Goal: Task Accomplishment & Management: Manage account settings

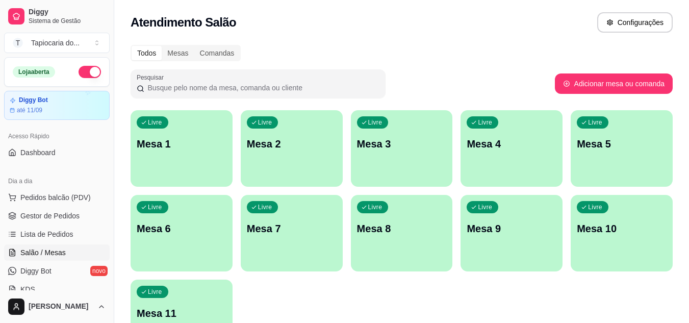
click at [476, 150] on p "Mesa 4" at bounding box center [512, 144] width 90 height 14
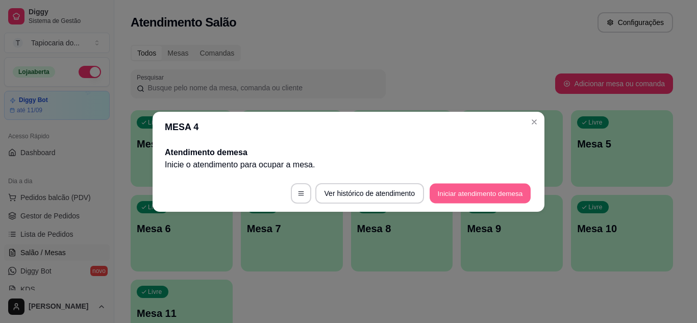
click at [472, 192] on button "Iniciar atendimento de mesa" at bounding box center [480, 193] width 101 height 20
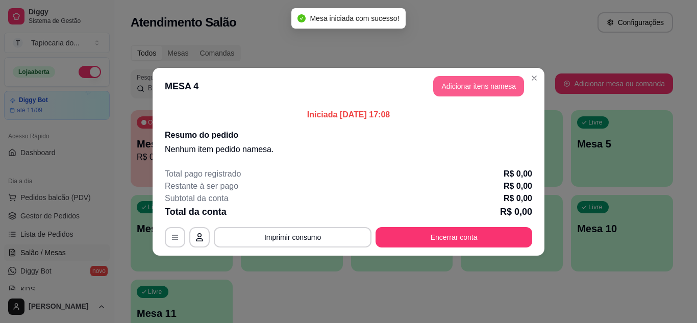
click at [476, 83] on button "Adicionar itens na mesa" at bounding box center [478, 86] width 91 height 20
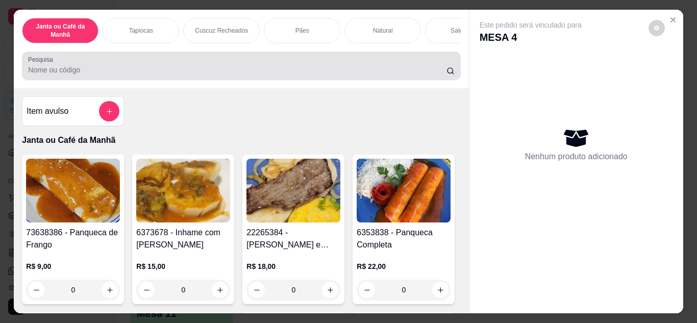
click at [236, 80] on div "Pesquisa" at bounding box center [241, 66] width 438 height 29
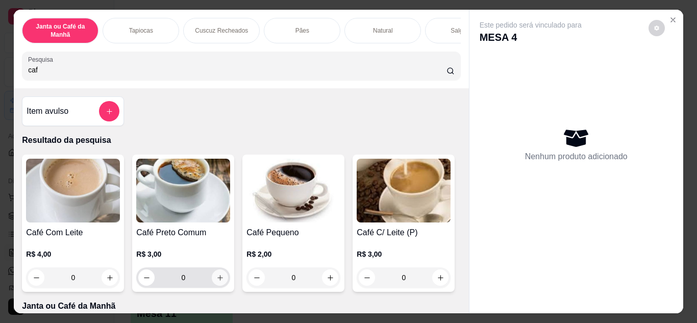
type input "caf"
click at [217, 278] on icon "increase-product-quantity" at bounding box center [220, 278] width 8 height 8
type input "1"
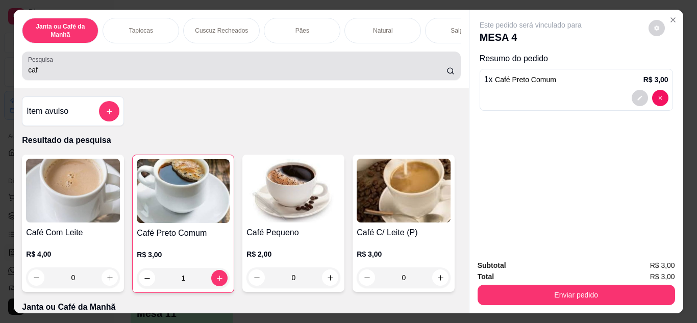
click at [250, 73] on input "caf" at bounding box center [237, 70] width 418 height 10
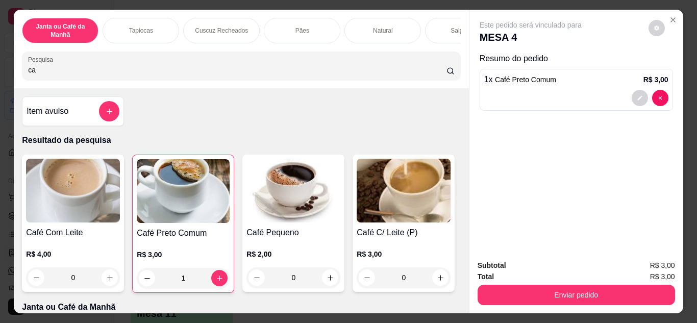
type input "c"
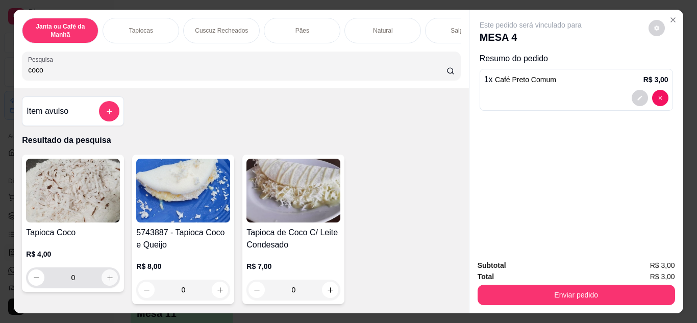
type input "coco"
click at [106, 280] on icon "increase-product-quantity" at bounding box center [110, 278] width 8 height 8
type input "1"
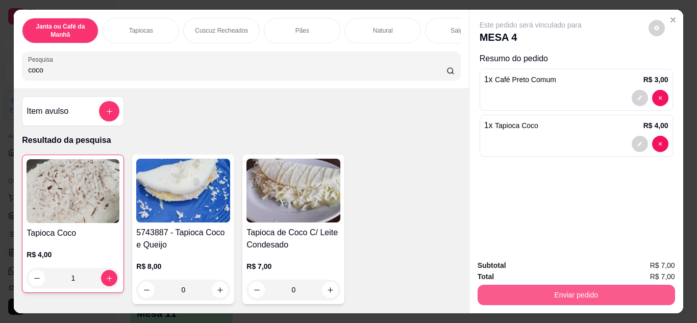
click at [614, 289] on button "Enviar pedido" at bounding box center [576, 295] width 197 height 20
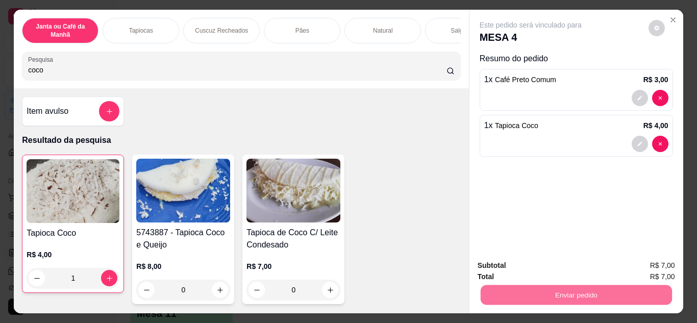
click at [542, 260] on button "Não registrar e enviar pedido" at bounding box center [542, 266] width 106 height 19
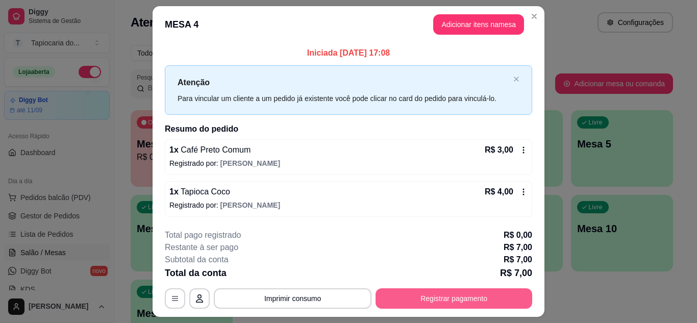
click at [493, 303] on button "Registrar pagamento" at bounding box center [454, 298] width 157 height 20
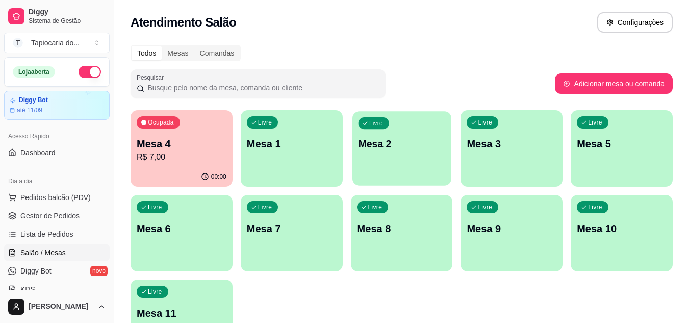
click at [367, 153] on div "Livre Mesa 2" at bounding box center [402, 142] width 99 height 62
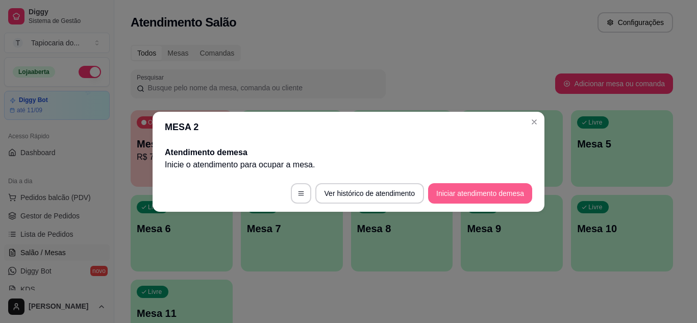
click at [472, 189] on button "Iniciar atendimento de mesa" at bounding box center [480, 193] width 104 height 20
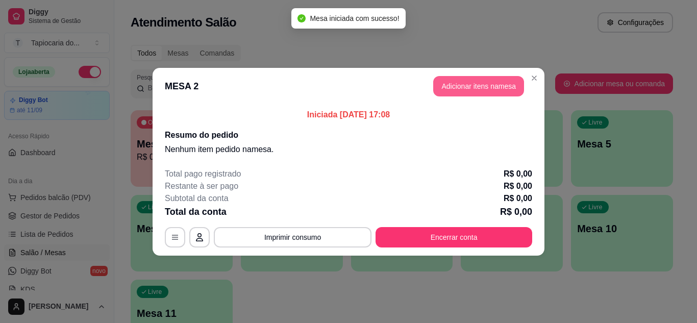
click at [467, 80] on button "Adicionar itens na mesa" at bounding box center [478, 86] width 91 height 20
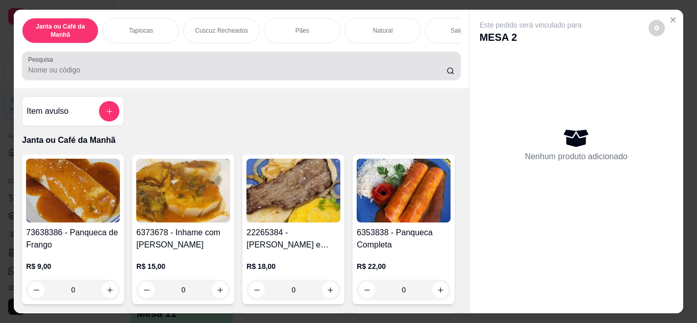
click at [402, 75] on input "Pesquisa" at bounding box center [237, 70] width 418 height 10
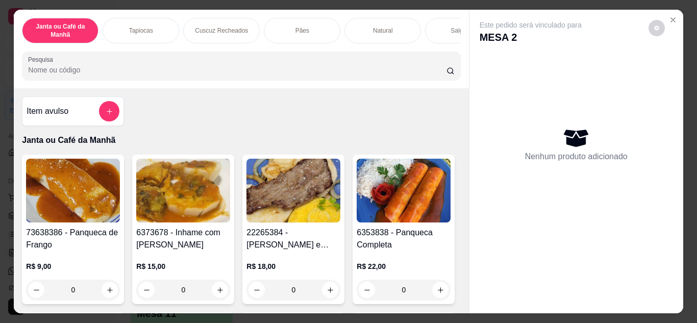
type input "c"
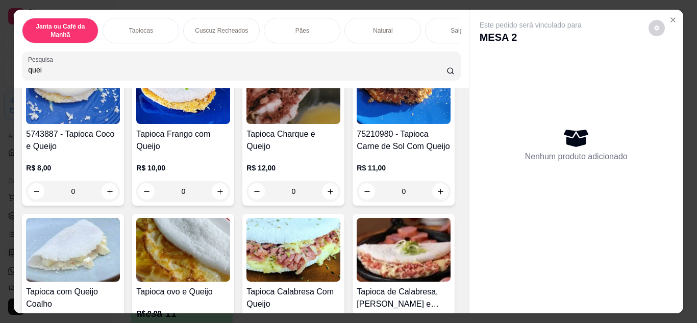
scroll to position [153, 0]
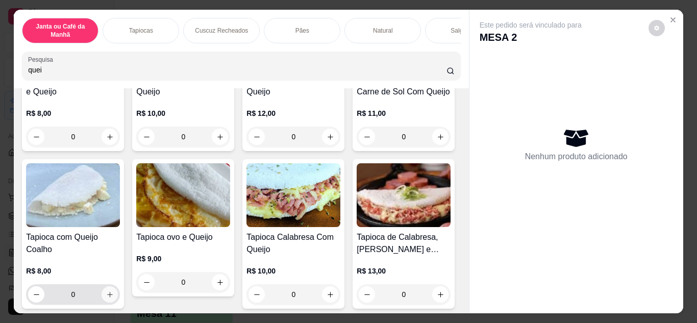
type input "quei"
click at [114, 297] on icon "increase-product-quantity" at bounding box center [110, 295] width 8 height 8
type input "1"
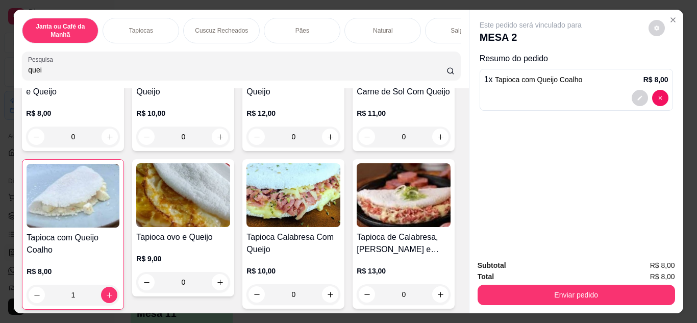
click at [189, 71] on input "quei" at bounding box center [237, 70] width 418 height 10
type input "q"
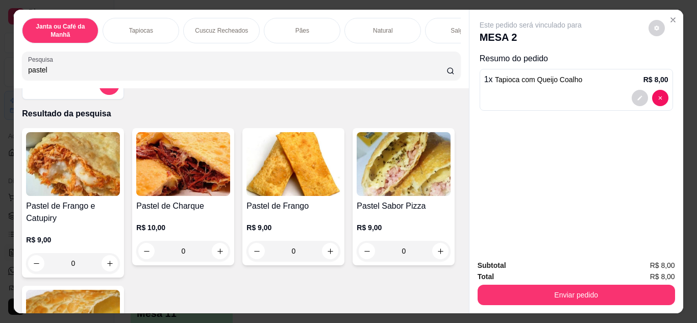
scroll to position [0, 0]
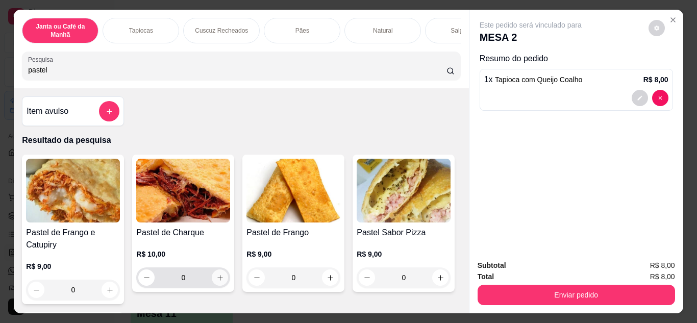
type input "pastel"
click at [217, 279] on icon "increase-product-quantity" at bounding box center [220, 278] width 8 height 8
type input "1"
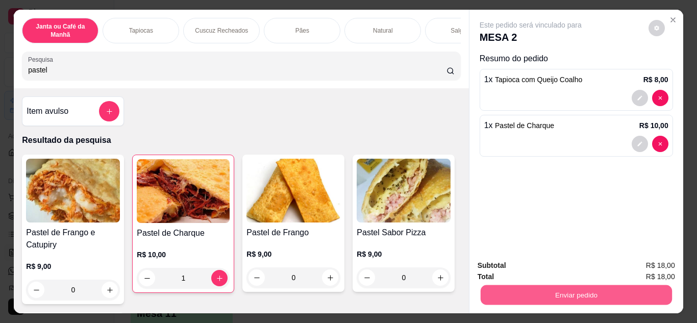
click at [503, 291] on button "Enviar pedido" at bounding box center [575, 295] width 191 height 20
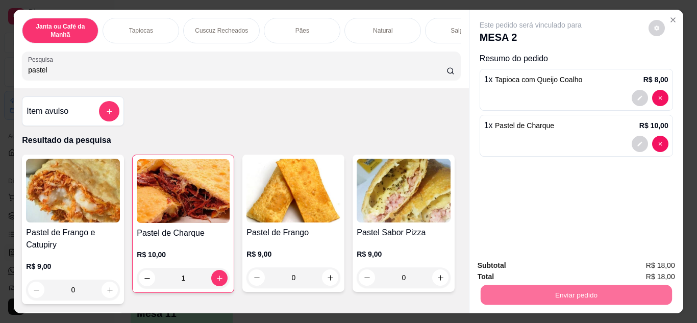
click at [517, 268] on button "Não registrar e enviar pedido" at bounding box center [542, 266] width 103 height 19
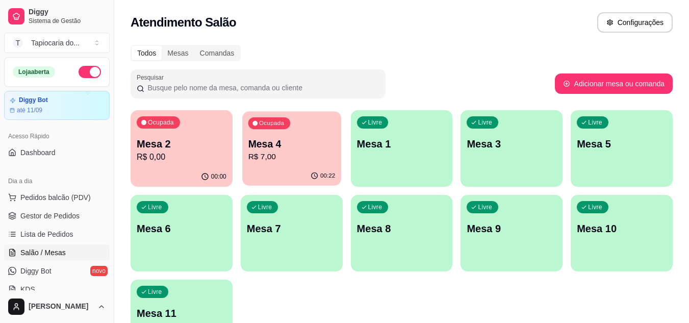
click at [278, 150] on p "Mesa 4" at bounding box center [291, 144] width 87 height 14
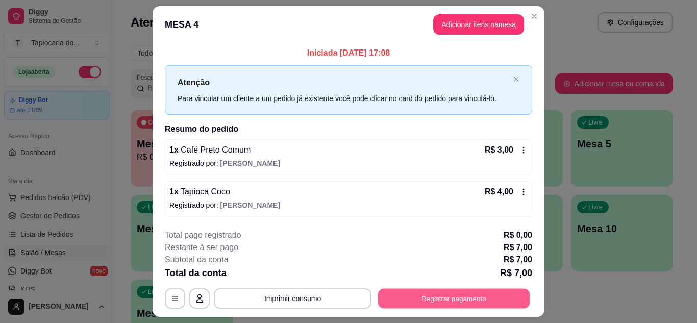
click at [414, 301] on button "Registrar pagamento" at bounding box center [454, 299] width 152 height 20
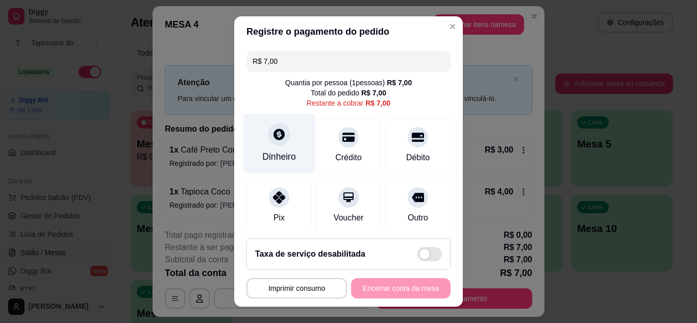
click at [286, 154] on div "Dinheiro" at bounding box center [279, 156] width 34 height 13
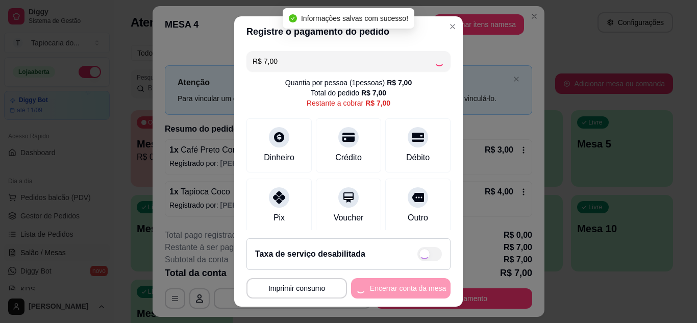
type input "R$ 0,00"
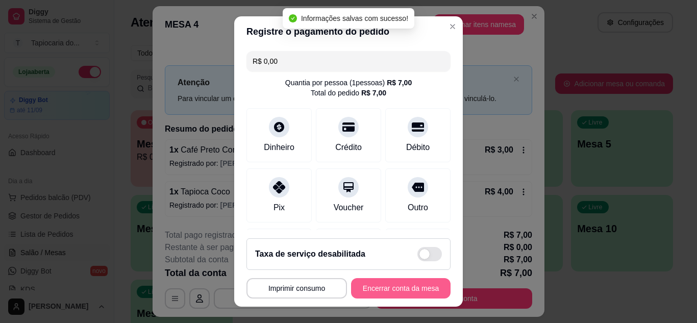
click at [418, 282] on button "Encerrar conta da mesa" at bounding box center [400, 288] width 99 height 20
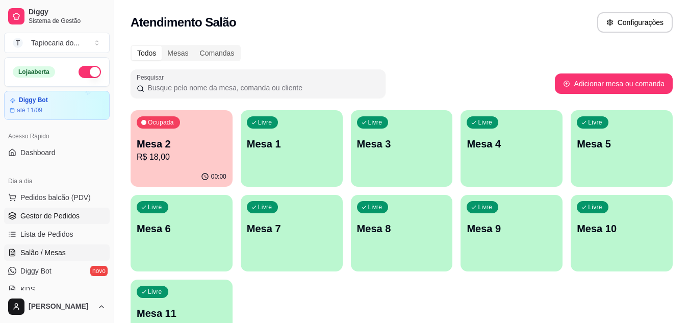
click at [36, 213] on span "Gestor de Pedidos" at bounding box center [49, 216] width 59 height 10
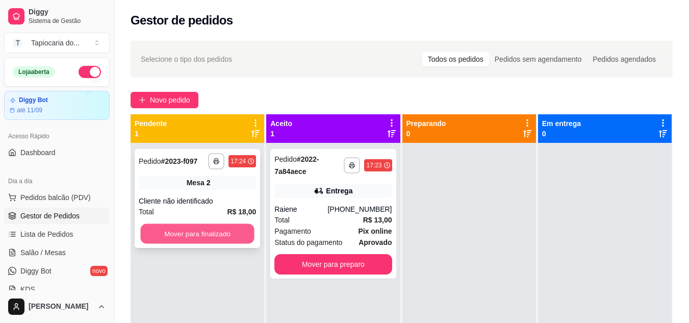
click at [225, 234] on button "Mover para finalizado" at bounding box center [197, 234] width 114 height 20
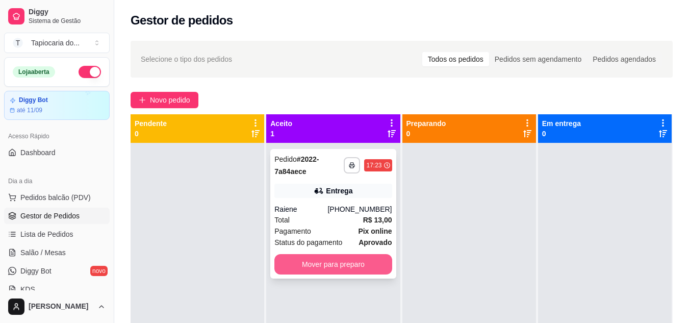
click at [358, 266] on button "Mover para preparo" at bounding box center [333, 264] width 117 height 20
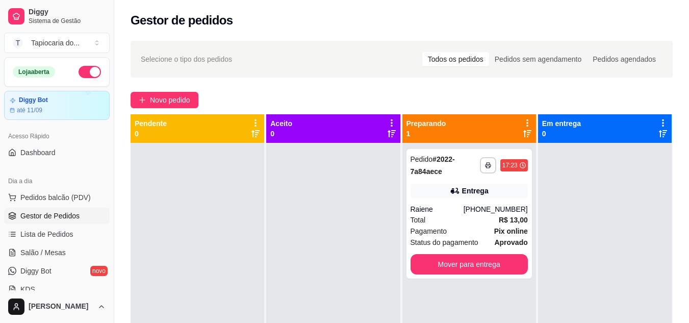
drag, startPoint x: 625, startPoint y: 176, endPoint x: 616, endPoint y: 154, distance: 24.1
click at [623, 161] on div at bounding box center [605, 304] width 134 height 323
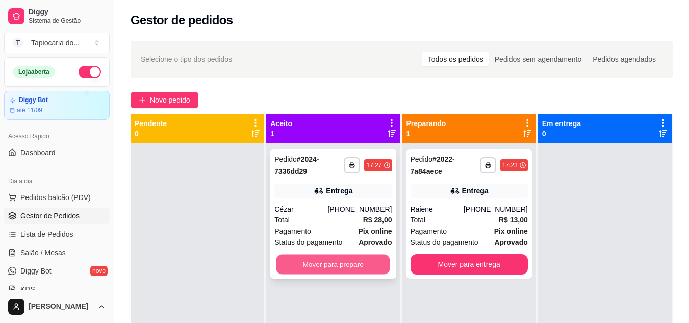
click at [311, 262] on button "Mover para preparo" at bounding box center [334, 265] width 114 height 20
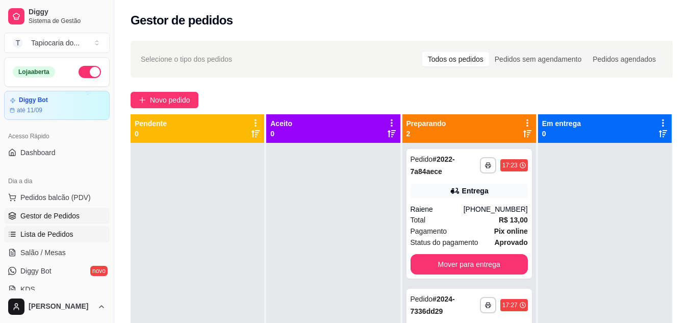
click at [64, 237] on span "Lista de Pedidos" at bounding box center [46, 234] width 53 height 10
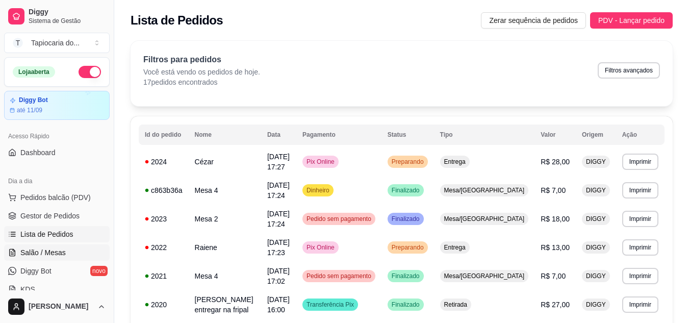
click at [49, 245] on link "Salão / Mesas" at bounding box center [57, 252] width 106 height 16
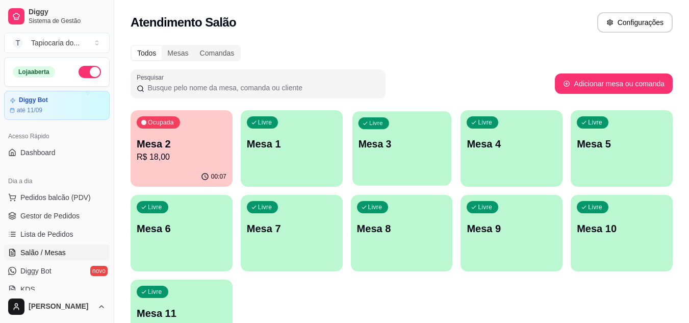
click at [391, 157] on div "Livre Mesa 3" at bounding box center [402, 142] width 99 height 62
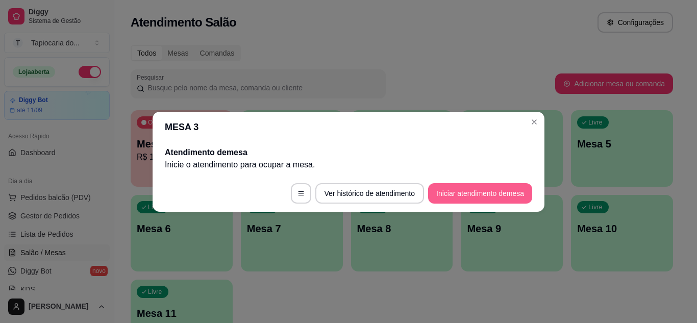
click at [502, 189] on button "Iniciar atendimento de mesa" at bounding box center [480, 193] width 104 height 20
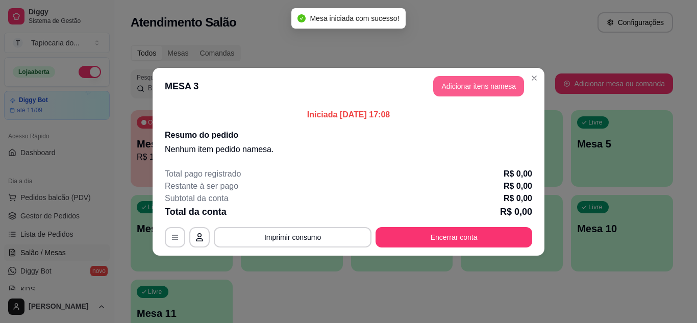
click at [460, 83] on button "Adicionar itens na mesa" at bounding box center [478, 86] width 91 height 20
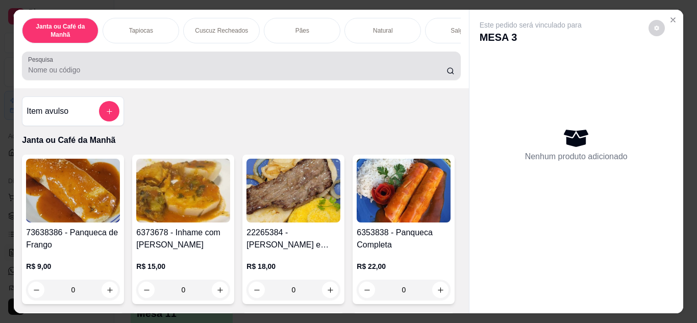
click at [222, 73] on input "Pesquisa" at bounding box center [237, 70] width 418 height 10
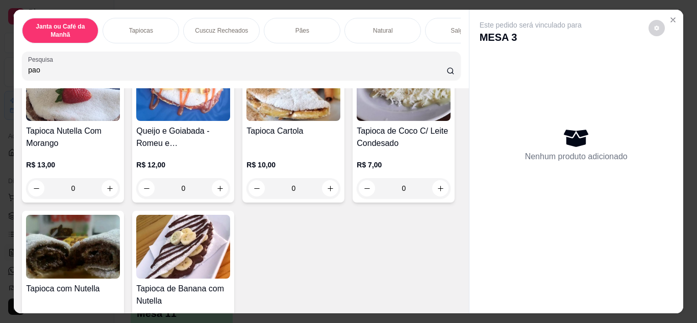
scroll to position [3113, 0]
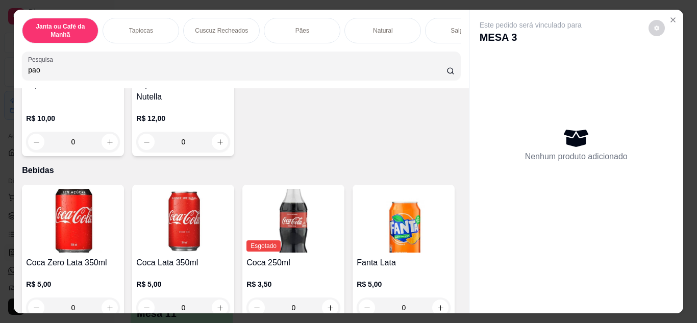
type input "pao"
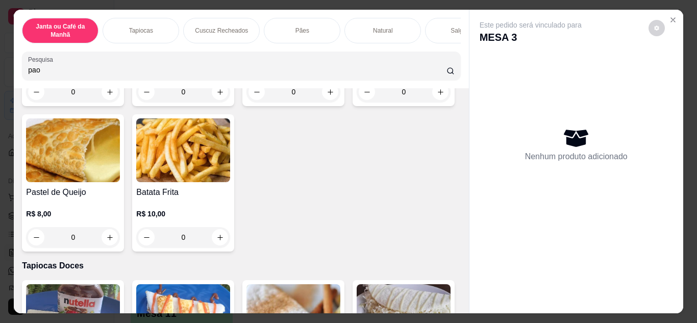
scroll to position [2653, 0]
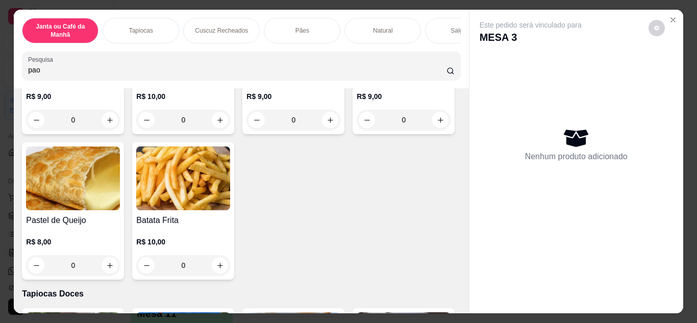
type input "1"
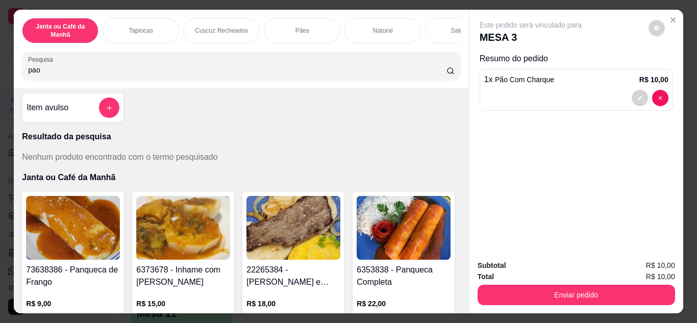
scroll to position [0, 0]
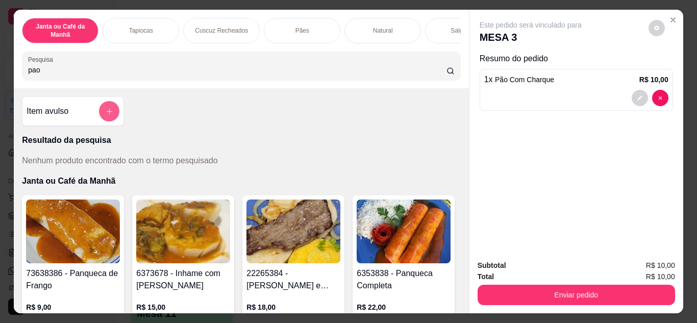
click at [106, 115] on icon "add-separate-item" at bounding box center [110, 112] width 8 height 8
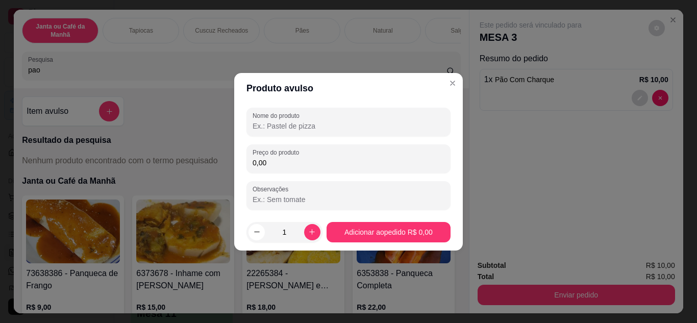
click at [321, 130] on input "Nome do produto" at bounding box center [349, 126] width 192 height 10
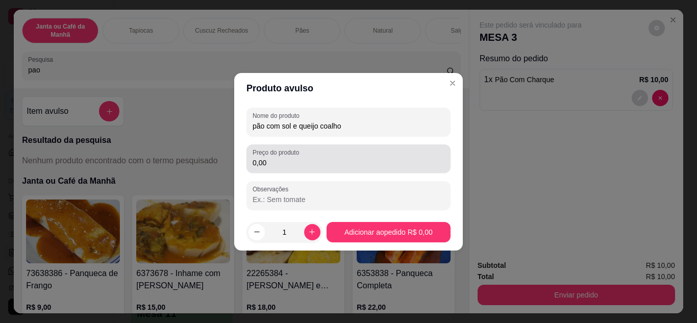
type input "pão com sol e queijo coalho"
click at [301, 164] on input "0,00" at bounding box center [349, 163] width 192 height 10
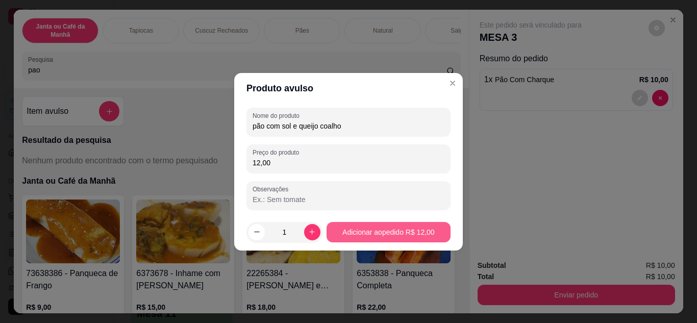
type input "12,00"
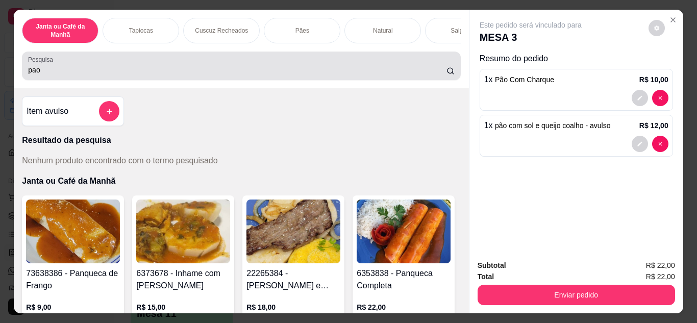
click at [191, 67] on div "pao" at bounding box center [241, 66] width 426 height 20
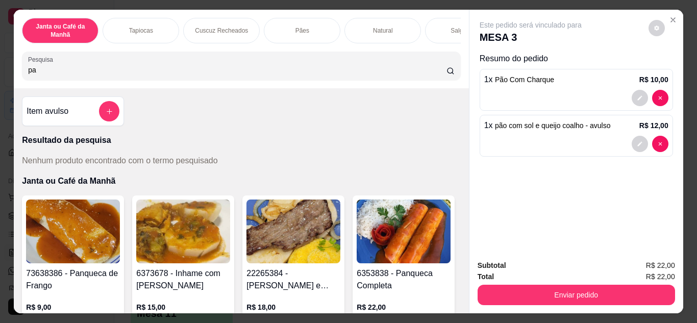
type input "p"
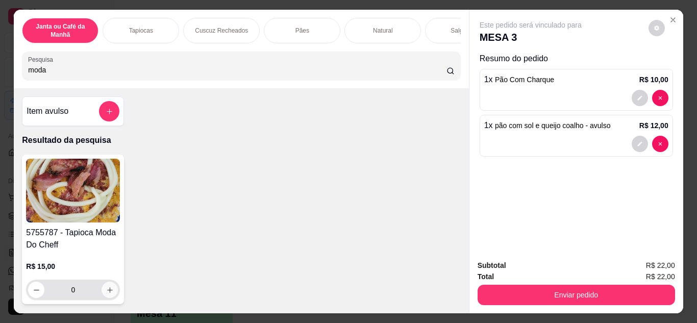
type input "moda"
click at [106, 287] on button "increase-product-quantity" at bounding box center [110, 290] width 16 height 16
type input "1"
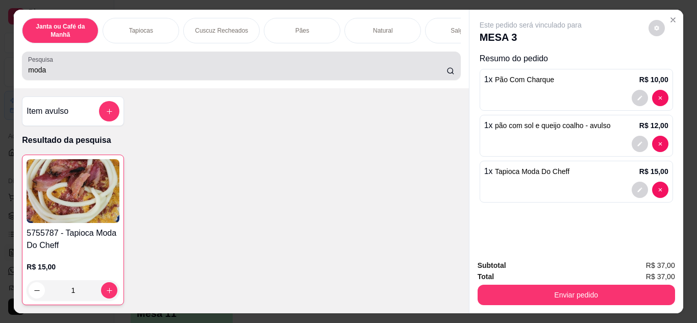
click at [143, 65] on div "moda" at bounding box center [241, 66] width 426 height 20
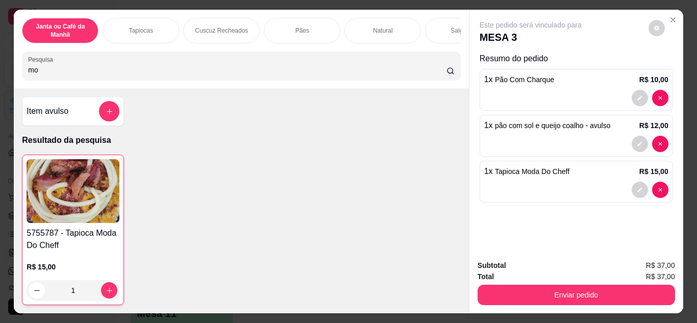
type input "m"
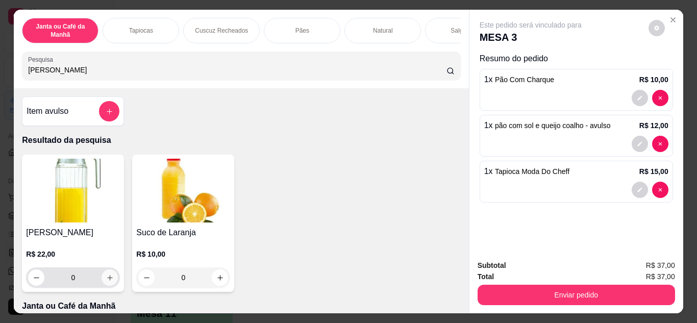
type input "lara"
click at [109, 280] on icon "increase-product-quantity" at bounding box center [110, 278] width 8 height 8
type input "1"
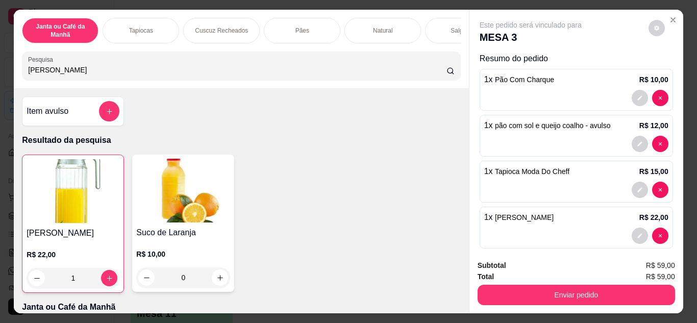
click at [68, 75] on input "lara" at bounding box center [237, 70] width 418 height 10
type input "l"
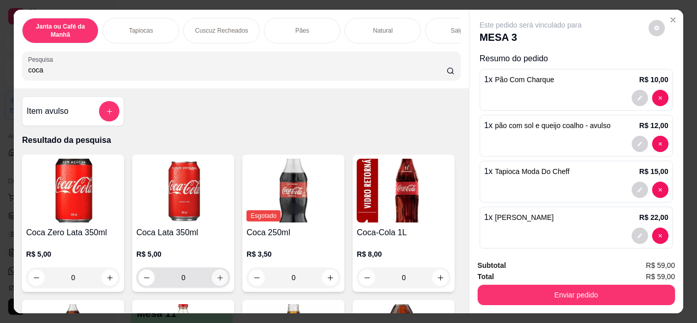
type input "coca"
click at [216, 280] on icon "increase-product-quantity" at bounding box center [220, 278] width 8 height 8
type input "1"
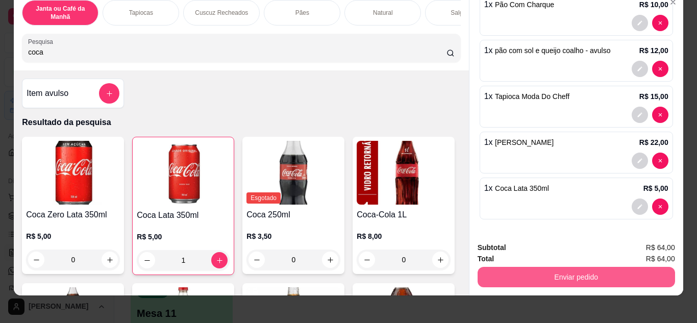
scroll to position [27, 0]
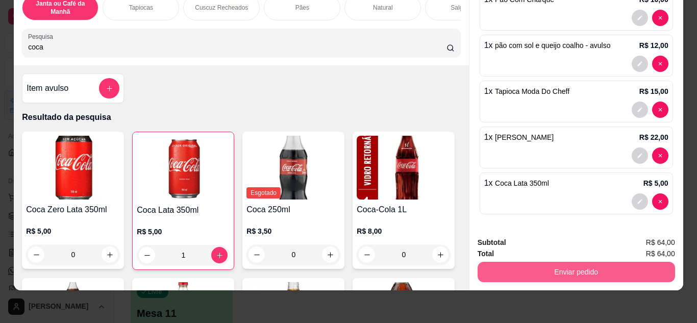
click at [550, 264] on button "Enviar pedido" at bounding box center [576, 272] width 197 height 20
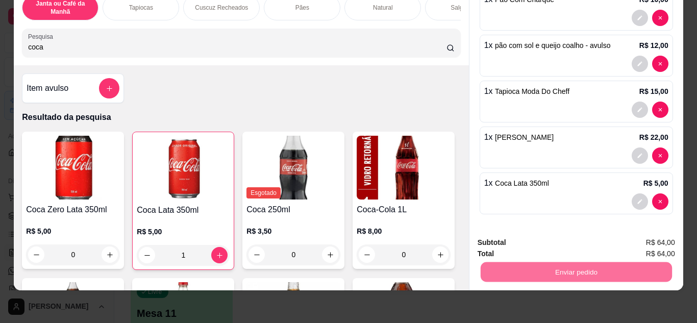
click at [583, 238] on button "Não registrar e enviar pedido" at bounding box center [542, 238] width 106 height 19
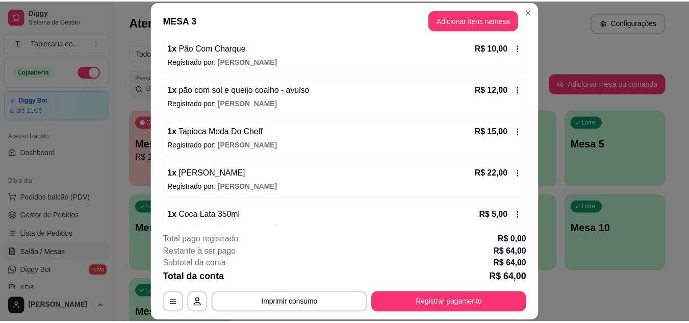
scroll to position [116, 0]
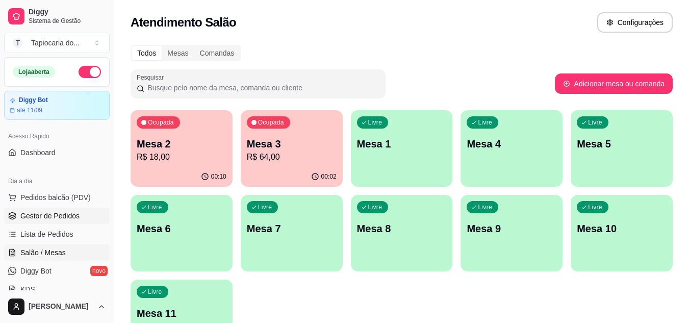
click at [35, 213] on span "Gestor de Pedidos" at bounding box center [49, 216] width 59 height 10
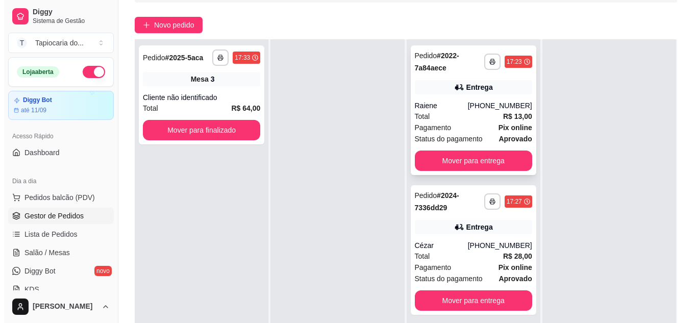
scroll to position [153, 0]
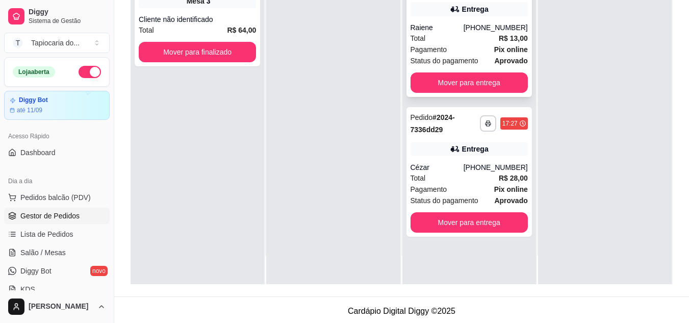
click at [426, 23] on div "Raiene" at bounding box center [437, 27] width 53 height 10
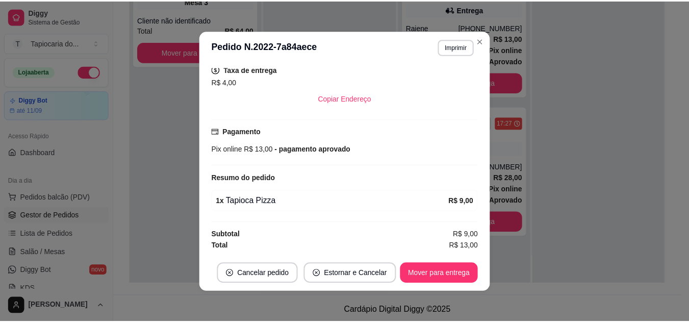
scroll to position [2, 0]
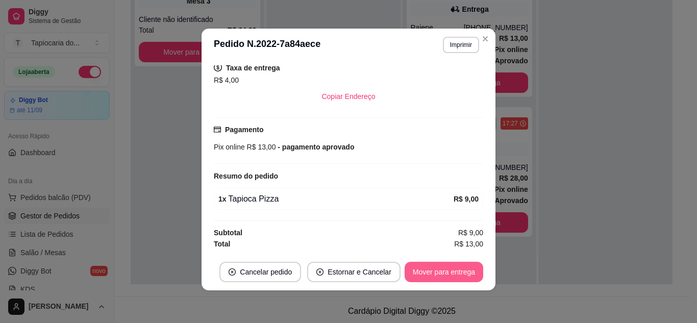
click at [430, 273] on button "Mover para entrega" at bounding box center [444, 272] width 79 height 20
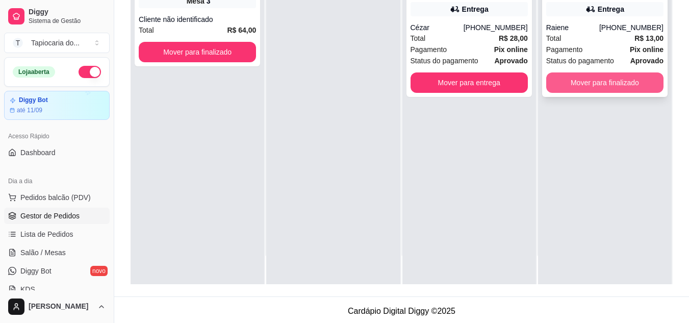
click at [579, 90] on button "Mover para finalizado" at bounding box center [604, 82] width 117 height 20
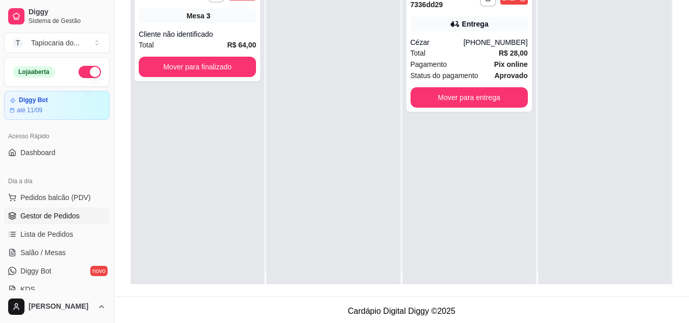
scroll to position [0, 0]
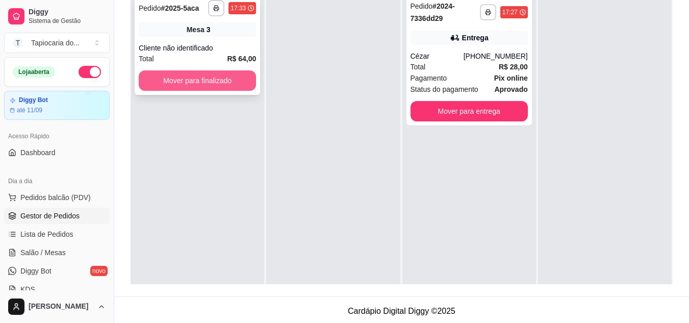
click at [201, 79] on button "Mover para finalizado" at bounding box center [197, 80] width 117 height 20
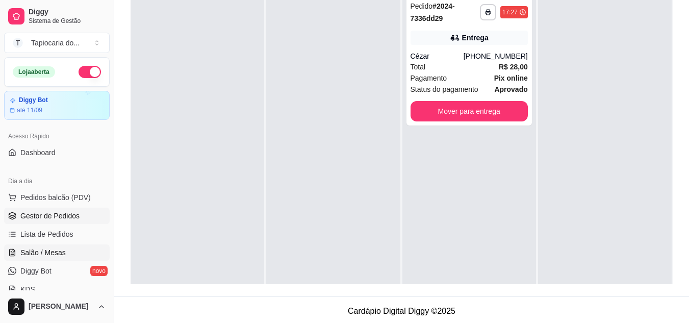
click at [54, 246] on link "Salão / Mesas" at bounding box center [57, 252] width 106 height 16
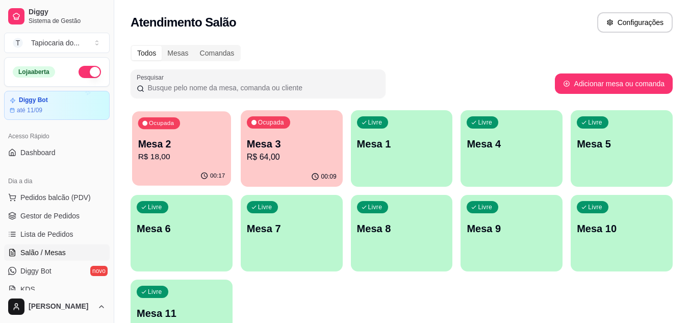
click at [192, 149] on p "Mesa 2" at bounding box center [181, 144] width 87 height 14
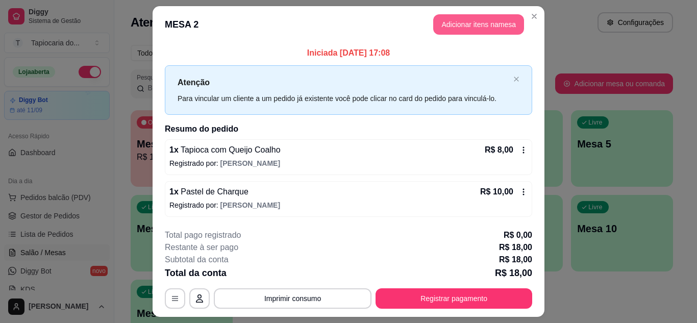
click at [486, 19] on button "Adicionar itens na mesa" at bounding box center [478, 24] width 91 height 20
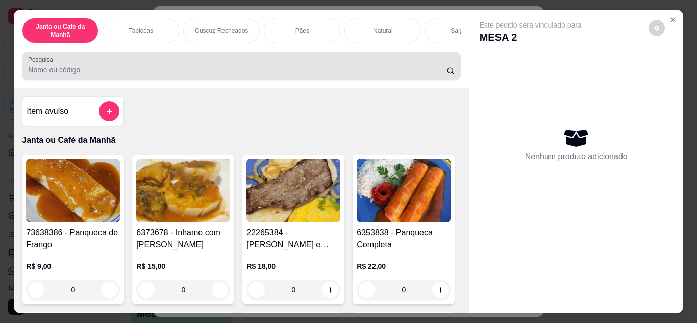
click at [216, 67] on div at bounding box center [241, 66] width 426 height 20
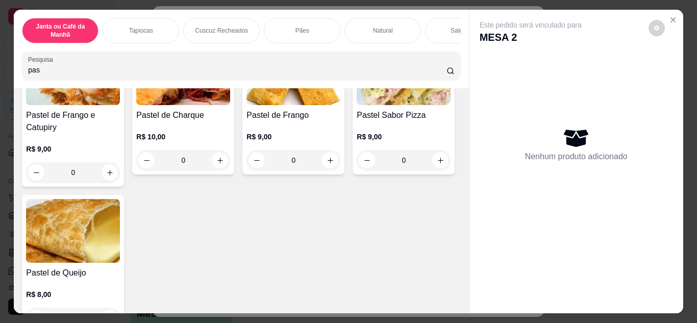
scroll to position [153, 0]
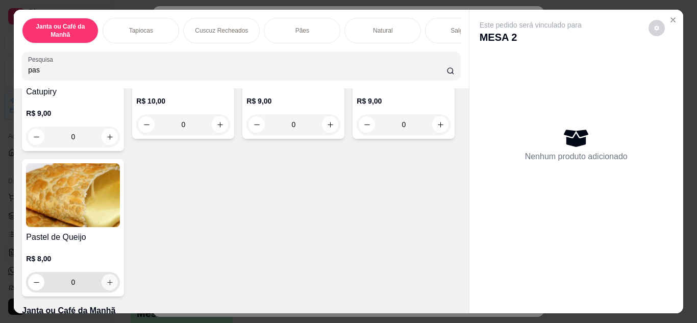
type input "pas"
click at [118, 281] on button "increase-product-quantity" at bounding box center [110, 282] width 16 height 16
type input "1"
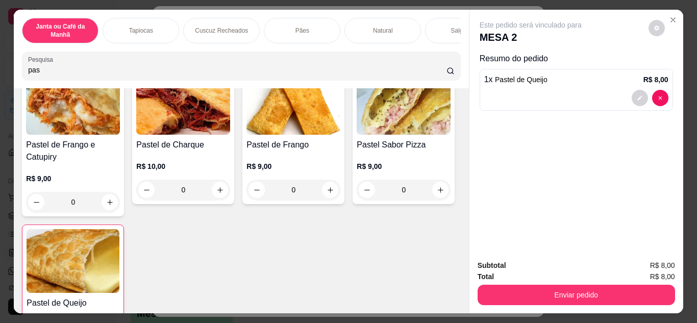
scroll to position [0, 0]
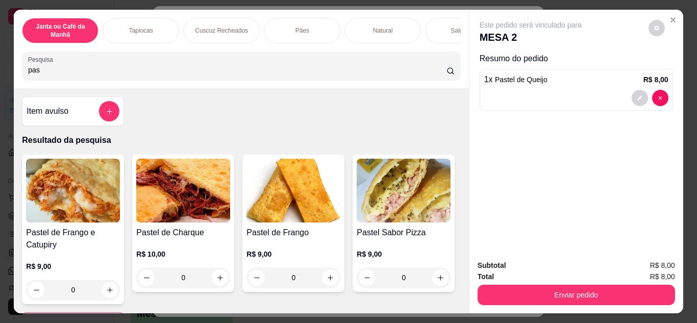
click at [181, 75] on input "pas" at bounding box center [237, 70] width 418 height 10
type input "p"
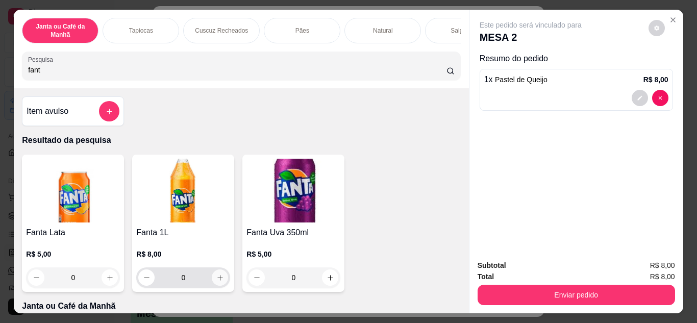
type input "fant"
click at [212, 283] on button "increase-product-quantity" at bounding box center [220, 277] width 16 height 16
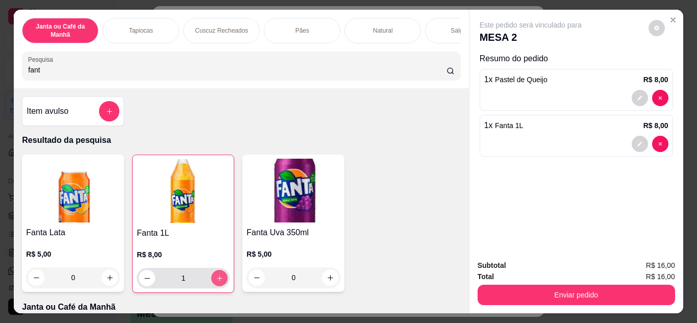
type input "1"
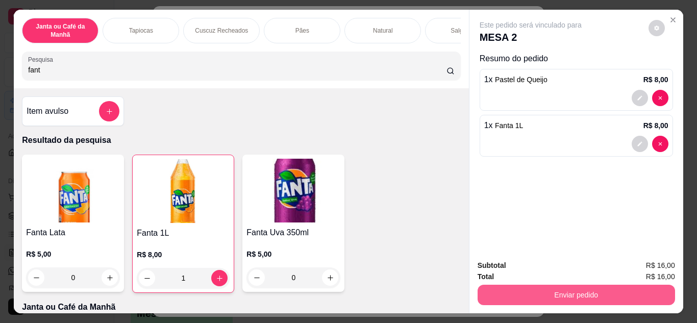
click at [526, 285] on button "Enviar pedido" at bounding box center [576, 295] width 197 height 20
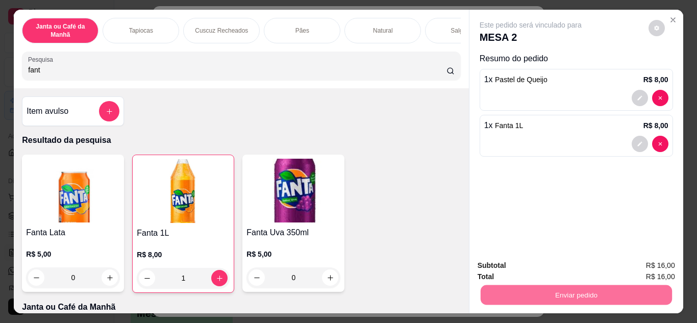
click at [532, 264] on button "Não registrar e enviar pedido" at bounding box center [542, 265] width 103 height 19
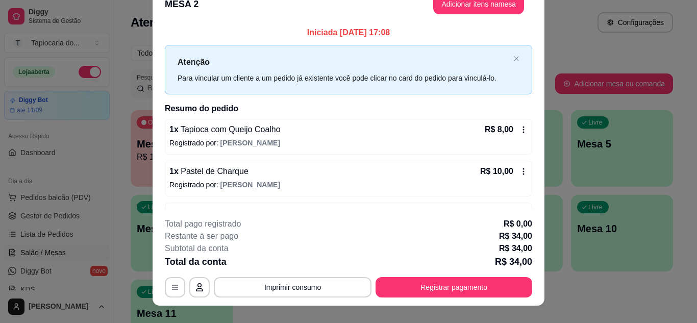
scroll to position [31, 0]
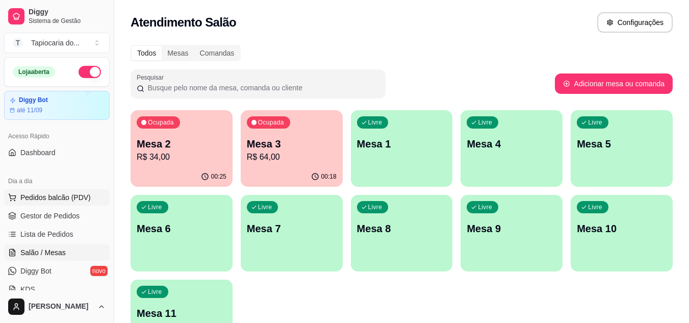
click at [67, 193] on span "Pedidos balcão (PDV)" at bounding box center [55, 197] width 70 height 10
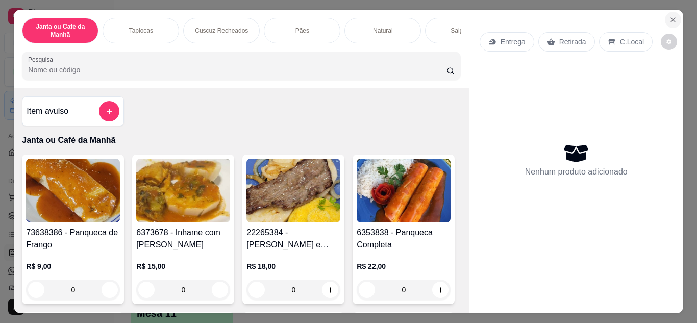
click at [672, 16] on icon "Close" at bounding box center [673, 20] width 8 height 8
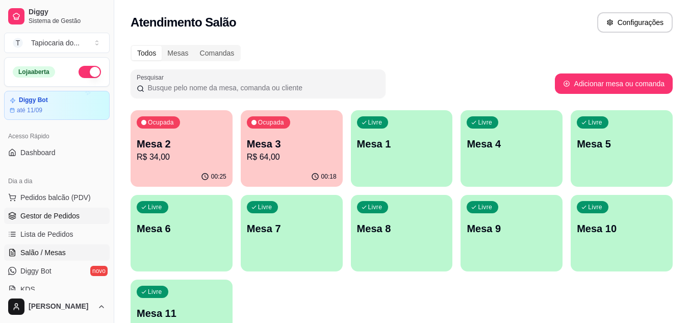
click at [31, 218] on span "Gestor de Pedidos" at bounding box center [49, 216] width 59 height 10
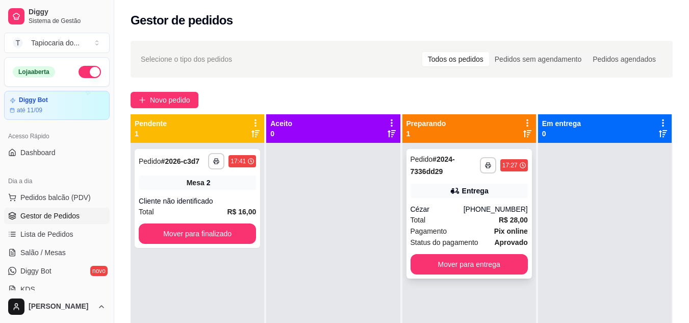
click at [471, 215] on div "Total R$ 28,00" at bounding box center [469, 219] width 117 height 11
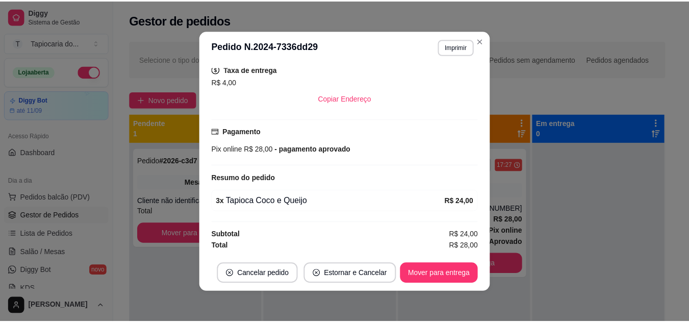
scroll to position [2, 0]
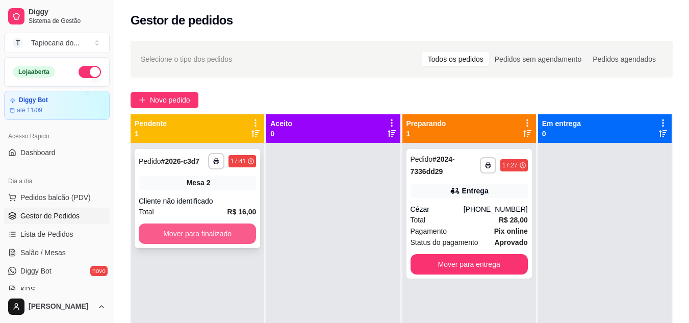
click at [206, 233] on button "Mover para finalizado" at bounding box center [197, 233] width 117 height 20
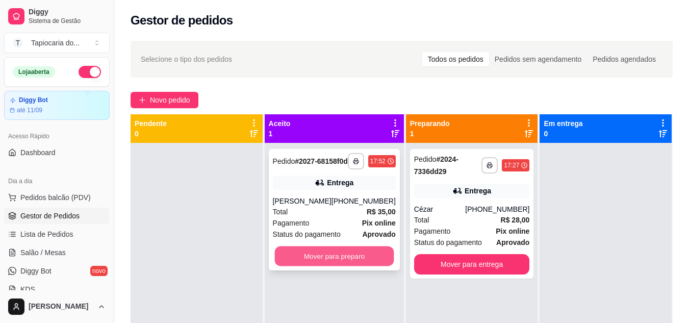
click at [299, 266] on button "Mover para preparo" at bounding box center [334, 256] width 119 height 20
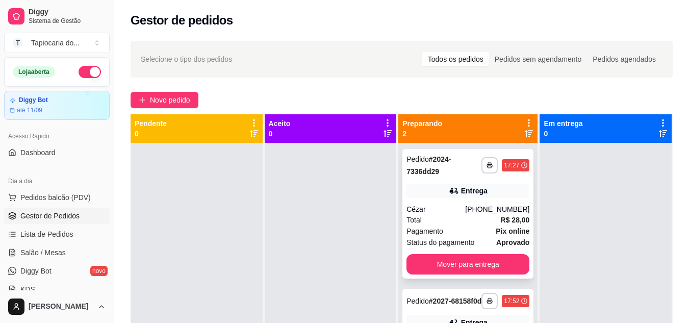
scroll to position [29, 0]
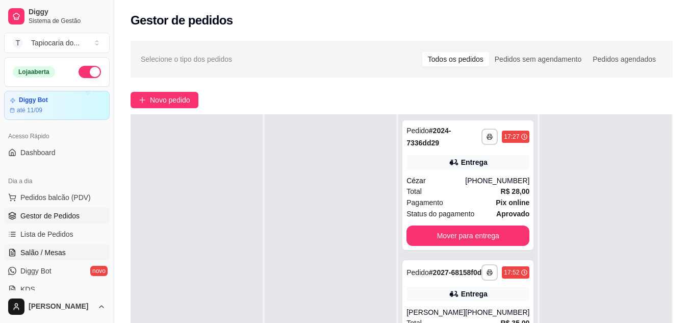
click at [17, 252] on link "Salão / Mesas" at bounding box center [57, 252] width 106 height 16
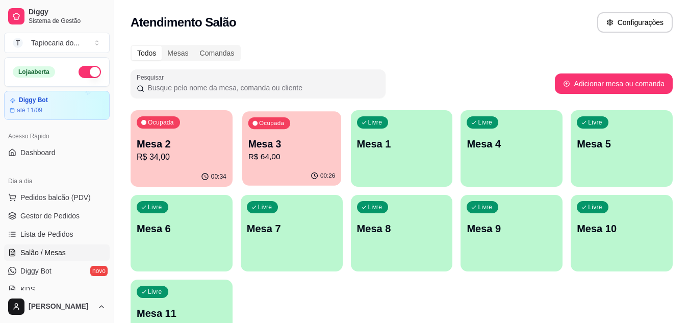
click at [268, 151] on p "R$ 64,00" at bounding box center [291, 157] width 87 height 12
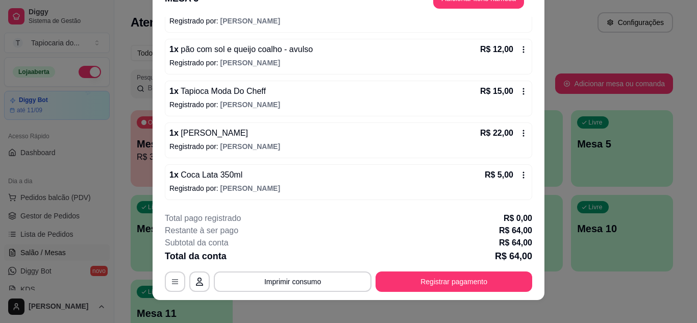
scroll to position [31, 0]
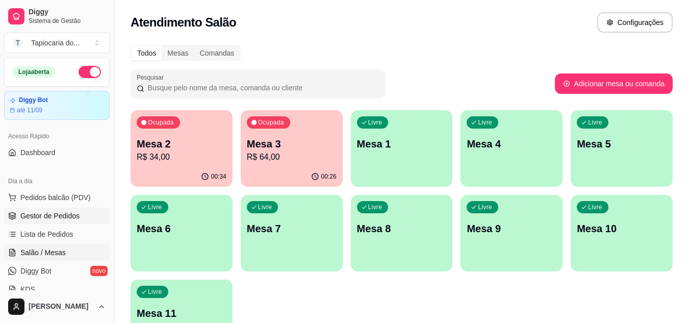
click at [45, 219] on span "Gestor de Pedidos" at bounding box center [49, 216] width 59 height 10
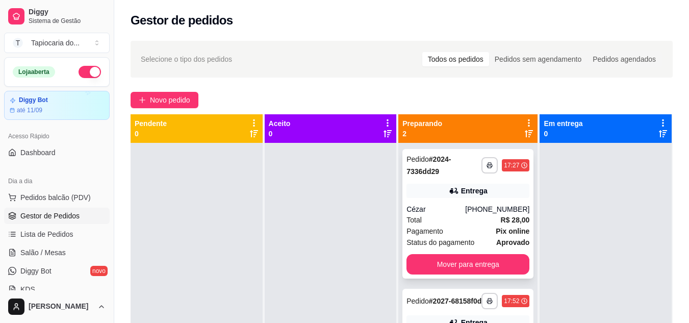
click at [462, 218] on div "Total R$ 28,00" at bounding box center [468, 219] width 123 height 11
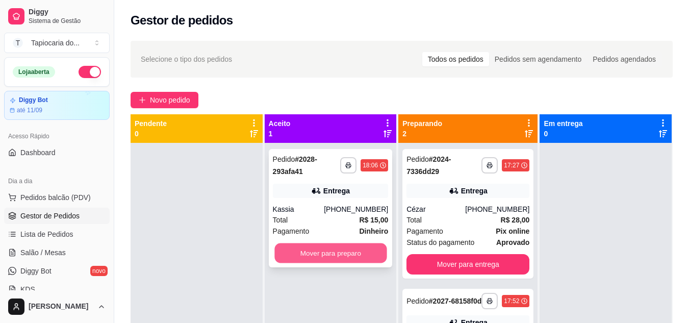
click at [303, 251] on button "Mover para preparo" at bounding box center [331, 253] width 112 height 20
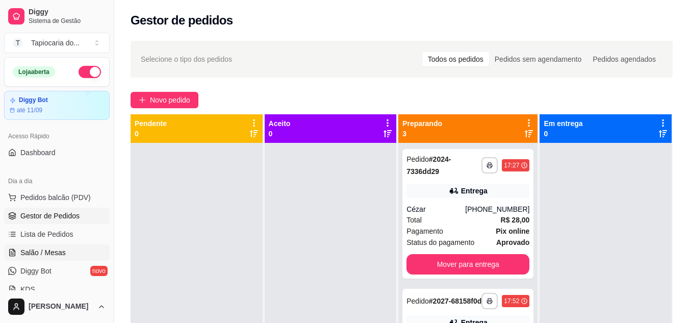
click at [40, 251] on span "Salão / Mesas" at bounding box center [42, 252] width 45 height 10
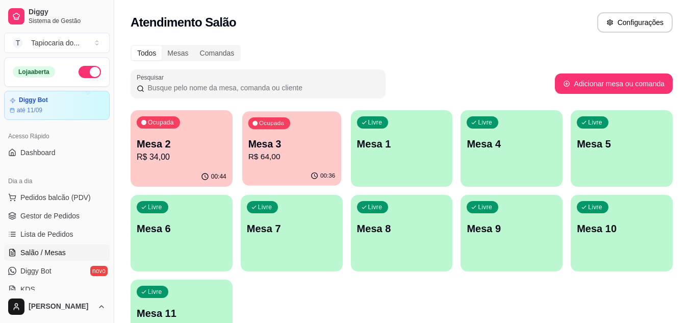
click at [286, 157] on p "R$ 64,00" at bounding box center [291, 157] width 87 height 12
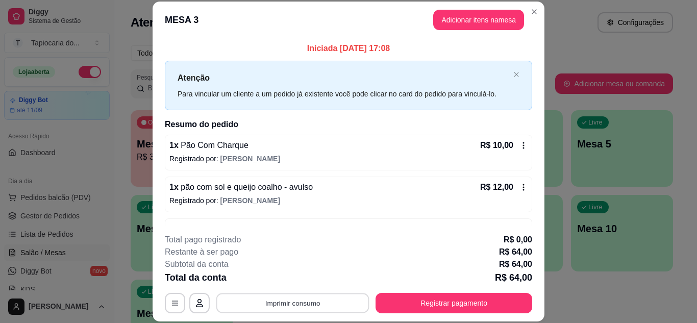
click at [281, 306] on button "Imprimir consumo" at bounding box center [292, 303] width 153 height 20
click at [301, 284] on button "Impressora" at bounding box center [291, 279] width 71 height 16
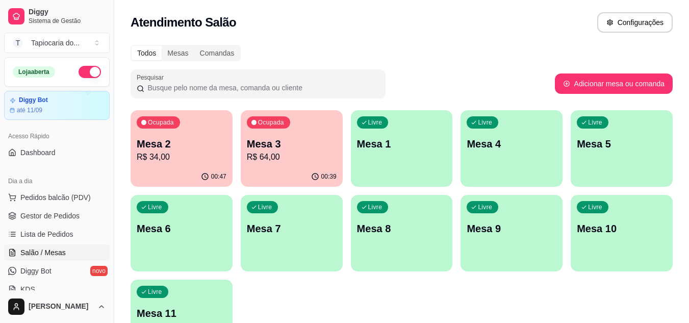
click at [393, 144] on p "Mesa 1" at bounding box center [402, 144] width 90 height 14
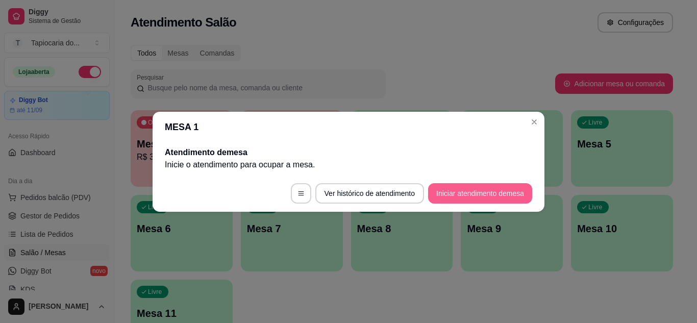
click at [433, 187] on button "Iniciar atendimento de mesa" at bounding box center [480, 193] width 104 height 20
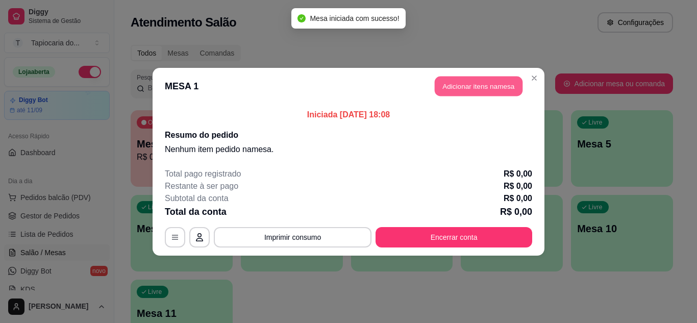
click at [451, 87] on button "Adicionar itens na mesa" at bounding box center [479, 86] width 88 height 20
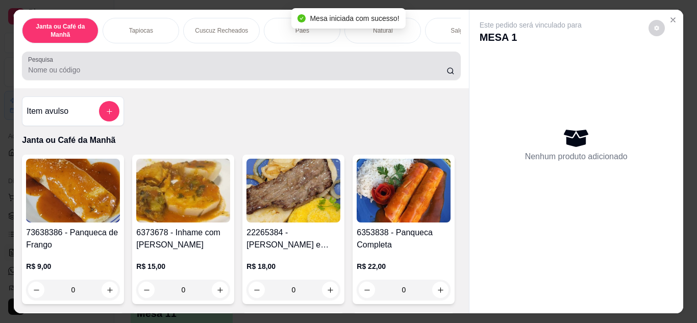
click at [331, 69] on input "Pesquisa" at bounding box center [237, 70] width 418 height 10
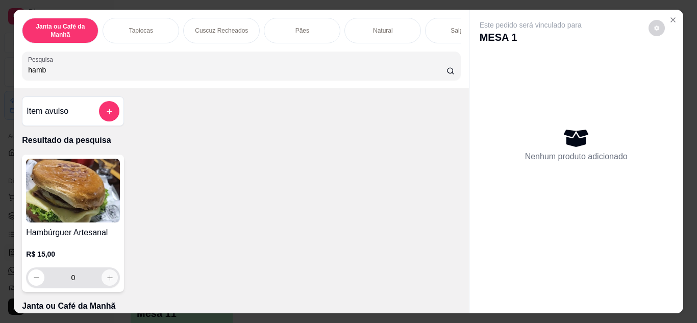
type input "hamb"
click at [108, 276] on button "increase-product-quantity" at bounding box center [110, 277] width 16 height 16
type input "1"
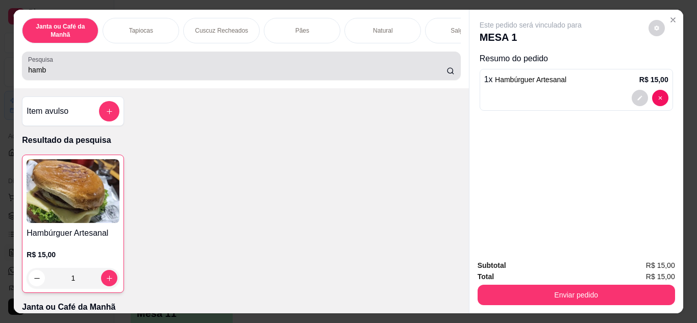
click at [97, 72] on input "hamb" at bounding box center [237, 70] width 418 height 10
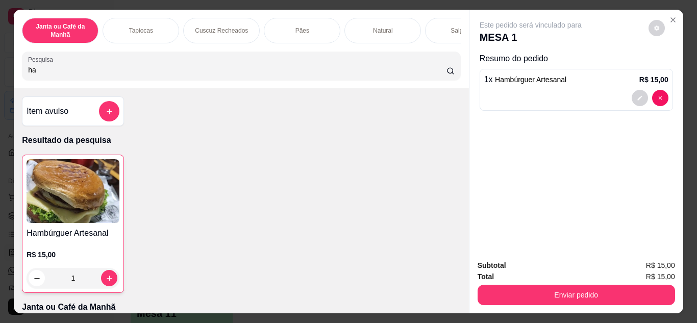
type input "h"
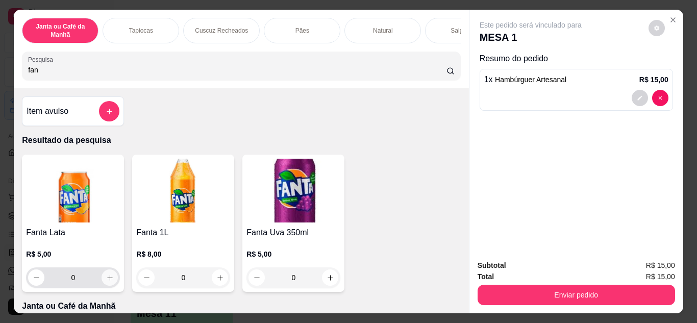
type input "fan"
click at [104, 285] on button "increase-product-quantity" at bounding box center [110, 277] width 16 height 16
type input "1"
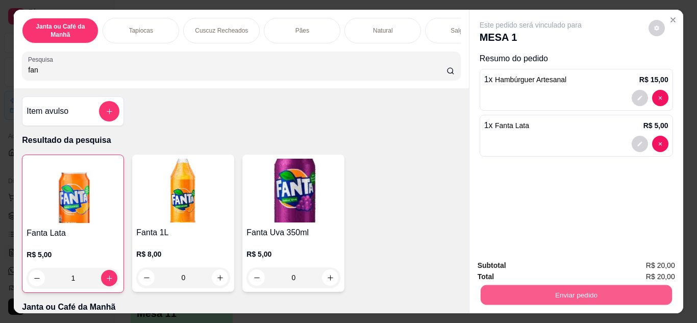
click at [490, 285] on button "Enviar pedido" at bounding box center [575, 295] width 191 height 20
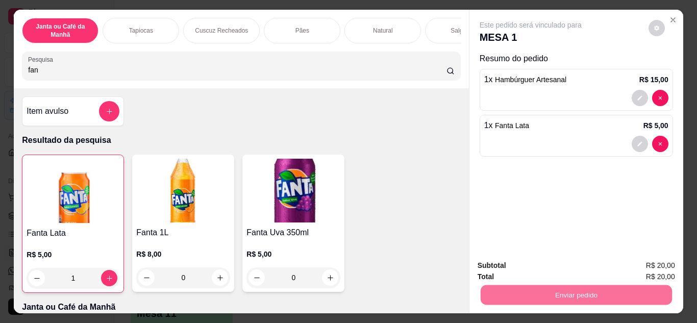
click at [505, 266] on button "Não registrar e enviar pedido" at bounding box center [542, 266] width 103 height 19
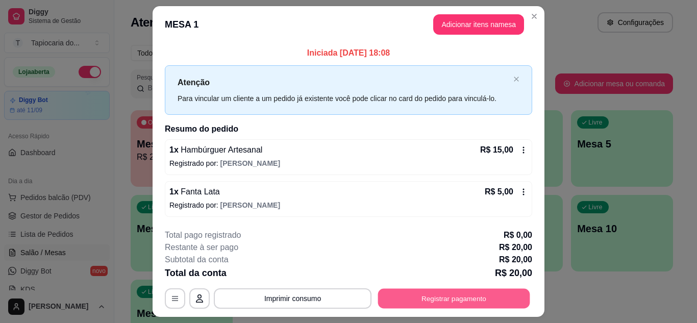
click at [474, 296] on button "Registrar pagamento" at bounding box center [454, 299] width 152 height 20
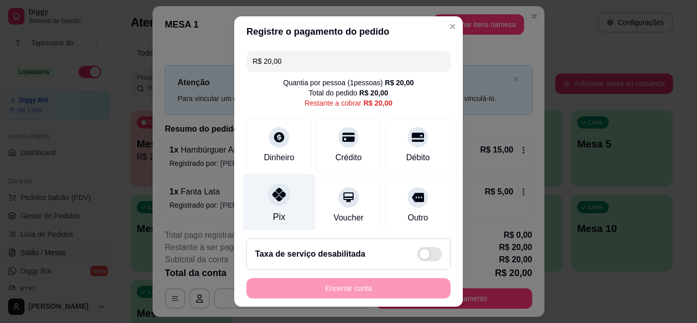
click at [283, 200] on div at bounding box center [279, 194] width 22 height 22
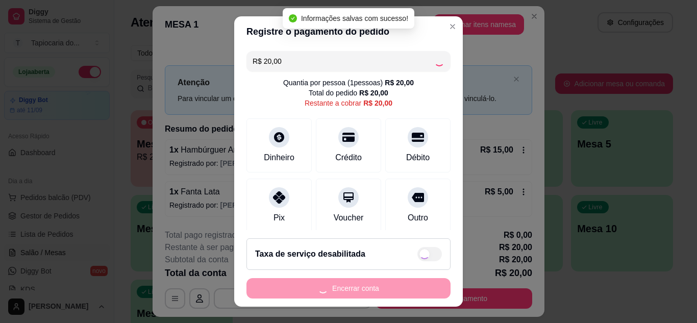
type input "R$ 0,00"
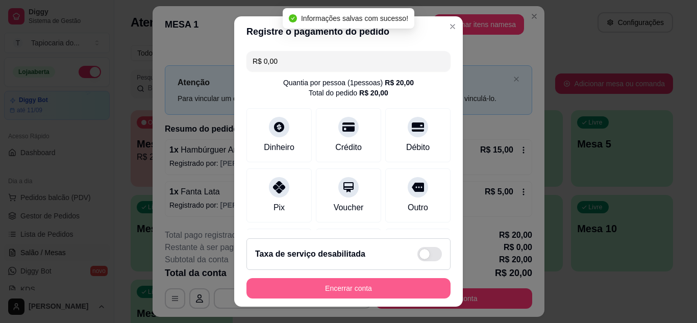
click at [395, 284] on button "Encerrar conta" at bounding box center [348, 288] width 204 height 20
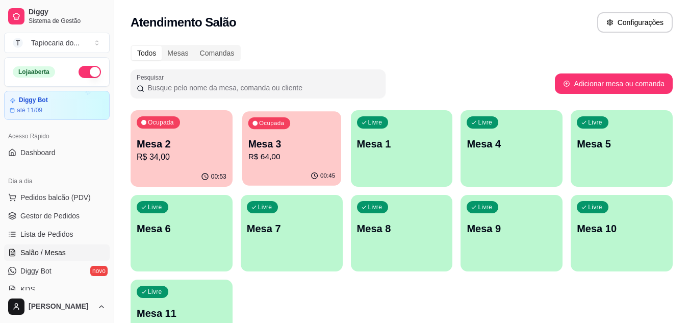
click at [283, 164] on div "Ocupada Mesa 3 R$ 64,00" at bounding box center [291, 138] width 99 height 55
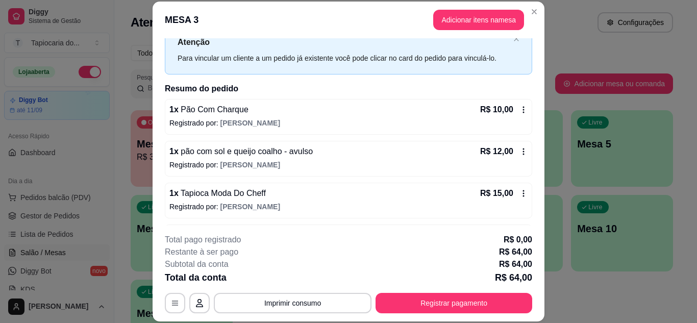
scroll to position [116, 0]
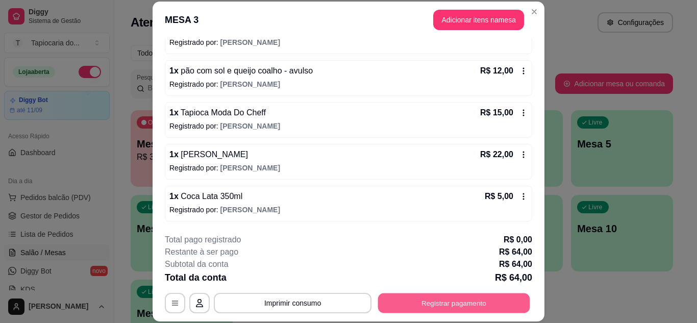
click at [496, 307] on button "Registrar pagamento" at bounding box center [454, 303] width 152 height 20
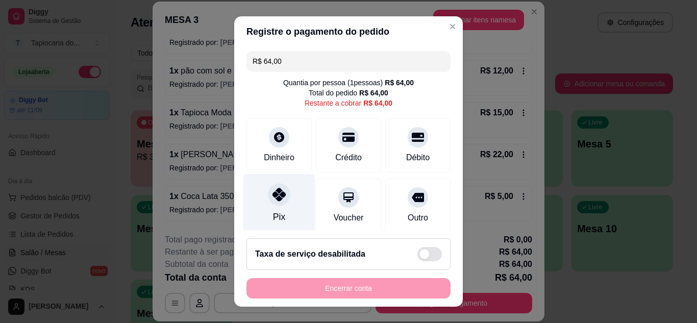
click at [266, 213] on div "Pix" at bounding box center [279, 203] width 72 height 60
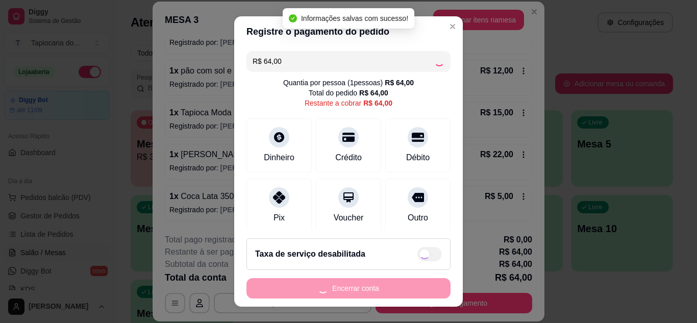
type input "R$ 0,00"
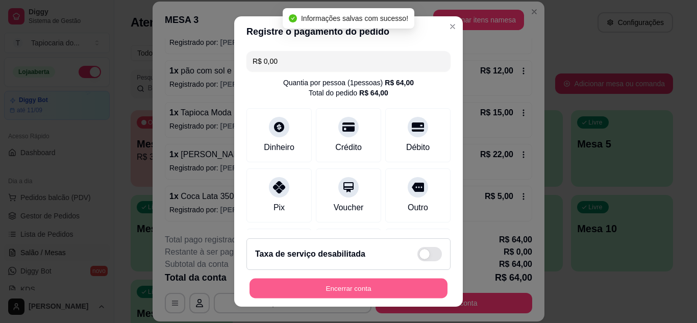
click at [413, 286] on button "Encerrar conta" at bounding box center [349, 289] width 198 height 20
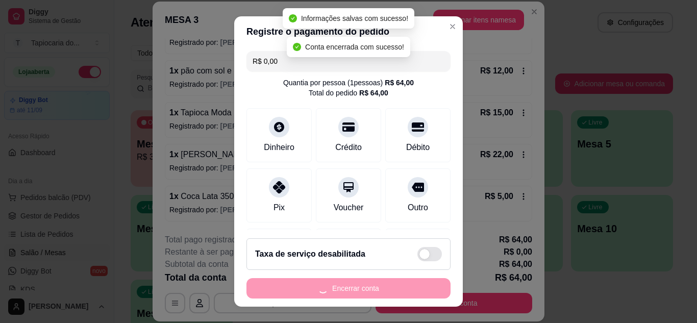
scroll to position [0, 0]
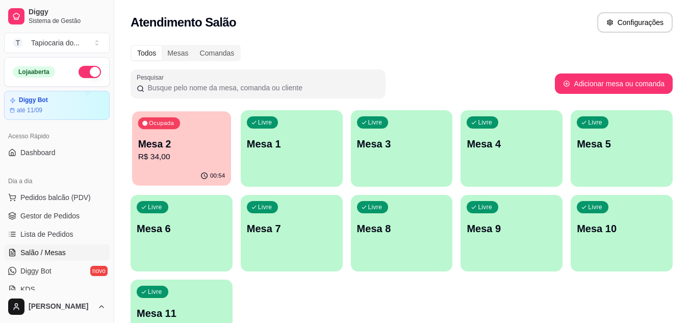
click at [191, 156] on p "R$ 34,00" at bounding box center [181, 157] width 87 height 12
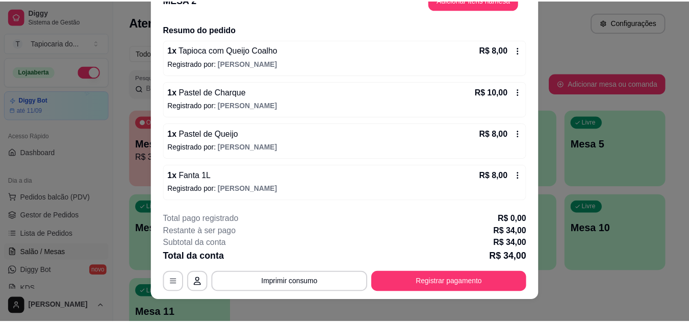
scroll to position [31, 0]
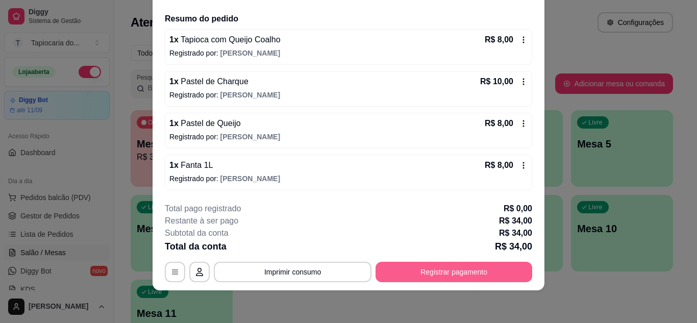
click at [476, 276] on button "Registrar pagamento" at bounding box center [454, 272] width 157 height 20
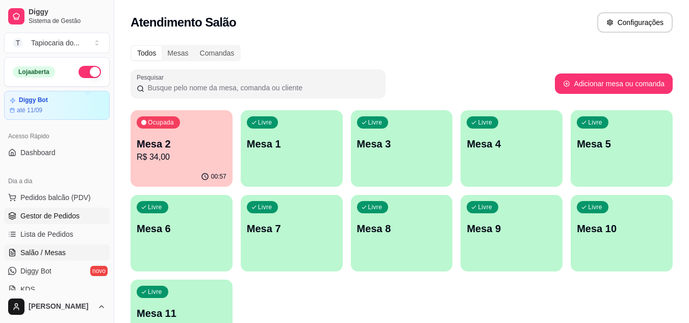
click at [36, 212] on span "Gestor de Pedidos" at bounding box center [49, 216] width 59 height 10
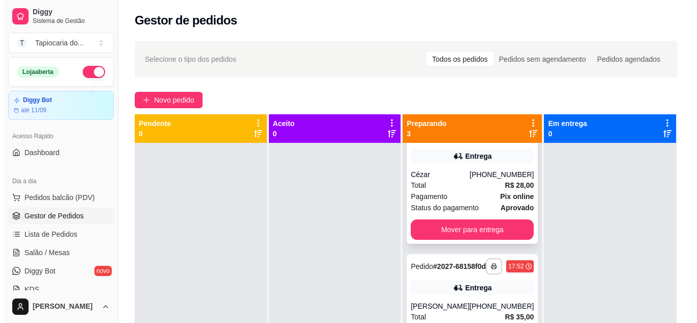
scroll to position [51, 0]
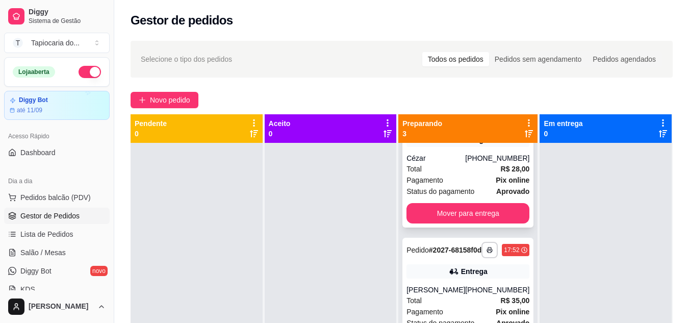
click at [469, 178] on div "Pagamento Pix online" at bounding box center [468, 180] width 123 height 11
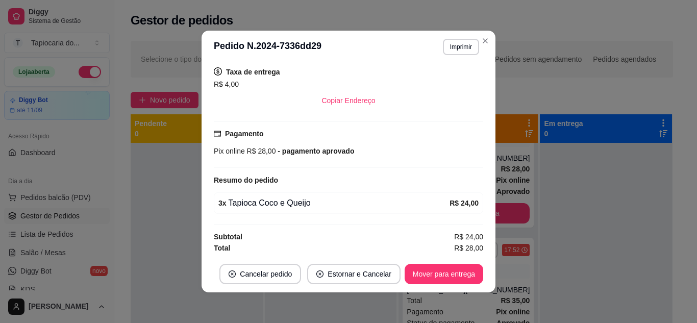
scroll to position [212, 0]
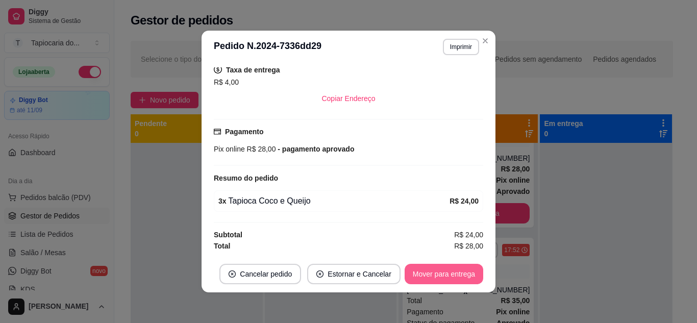
click at [446, 269] on button "Mover para entrega" at bounding box center [444, 274] width 79 height 20
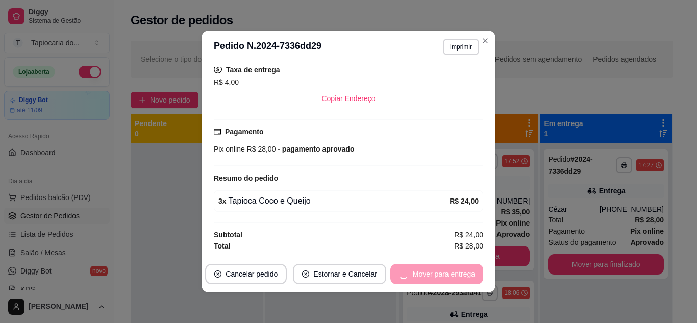
scroll to position [0, 0]
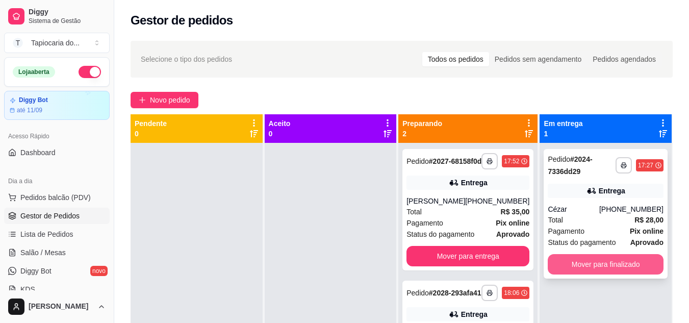
click at [603, 254] on button "Mover para finalizado" at bounding box center [606, 264] width 116 height 20
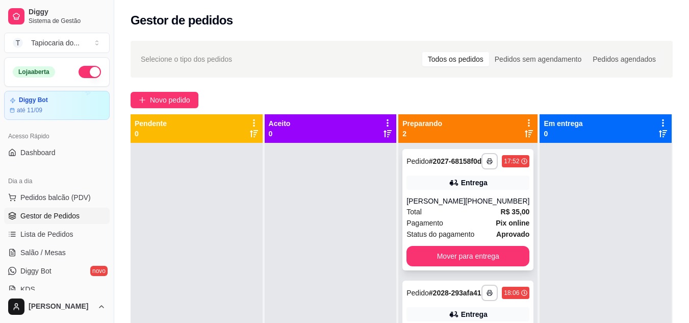
click at [473, 229] on div "Pagamento Pix online" at bounding box center [468, 222] width 123 height 11
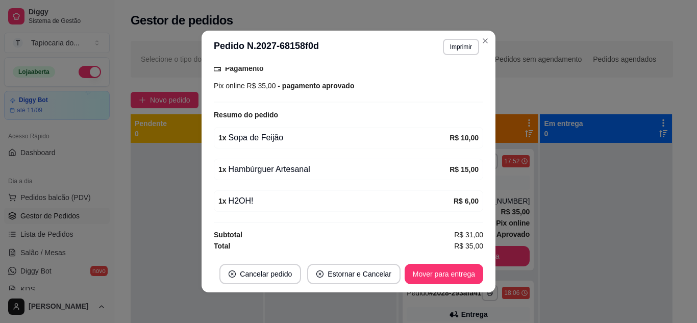
scroll to position [2, 0]
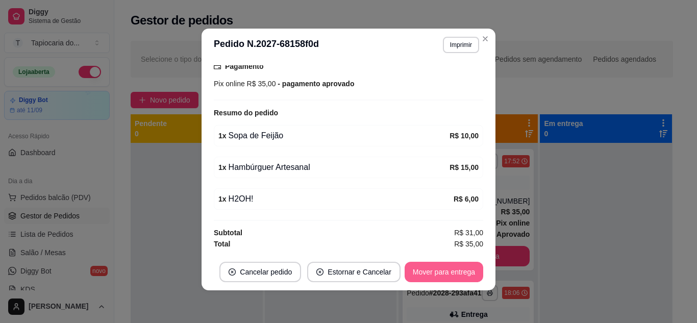
click at [441, 264] on button "Mover para entrega" at bounding box center [444, 272] width 79 height 20
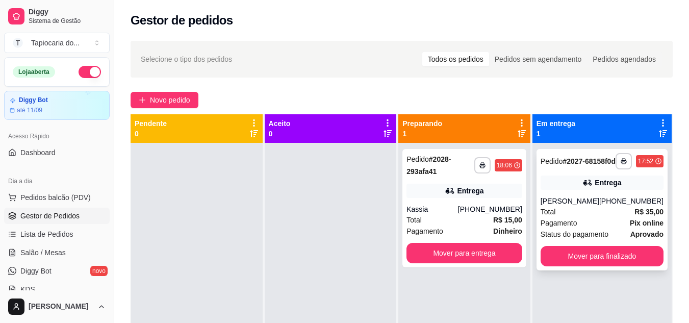
click at [580, 221] on div "**********" at bounding box center [602, 209] width 131 height 121
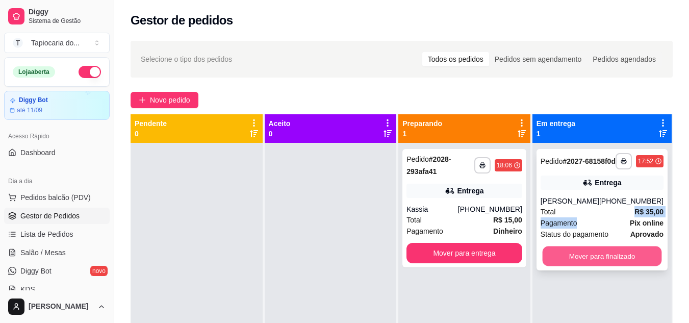
click at [568, 264] on button "Mover para finalizado" at bounding box center [601, 256] width 119 height 20
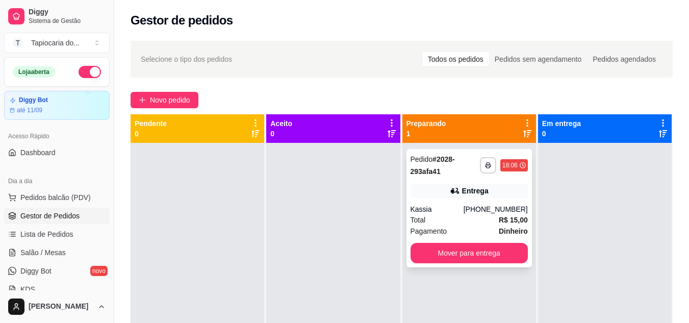
click at [458, 182] on div "**********" at bounding box center [470, 208] width 126 height 118
click at [52, 251] on span "Salão / Mesas" at bounding box center [42, 252] width 45 height 10
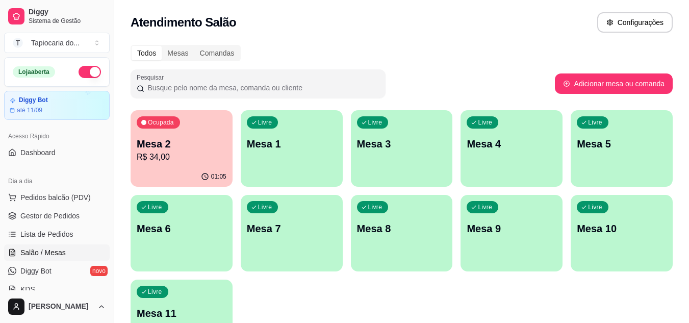
click at [651, 161] on div "Livre Mesa 5" at bounding box center [622, 142] width 102 height 64
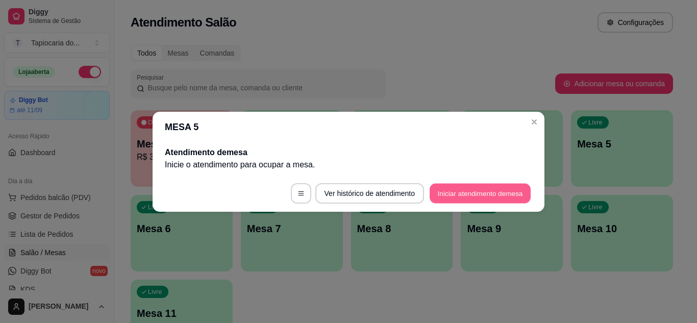
click at [441, 191] on button "Iniciar atendimento de mesa" at bounding box center [480, 193] width 101 height 20
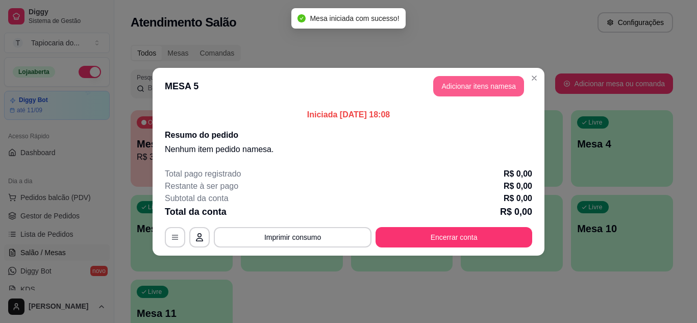
click at [489, 90] on button "Adicionar itens na mesa" at bounding box center [478, 86] width 91 height 20
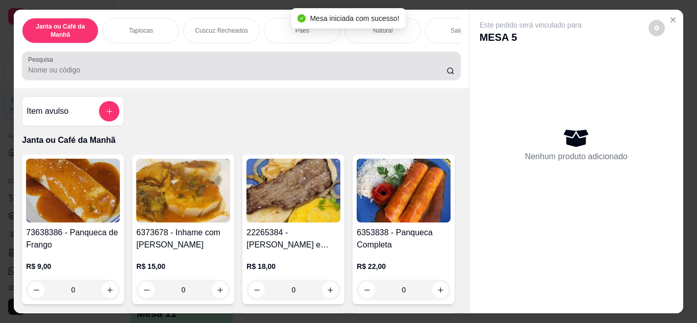
click at [305, 67] on div at bounding box center [241, 66] width 426 height 20
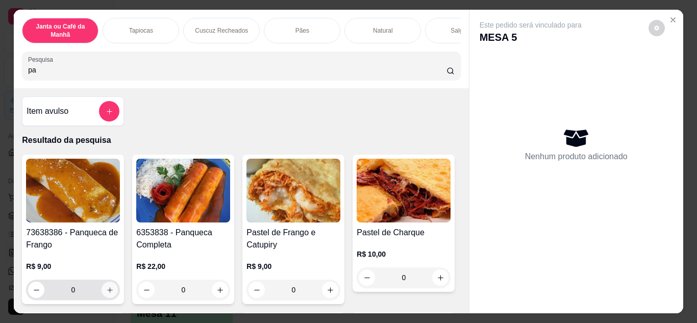
type input "pa"
click at [106, 294] on icon "increase-product-quantity" at bounding box center [110, 290] width 8 height 8
type input "1"
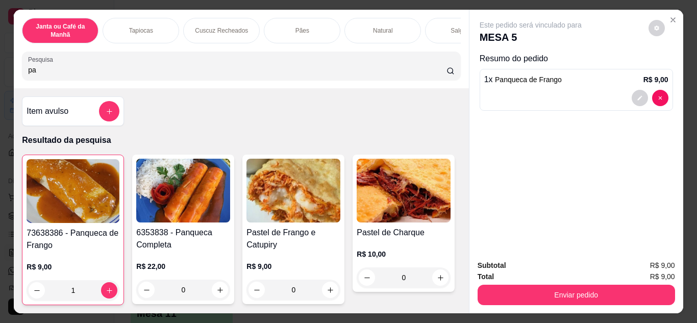
click at [208, 75] on input "pa" at bounding box center [237, 70] width 418 height 10
type input "p"
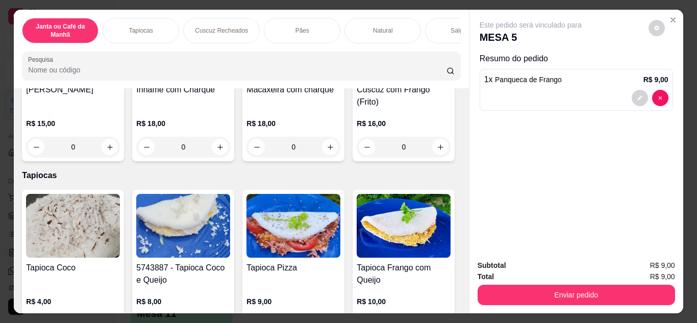
scroll to position [510, 0]
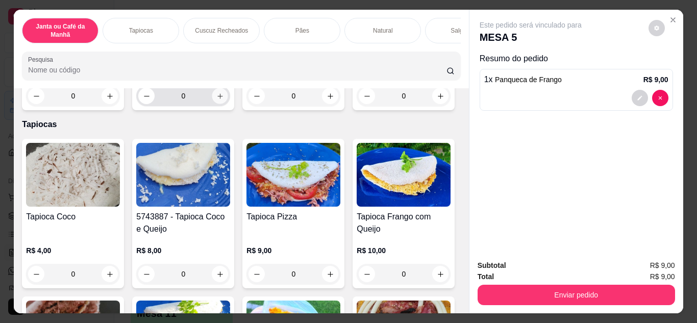
click at [212, 104] on button "increase-product-quantity" at bounding box center [220, 96] width 16 height 16
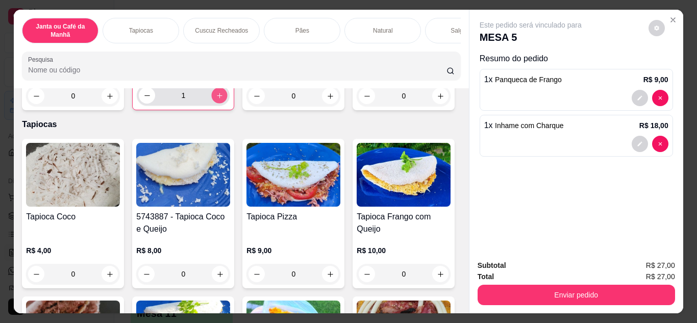
click at [217, 98] on icon "increase-product-quantity" at bounding box center [219, 95] width 5 height 5
type input "2"
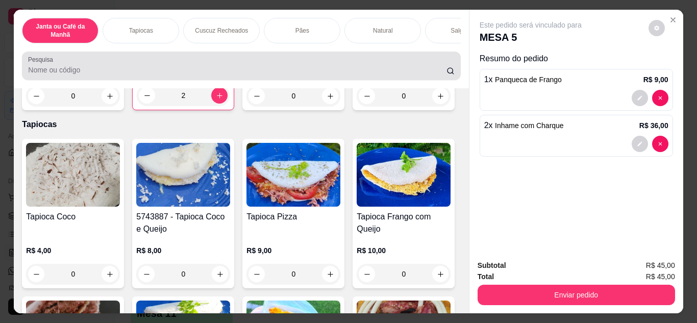
click at [301, 61] on div at bounding box center [241, 66] width 426 height 20
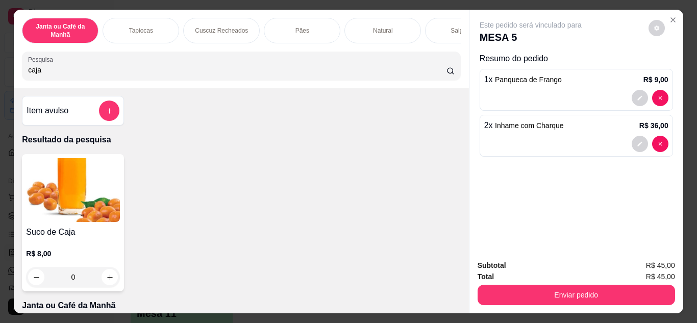
scroll to position [0, 0]
type input "caja"
click at [105, 277] on button "increase-product-quantity" at bounding box center [110, 277] width 16 height 16
type input "1"
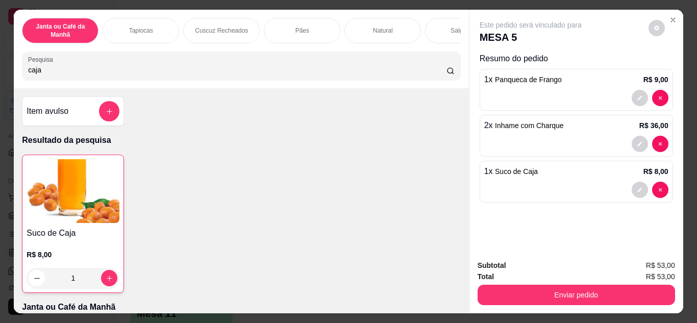
click at [259, 69] on input "caja" at bounding box center [237, 70] width 418 height 10
type input "c"
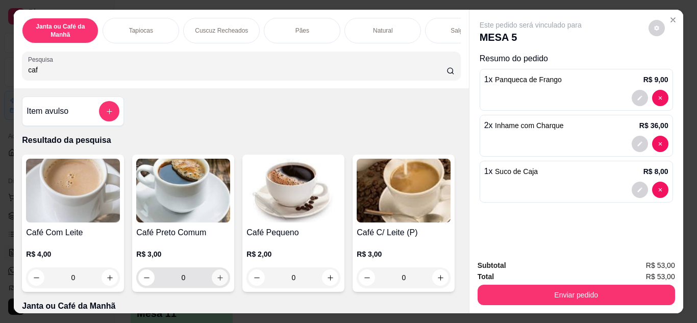
type input "caf"
click at [212, 280] on button "increase-product-quantity" at bounding box center [220, 277] width 16 height 16
type input "1"
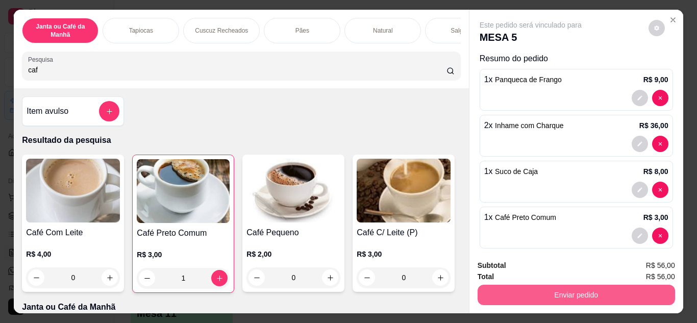
click at [506, 285] on button "Enviar pedido" at bounding box center [576, 295] width 197 height 20
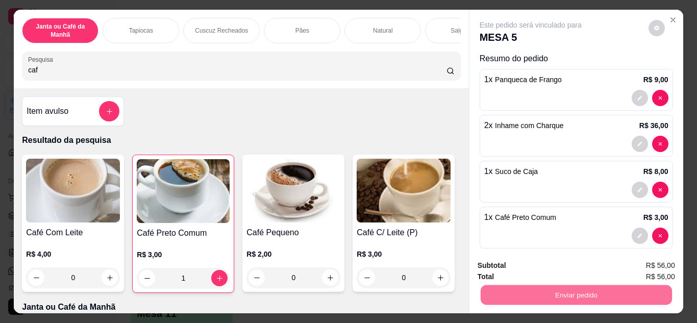
click at [555, 262] on button "Não registrar e enviar pedido" at bounding box center [542, 266] width 106 height 19
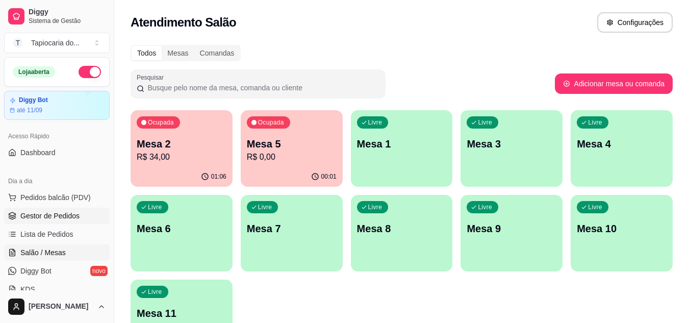
click at [31, 215] on span "Gestor de Pedidos" at bounding box center [49, 216] width 59 height 10
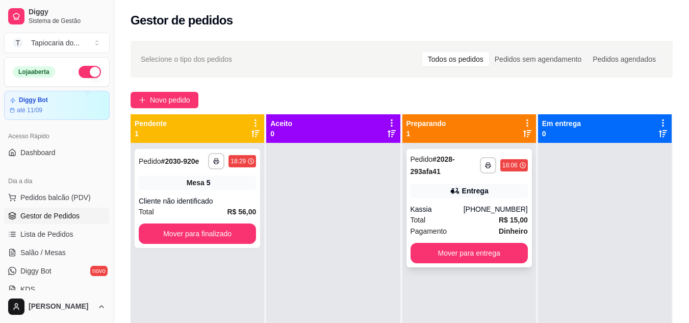
click at [455, 210] on div "Kassia" at bounding box center [437, 209] width 53 height 10
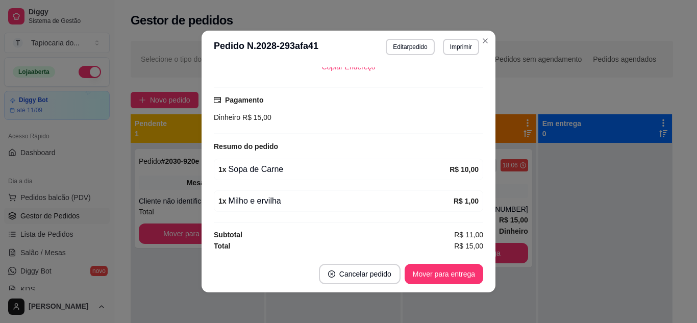
scroll to position [2, 0]
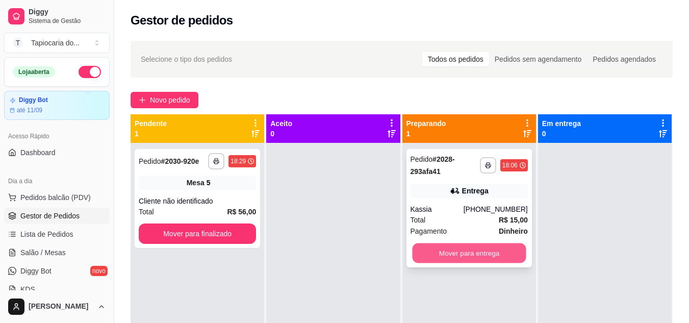
click at [488, 257] on button "Mover para entrega" at bounding box center [469, 253] width 114 height 20
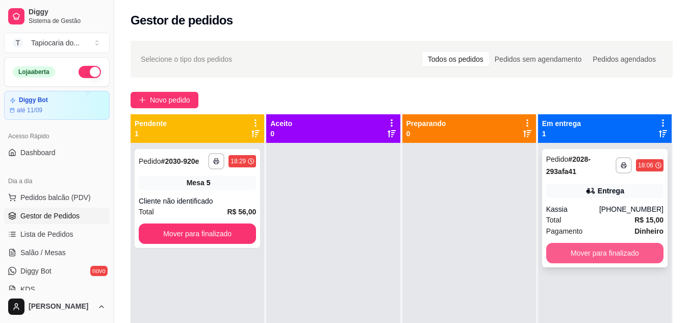
click at [609, 252] on button "Mover para finalizado" at bounding box center [604, 253] width 117 height 20
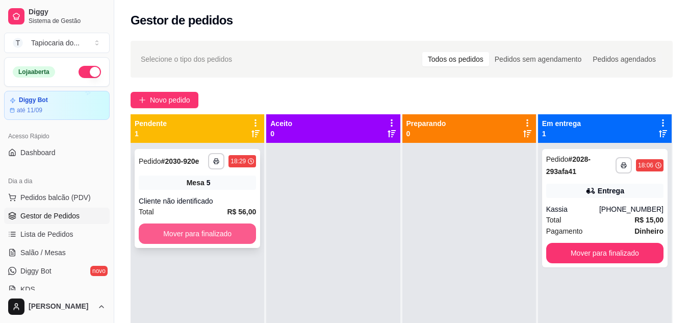
click at [207, 235] on button "Mover para finalizado" at bounding box center [197, 233] width 117 height 20
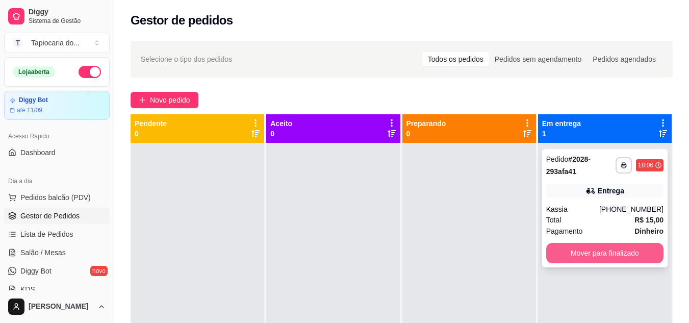
click at [556, 250] on button "Mover para finalizado" at bounding box center [604, 253] width 117 height 20
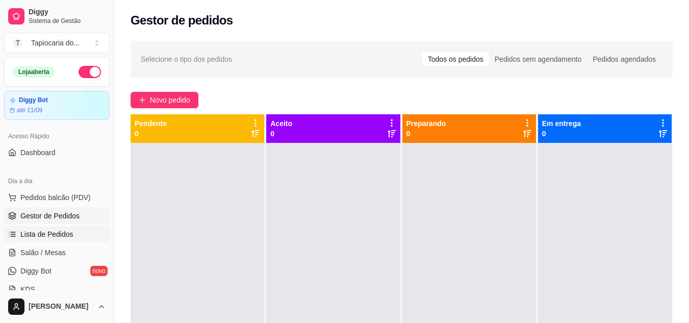
click at [44, 235] on span "Lista de Pedidos" at bounding box center [46, 234] width 53 height 10
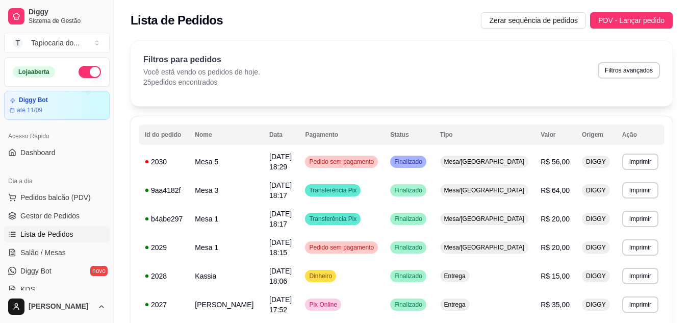
click at [331, 68] on div "Filtros para pedidos Você está vendo os pedidos de hoje. 25 pedidos encontrados…" at bounding box center [401, 71] width 517 height 34
click at [35, 211] on span "Gestor de Pedidos" at bounding box center [49, 216] width 59 height 10
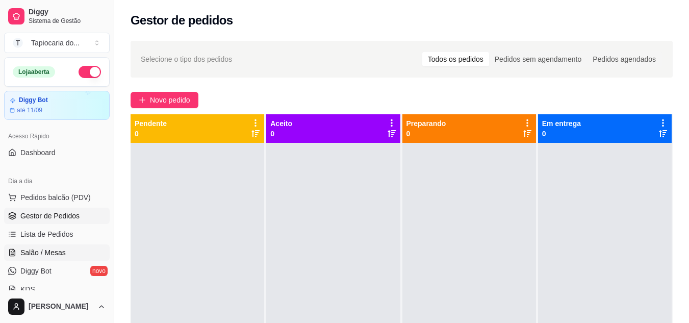
click at [49, 250] on span "Salão / Mesas" at bounding box center [42, 252] width 45 height 10
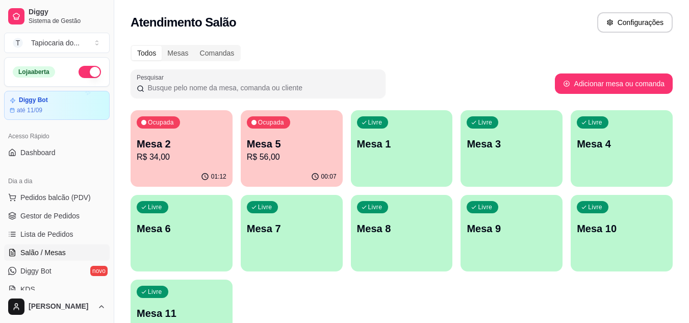
click at [165, 154] on p "R$ 34,00" at bounding box center [182, 157] width 90 height 12
click at [168, 157] on p "R$ 34,00" at bounding box center [181, 157] width 87 height 12
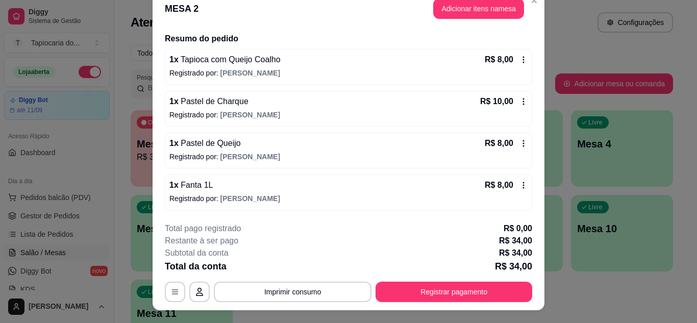
scroll to position [31, 0]
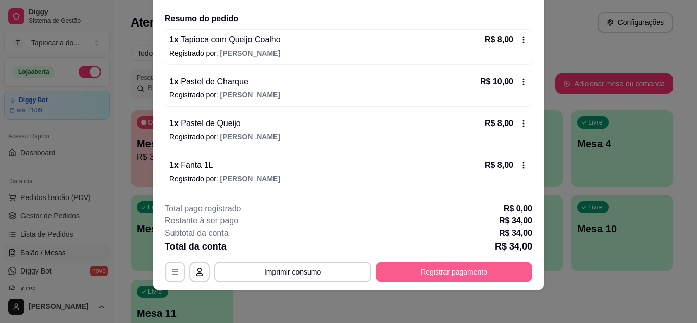
click at [401, 263] on button "Registrar pagamento" at bounding box center [454, 272] width 157 height 20
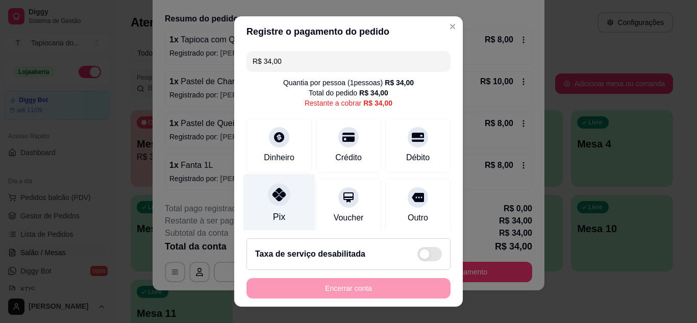
click at [285, 204] on div "Pix" at bounding box center [279, 203] width 72 height 60
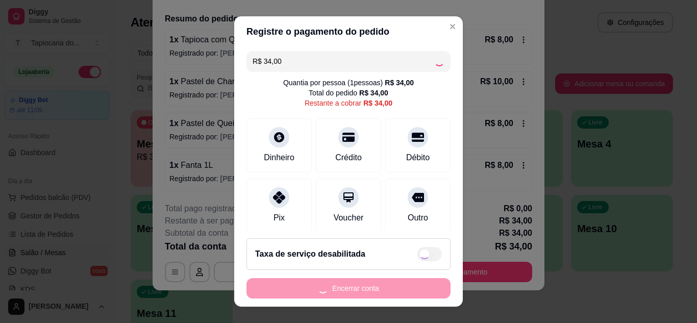
type input "R$ 0,00"
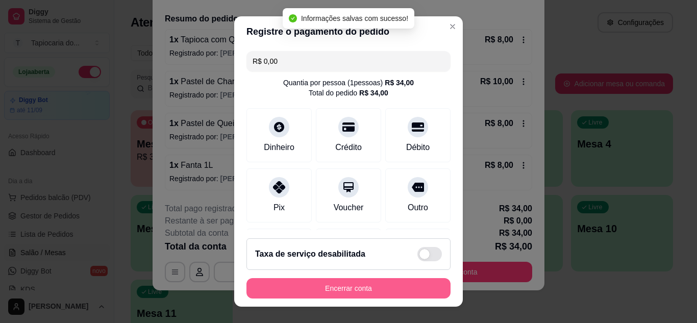
click at [393, 289] on button "Encerrar conta" at bounding box center [348, 288] width 204 height 20
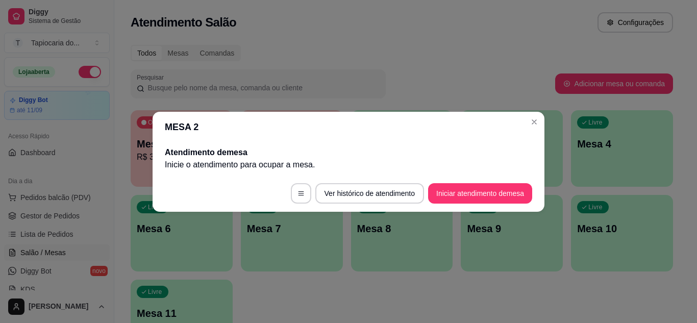
scroll to position [0, 0]
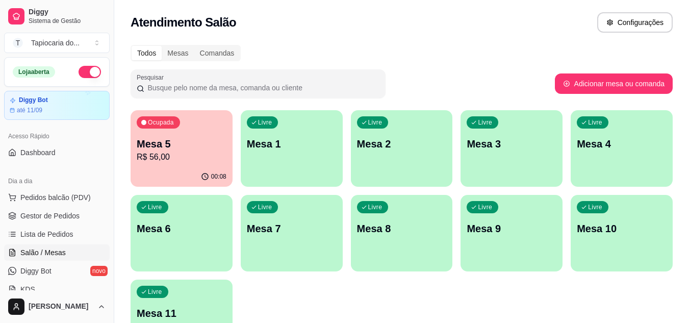
click at [194, 132] on div "Ocupada Mesa 5 R$ 56,00" at bounding box center [182, 138] width 102 height 57
click at [293, 238] on div "Livre Mesa 7" at bounding box center [291, 227] width 99 height 62
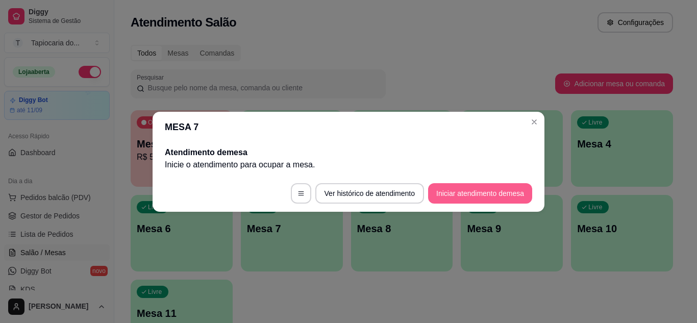
click at [500, 200] on button "Iniciar atendimento de mesa" at bounding box center [480, 193] width 104 height 20
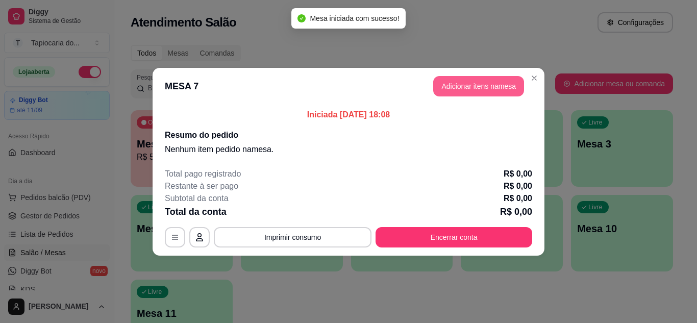
click at [455, 86] on button "Adicionar itens na mesa" at bounding box center [478, 86] width 91 height 20
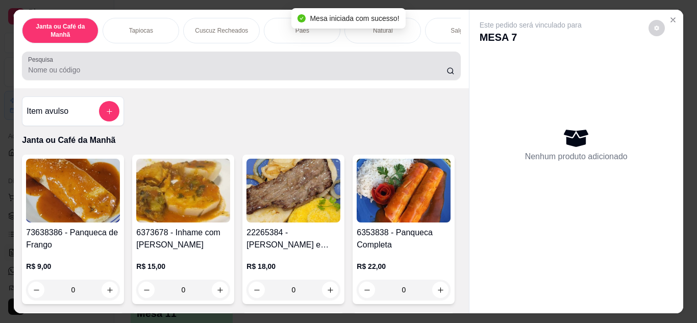
click at [239, 68] on div at bounding box center [241, 66] width 426 height 20
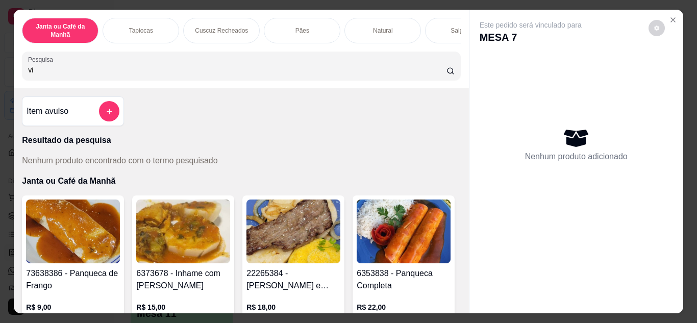
type input "v"
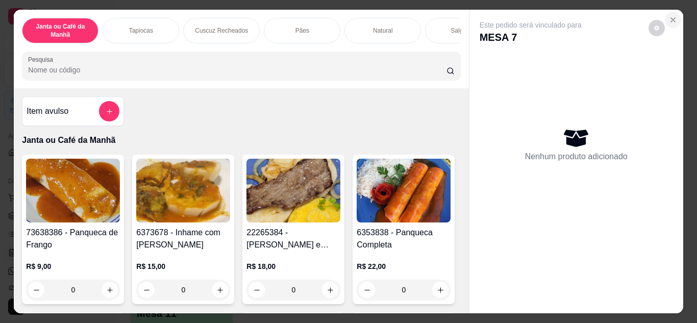
click at [673, 16] on icon "Close" at bounding box center [673, 20] width 8 height 8
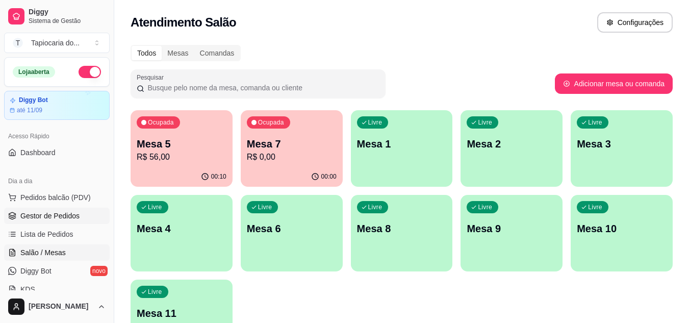
click at [54, 213] on span "Gestor de Pedidos" at bounding box center [49, 216] width 59 height 10
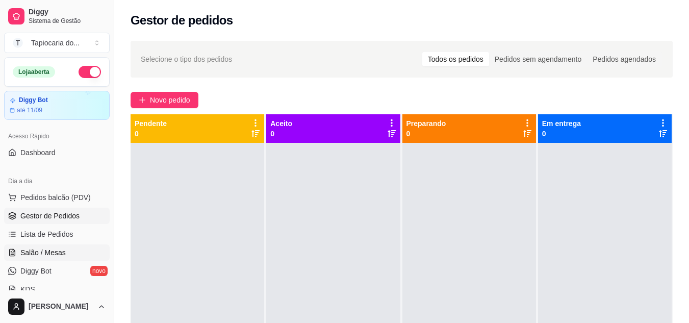
click at [24, 246] on link "Salão / Mesas" at bounding box center [57, 252] width 106 height 16
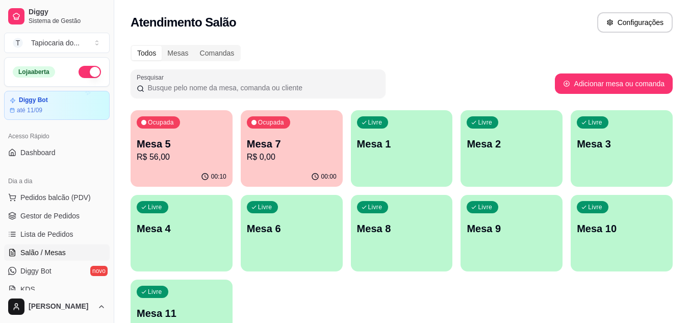
click at [392, 164] on div "Livre Mesa 1" at bounding box center [402, 142] width 102 height 64
click at [168, 240] on div "Livre Mesa 4" at bounding box center [181, 227] width 99 height 62
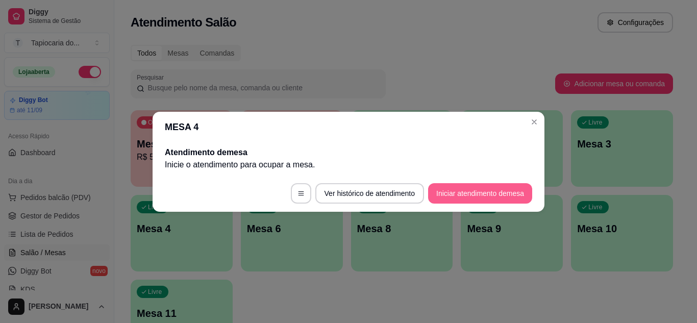
click at [435, 189] on button "Iniciar atendimento de mesa" at bounding box center [480, 193] width 104 height 20
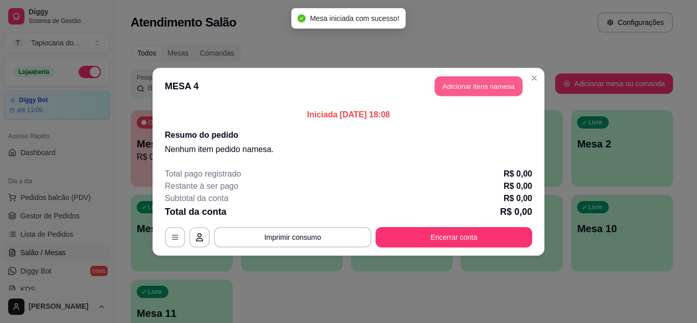
click at [504, 83] on button "Adicionar itens na mesa" at bounding box center [479, 86] width 88 height 20
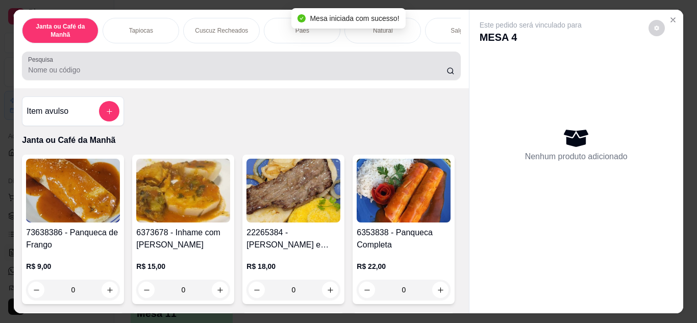
drag, startPoint x: 244, startPoint y: 72, endPoint x: 245, endPoint y: 65, distance: 7.7
click at [244, 68] on input "Pesquisa" at bounding box center [237, 70] width 418 height 10
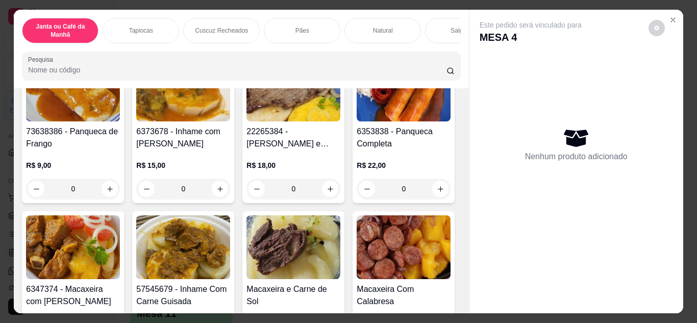
scroll to position [102, 0]
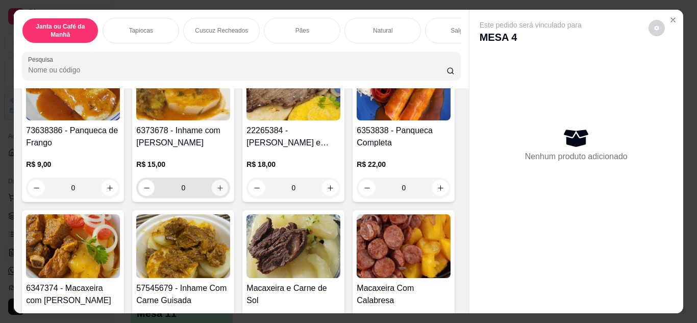
click at [212, 193] on button "increase-product-quantity" at bounding box center [220, 188] width 16 height 16
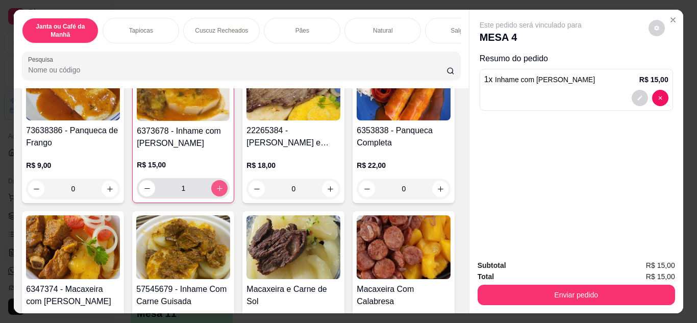
click at [216, 191] on icon "increase-product-quantity" at bounding box center [220, 189] width 8 height 8
type input "2"
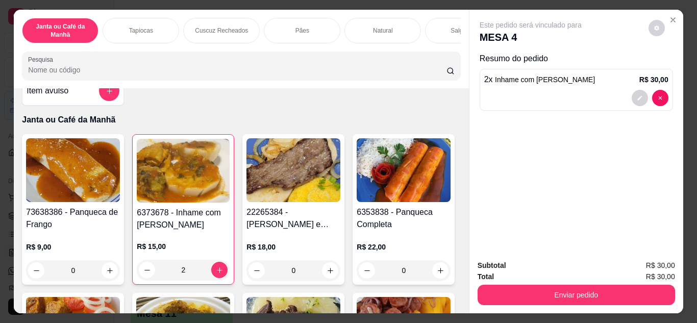
scroll to position [0, 0]
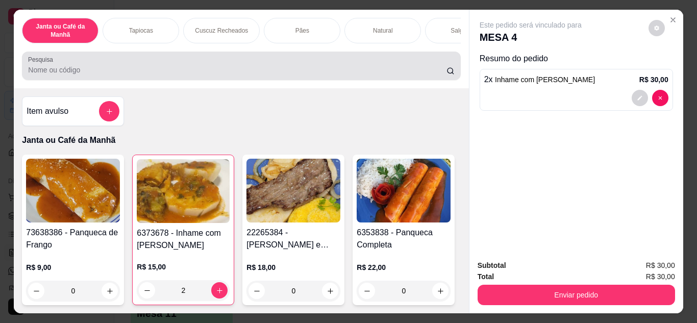
click at [208, 72] on input "Pesquisa" at bounding box center [237, 70] width 418 height 10
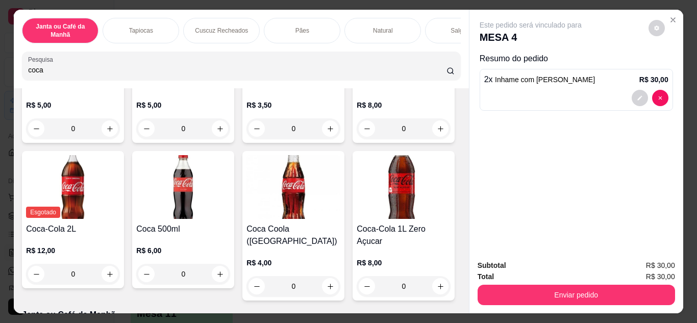
scroll to position [153, 0]
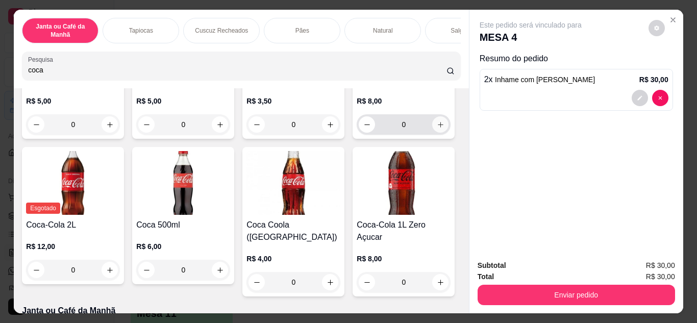
type input "coca"
click at [437, 129] on icon "increase-product-quantity" at bounding box center [441, 125] width 8 height 8
type input "1"
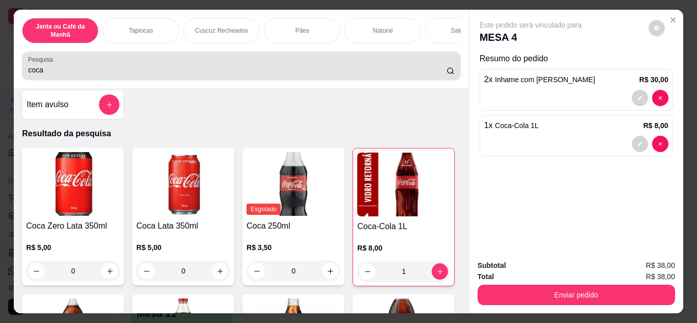
scroll to position [0, 0]
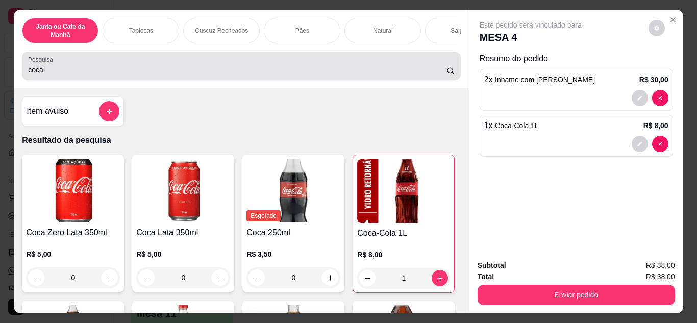
click at [102, 71] on input "coca" at bounding box center [237, 70] width 418 height 10
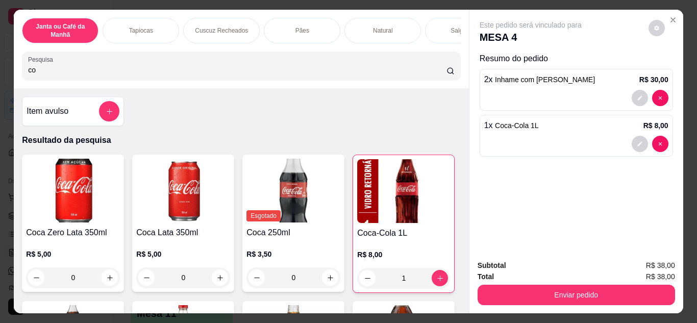
type input "c"
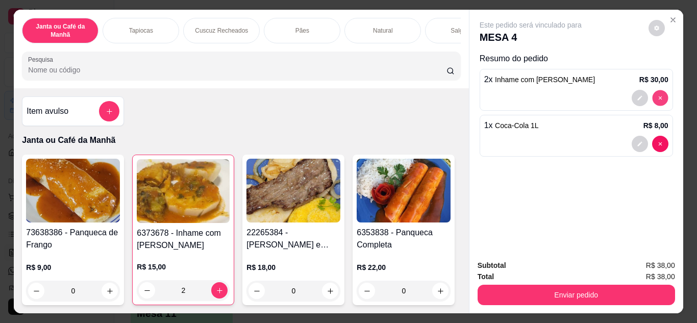
type input "0"
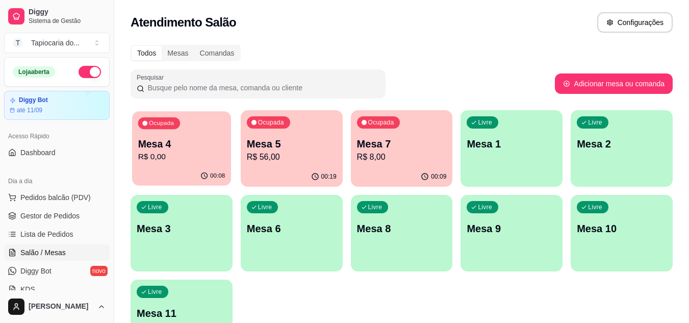
click at [163, 159] on p "R$ 0,00" at bounding box center [181, 157] width 87 height 12
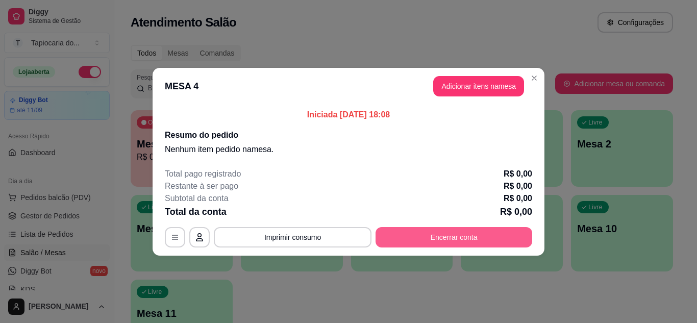
click at [482, 241] on button "Encerrar conta" at bounding box center [454, 237] width 157 height 20
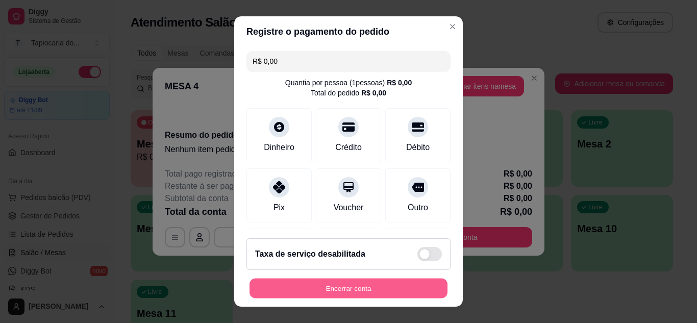
click at [418, 289] on button "Encerrar conta" at bounding box center [349, 289] width 198 height 20
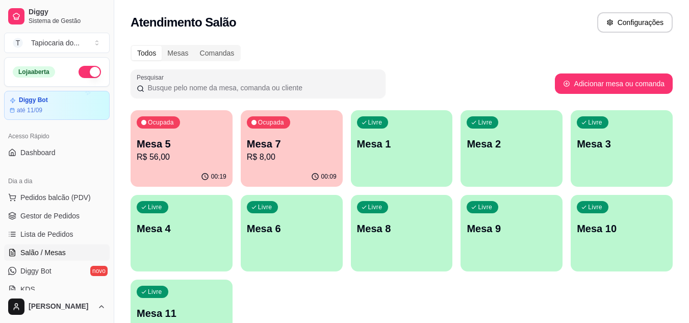
click at [164, 144] on p "Mesa 5" at bounding box center [182, 144] width 90 height 14
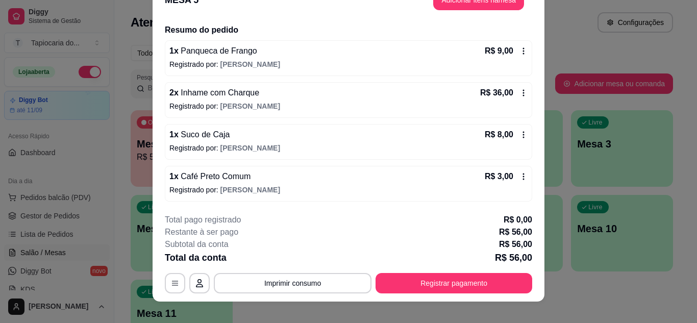
scroll to position [31, 0]
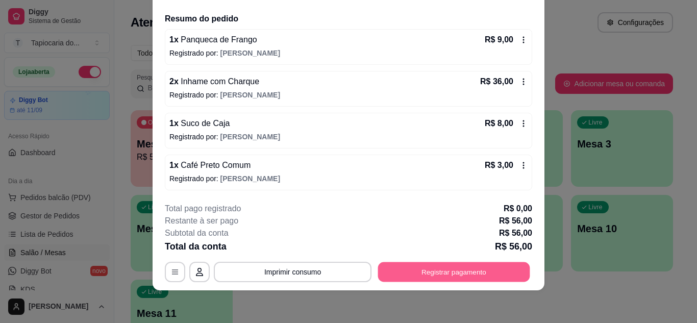
click at [442, 273] on button "Registrar pagamento" at bounding box center [454, 272] width 152 height 20
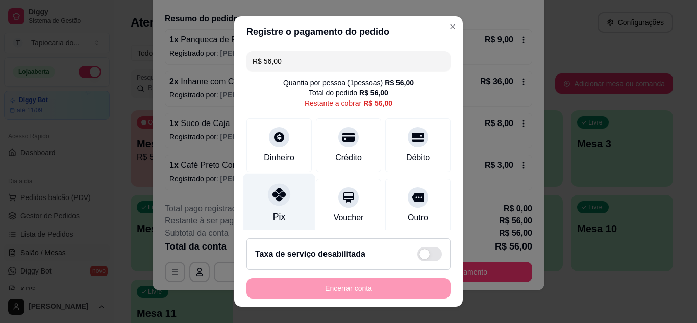
click at [272, 189] on icon at bounding box center [278, 194] width 13 height 13
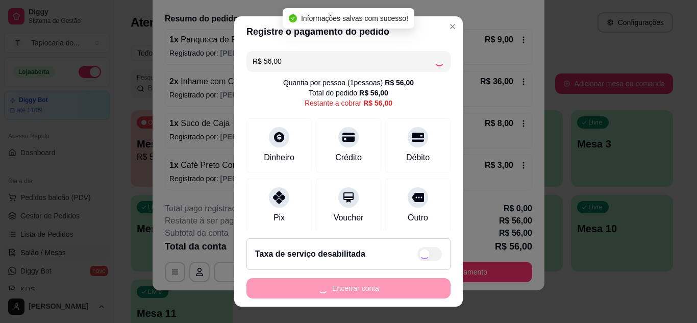
type input "R$ 0,00"
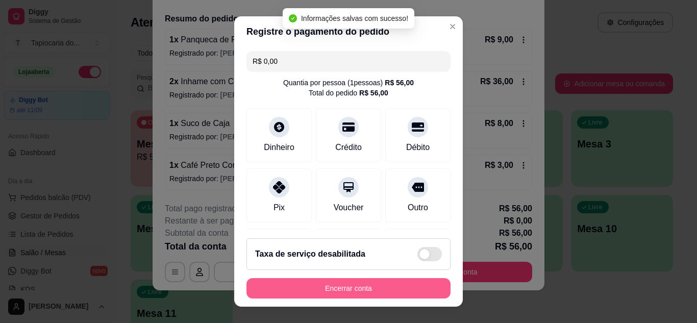
click at [401, 294] on button "Encerrar conta" at bounding box center [348, 288] width 204 height 20
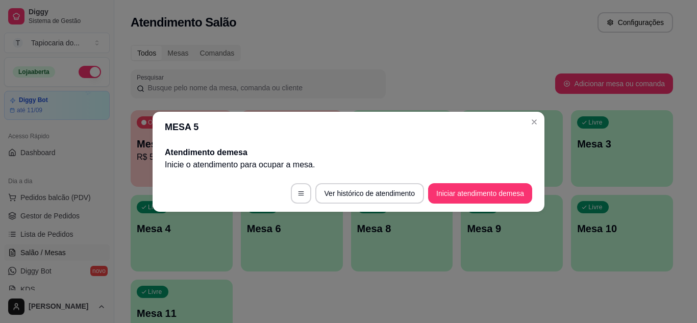
scroll to position [0, 0]
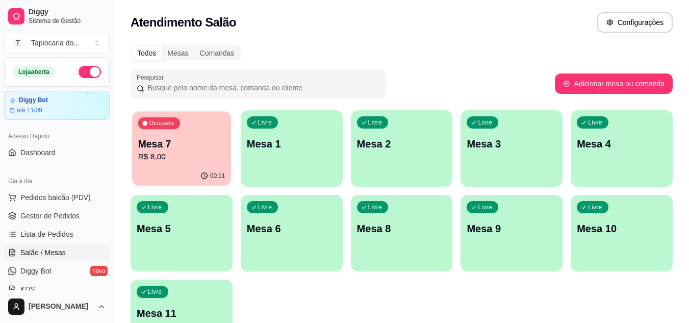
click at [197, 151] on div "Mesa 7 R$ 8,00" at bounding box center [181, 150] width 87 height 26
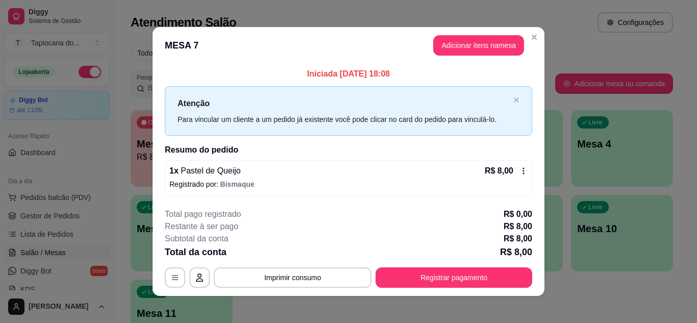
click at [464, 214] on div "Total pago registrado R$ 0,00" at bounding box center [348, 214] width 367 height 12
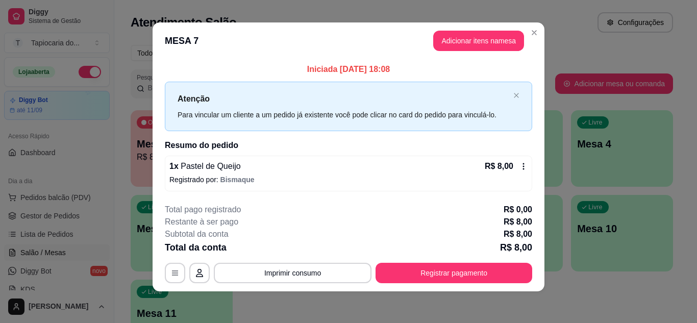
scroll to position [6, 0]
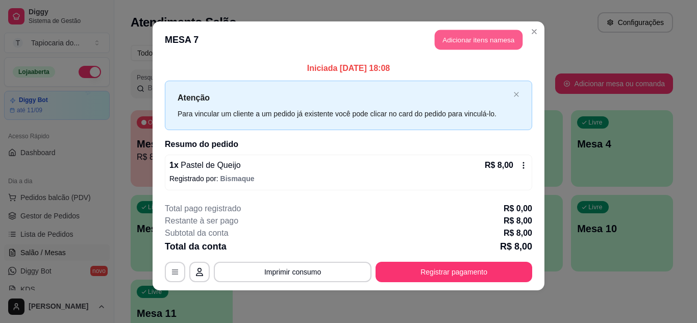
click at [468, 36] on button "Adicionar itens na mesa" at bounding box center [479, 40] width 88 height 20
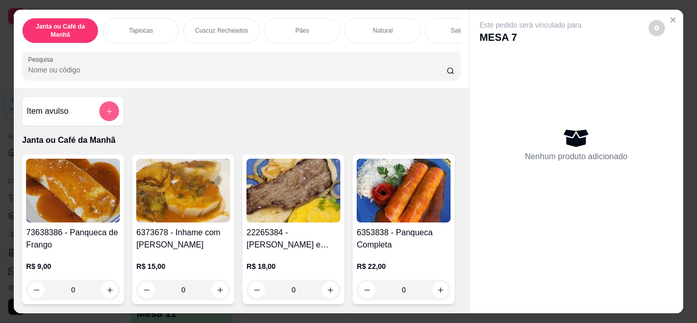
click at [101, 114] on button "add-separate-item" at bounding box center [109, 112] width 20 height 20
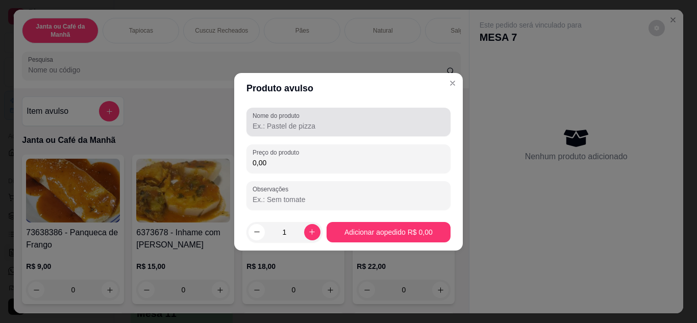
click at [268, 124] on input "Nome do produto" at bounding box center [349, 126] width 192 height 10
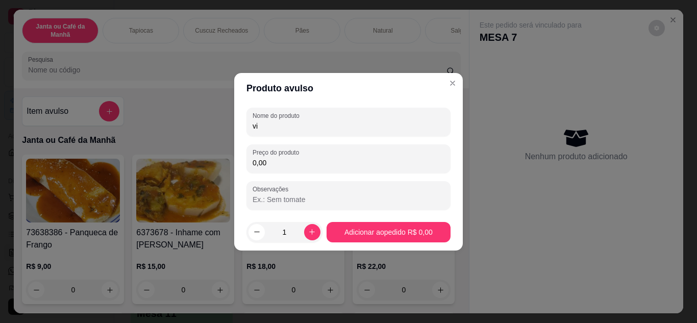
type input "v"
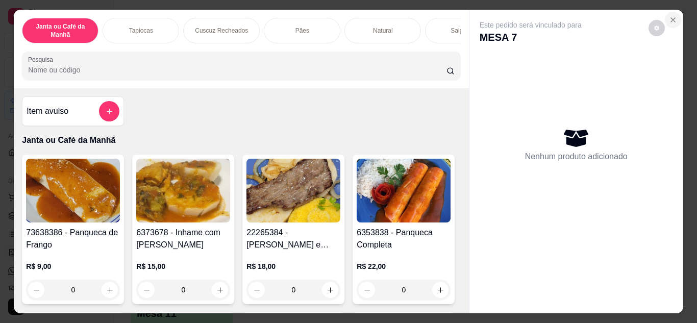
click at [671, 18] on icon "Close" at bounding box center [673, 20] width 4 height 4
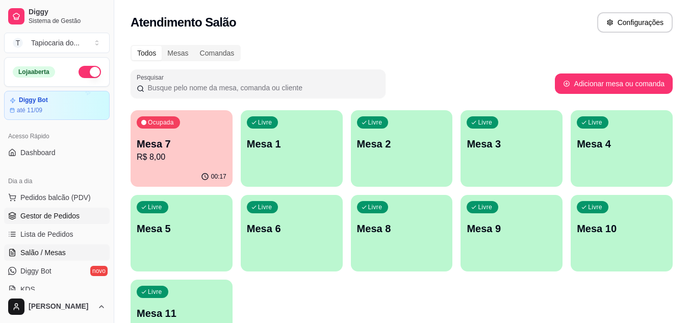
click at [58, 213] on span "Gestor de Pedidos" at bounding box center [49, 216] width 59 height 10
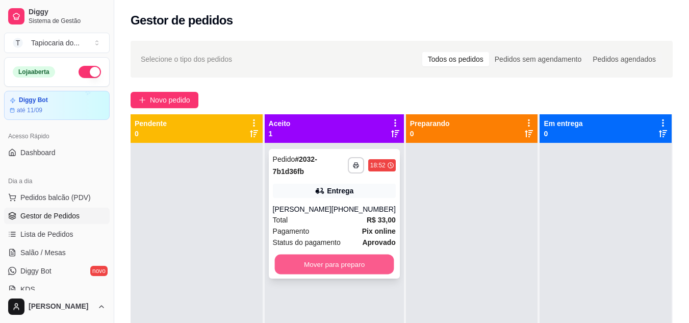
click at [366, 264] on button "Mover para preparo" at bounding box center [334, 265] width 119 height 20
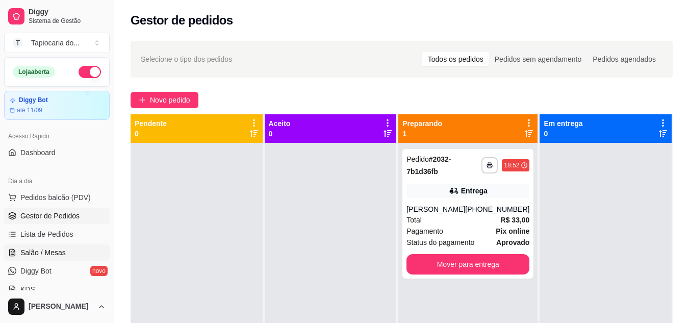
click at [33, 246] on link "Salão / Mesas" at bounding box center [57, 252] width 106 height 16
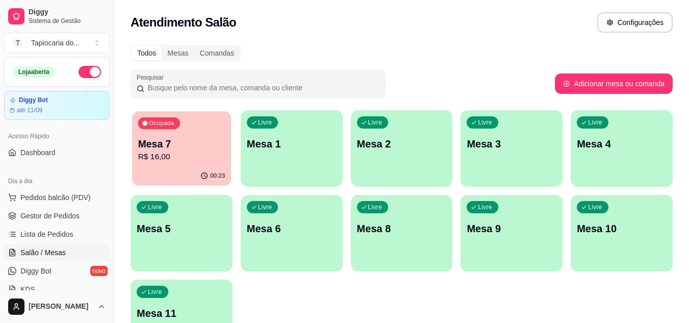
click at [169, 150] on p "Mesa 7" at bounding box center [181, 144] width 87 height 14
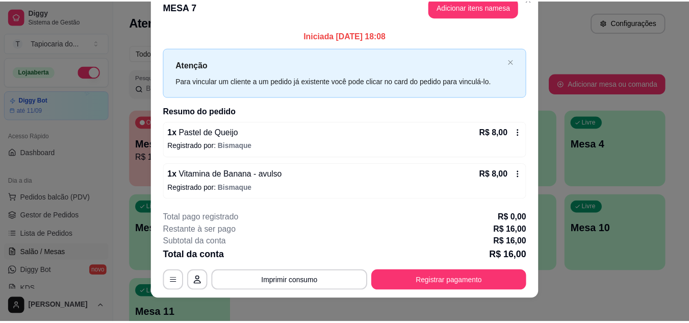
scroll to position [27, 0]
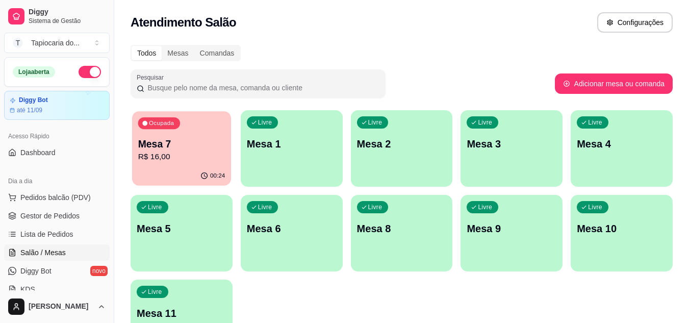
click at [165, 170] on div "00:24" at bounding box center [181, 175] width 99 height 19
click at [316, 155] on div "Livre Mesa 1" at bounding box center [292, 142] width 102 height 64
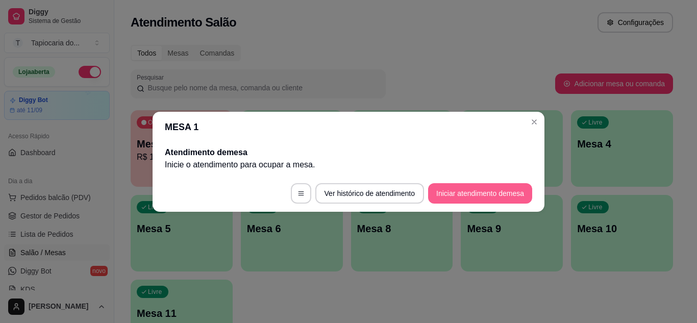
click at [471, 196] on button "Iniciar atendimento de mesa" at bounding box center [480, 193] width 104 height 20
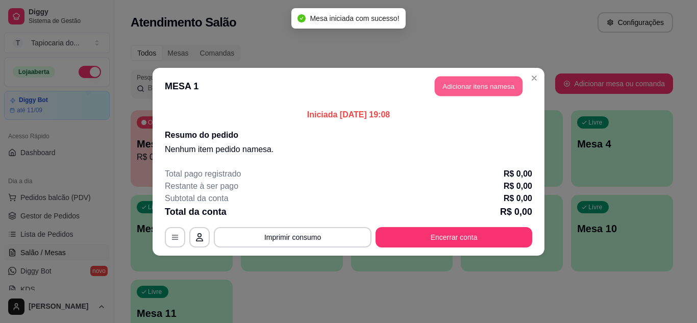
click at [464, 80] on button "Adicionar itens na mesa" at bounding box center [479, 86] width 88 height 20
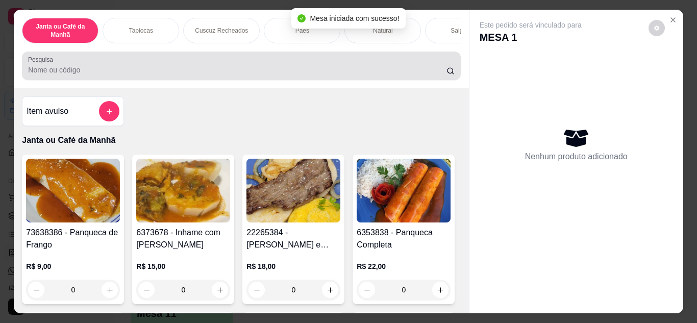
click at [355, 74] on input "Pesquisa" at bounding box center [237, 70] width 418 height 10
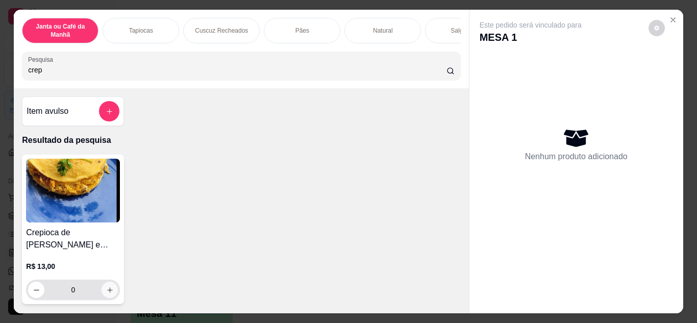
type input "crep"
click at [109, 294] on icon "increase-product-quantity" at bounding box center [110, 290] width 8 height 8
type input "1"
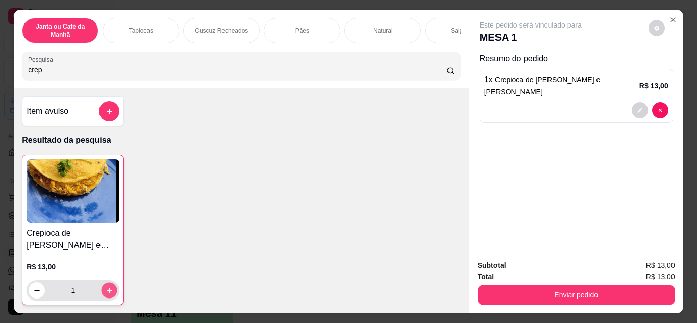
click at [109, 294] on icon "increase-product-quantity" at bounding box center [110, 291] width 8 height 8
type input "2"
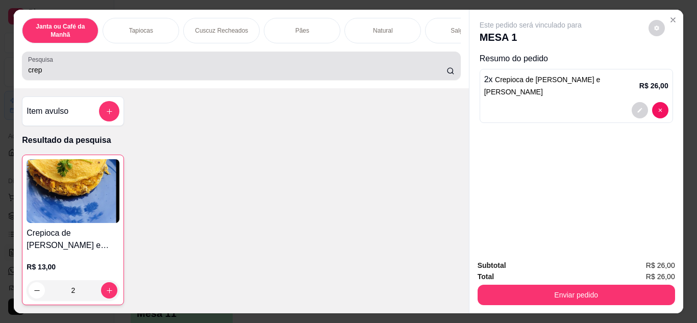
click at [146, 76] on div "crep" at bounding box center [241, 66] width 426 height 20
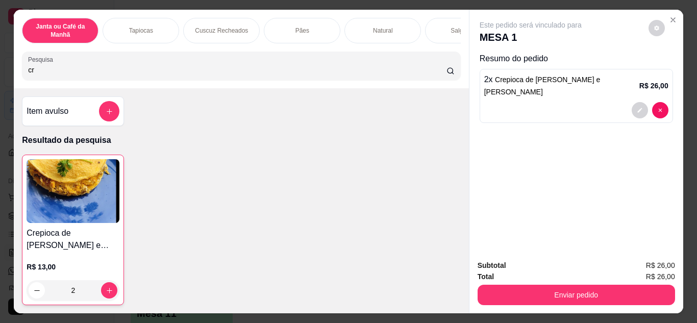
type input "c"
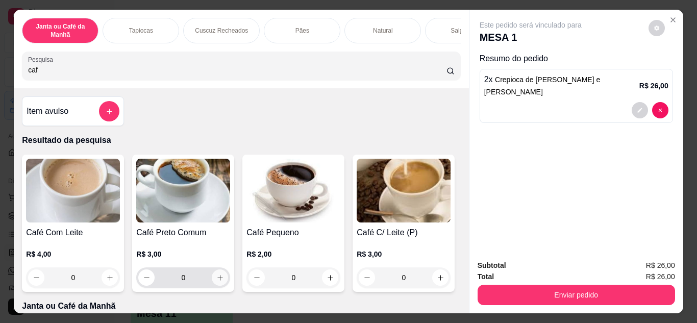
type input "caf"
click at [216, 282] on icon "increase-product-quantity" at bounding box center [220, 278] width 8 height 8
type input "1"
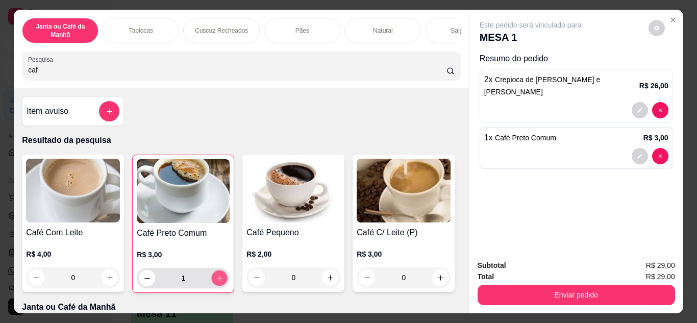
click at [216, 282] on icon "increase-product-quantity" at bounding box center [220, 279] width 8 height 8
type input "2"
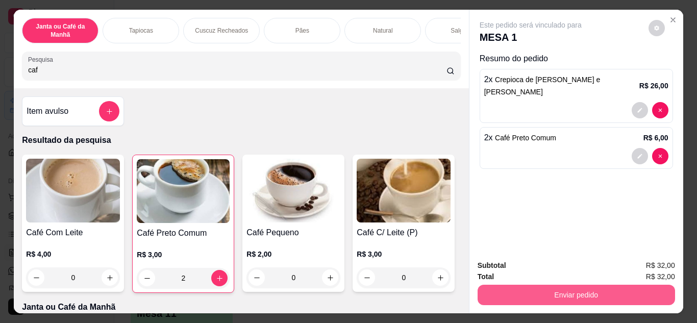
click at [548, 297] on button "Enviar pedido" at bounding box center [576, 295] width 197 height 20
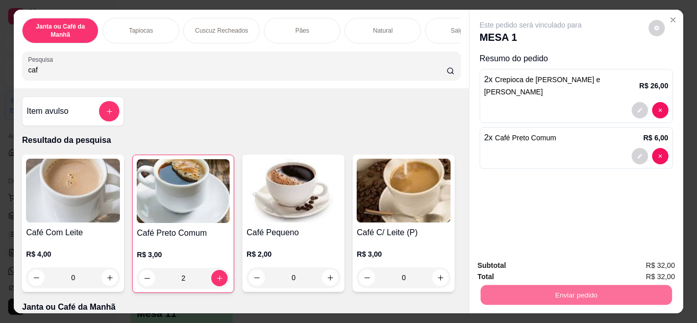
click at [519, 264] on button "Não registrar e enviar pedido" at bounding box center [542, 266] width 106 height 19
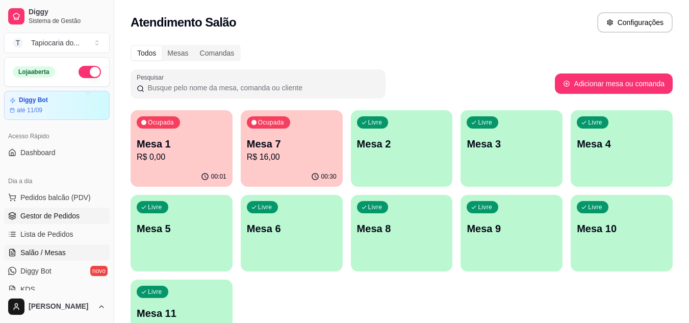
click at [43, 217] on span "Gestor de Pedidos" at bounding box center [49, 216] width 59 height 10
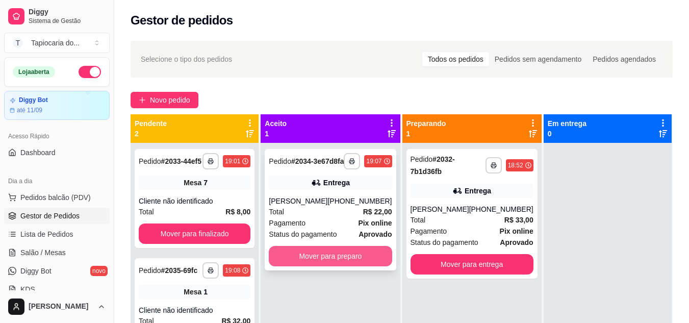
click at [317, 266] on button "Mover para preparo" at bounding box center [330, 256] width 123 height 20
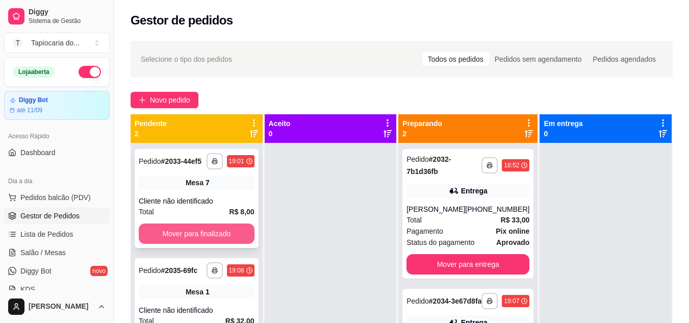
click at [208, 224] on button "Mover para finalizado" at bounding box center [197, 233] width 116 height 20
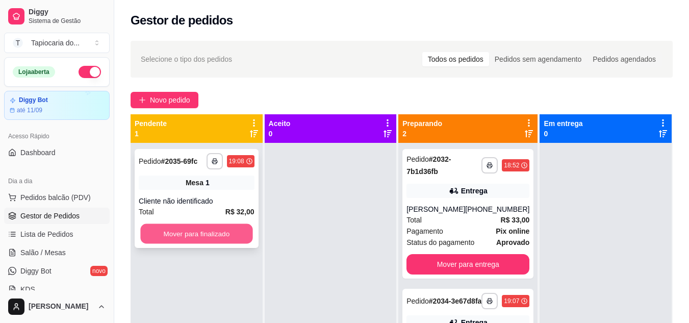
click at [208, 227] on button "Mover para finalizado" at bounding box center [196, 234] width 112 height 20
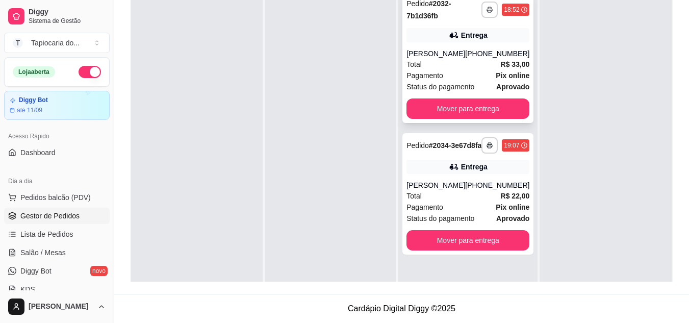
click at [466, 71] on div "Pagamento Pix online" at bounding box center [468, 75] width 123 height 11
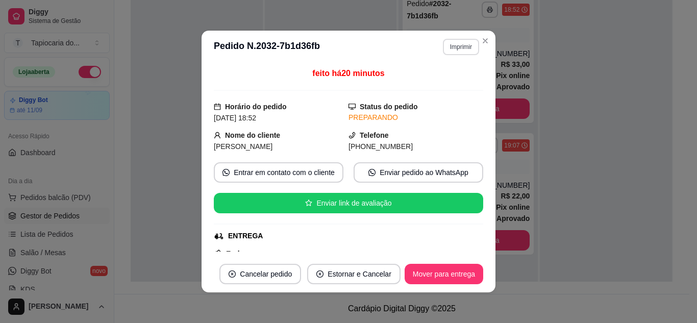
click at [461, 45] on button "Imprimir" at bounding box center [461, 47] width 36 height 16
click at [438, 81] on button "Impressora" at bounding box center [440, 82] width 74 height 16
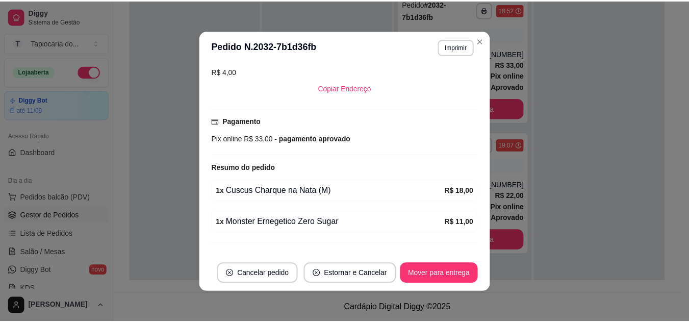
scroll to position [244, 0]
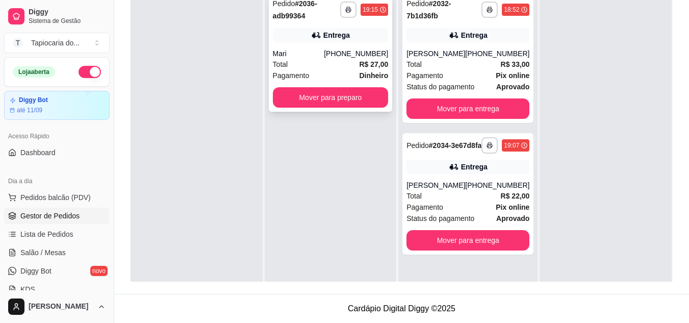
click at [338, 57] on div "(83) 99177-1682" at bounding box center [356, 53] width 64 height 10
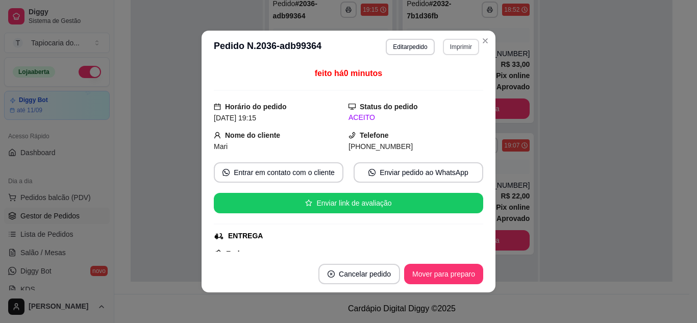
click at [459, 40] on button "Imprimir" at bounding box center [461, 47] width 36 height 16
click at [435, 82] on button "Impressora" at bounding box center [438, 82] width 71 height 16
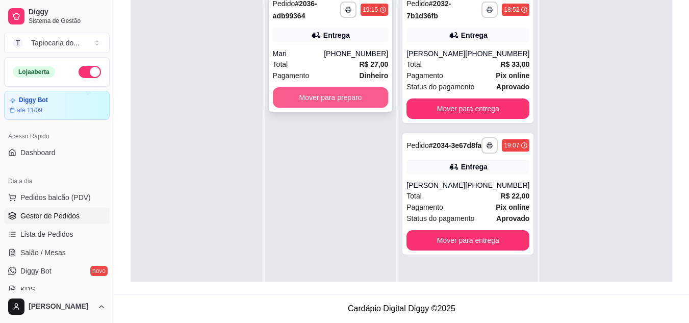
click at [354, 95] on button "Mover para preparo" at bounding box center [331, 97] width 116 height 20
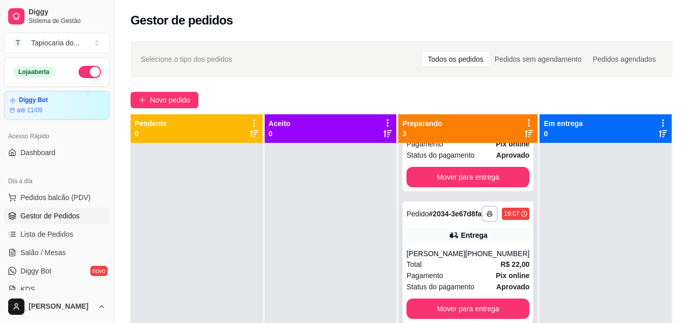
scroll to position [106, 0]
click at [450, 167] on button "Mover para entrega" at bounding box center [468, 177] width 119 height 20
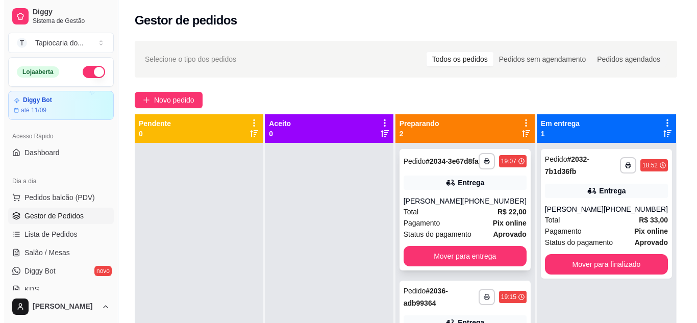
scroll to position [0, 0]
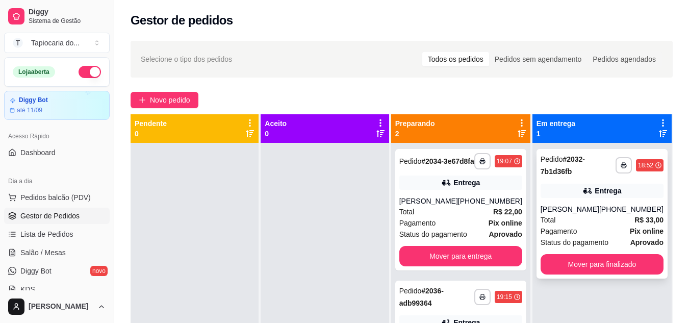
click at [585, 217] on div "Total R$ 33,00" at bounding box center [602, 219] width 123 height 11
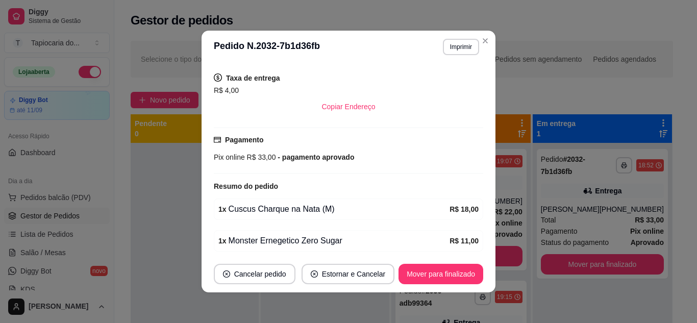
scroll to position [244, 0]
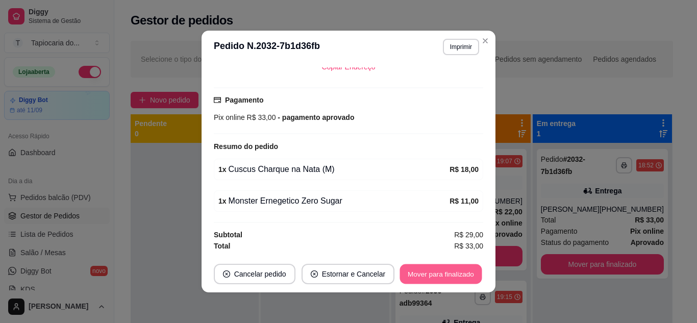
click at [424, 279] on button "Mover para finalizado" at bounding box center [441, 274] width 82 height 20
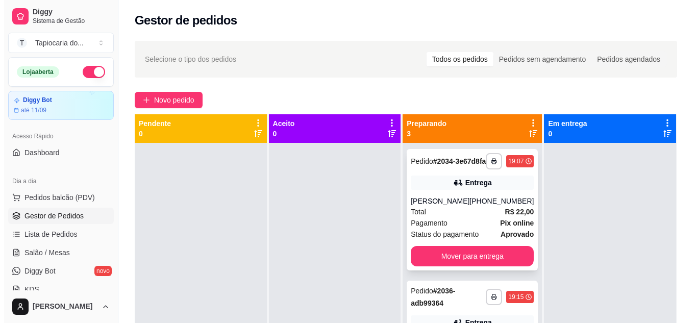
scroll to position [51, 0]
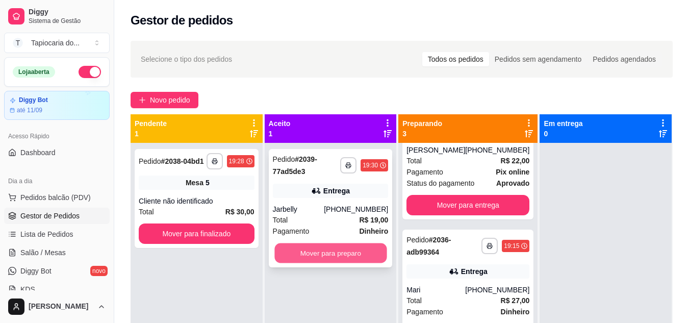
click at [308, 252] on button "Mover para preparo" at bounding box center [331, 253] width 112 height 20
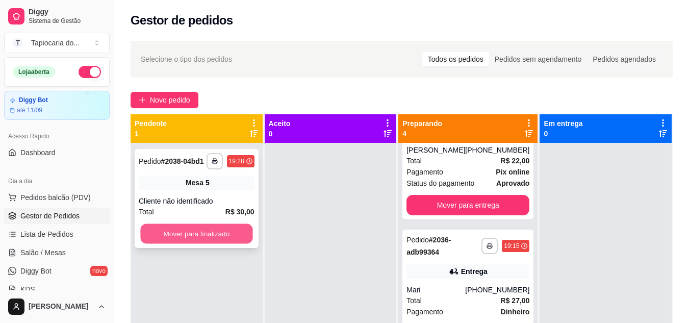
click at [216, 232] on button "Mover para finalizado" at bounding box center [196, 234] width 112 height 20
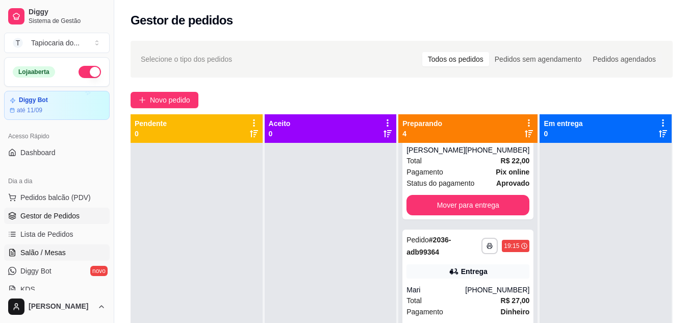
click at [41, 248] on span "Salão / Mesas" at bounding box center [42, 252] width 45 height 10
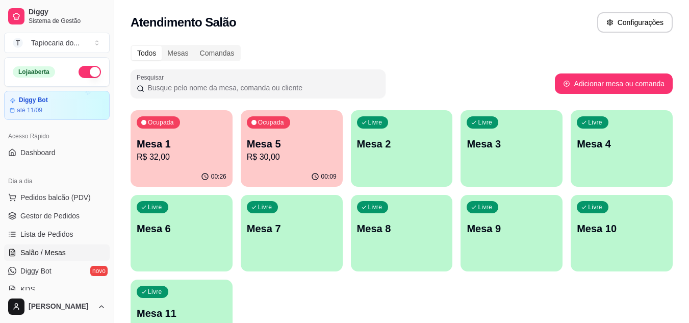
click at [197, 151] on p "R$ 32,00" at bounding box center [182, 157] width 90 height 12
click at [275, 146] on p "Mesa 5" at bounding box center [292, 144] width 90 height 14
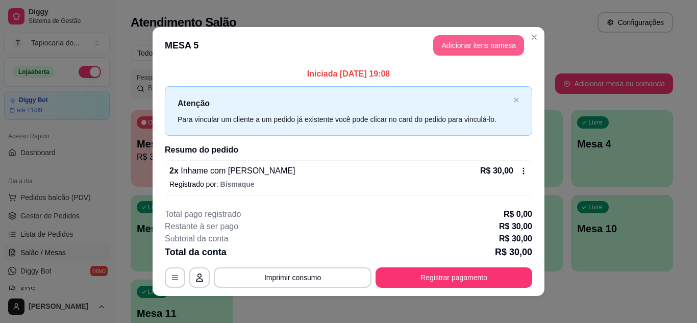
click at [489, 44] on button "Adicionar itens na mesa" at bounding box center [478, 45] width 91 height 20
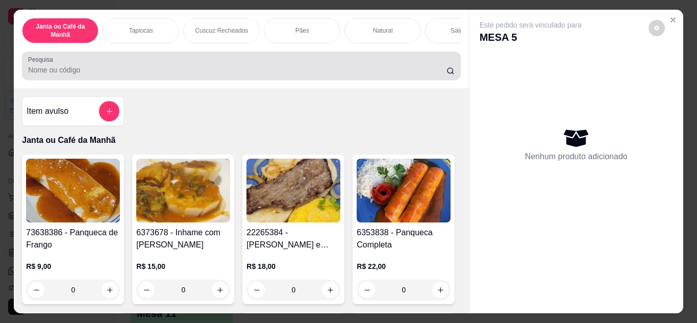
click at [336, 68] on input "Pesquisa" at bounding box center [237, 70] width 418 height 10
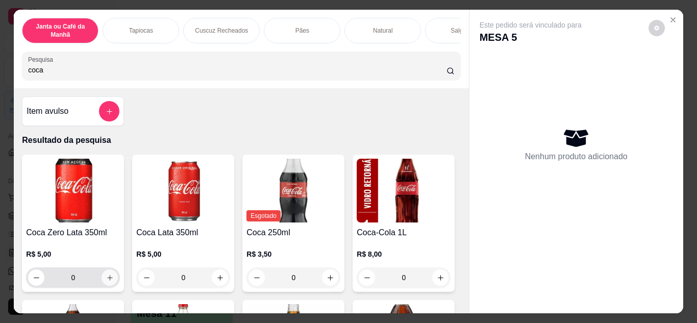
type input "coca"
click at [106, 282] on icon "increase-product-quantity" at bounding box center [110, 278] width 8 height 8
type input "1"
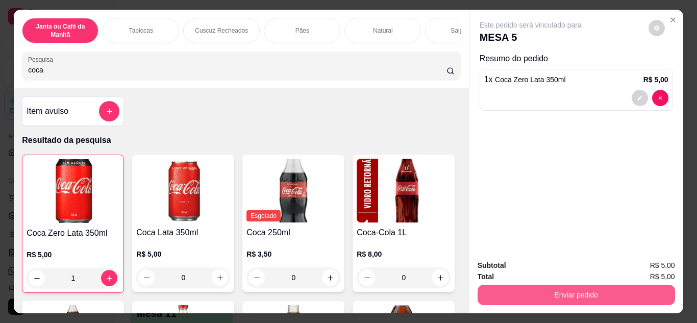
click at [491, 287] on button "Enviar pedido" at bounding box center [576, 295] width 197 height 20
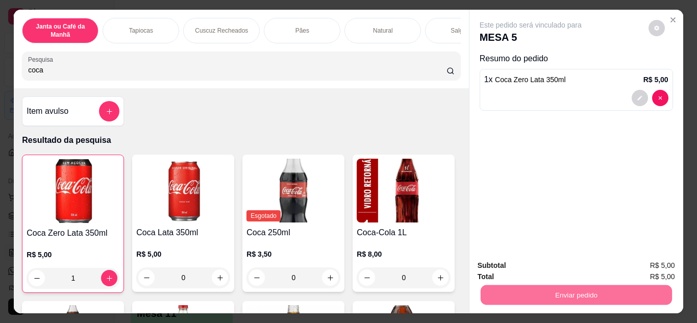
click at [496, 267] on button "Não registrar e enviar pedido" at bounding box center [542, 266] width 106 height 19
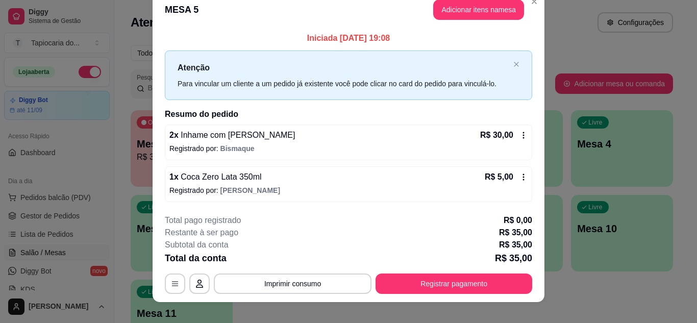
scroll to position [27, 0]
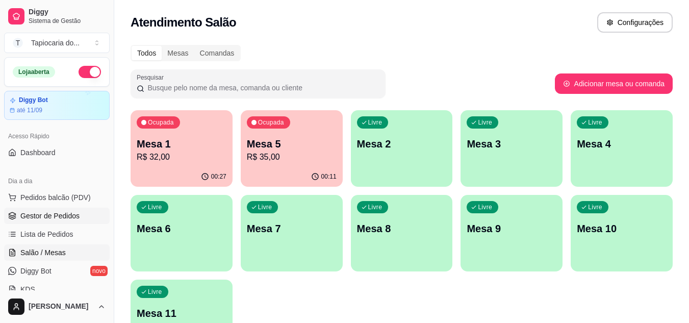
click at [20, 213] on link "Gestor de Pedidos" at bounding box center [57, 216] width 106 height 16
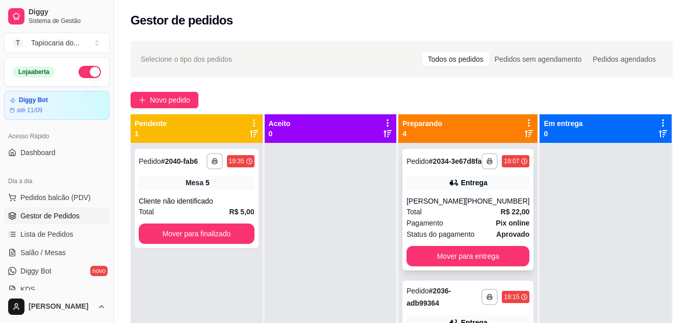
click at [440, 215] on div "Total R$ 22,00" at bounding box center [468, 211] width 123 height 11
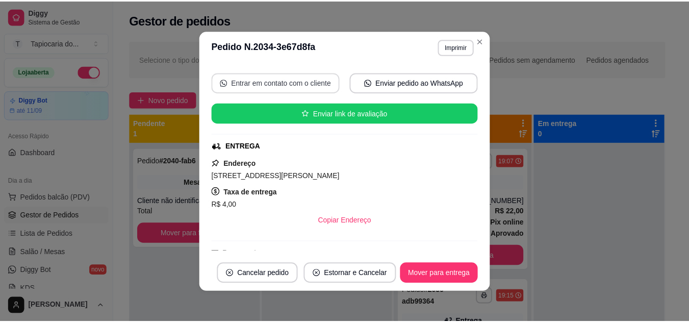
scroll to position [212, 0]
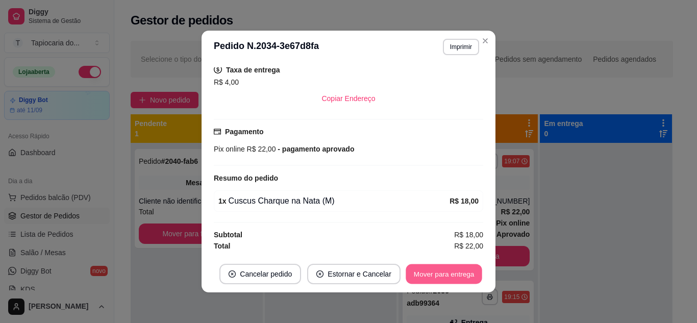
click at [450, 271] on button "Mover para entrega" at bounding box center [444, 274] width 77 height 20
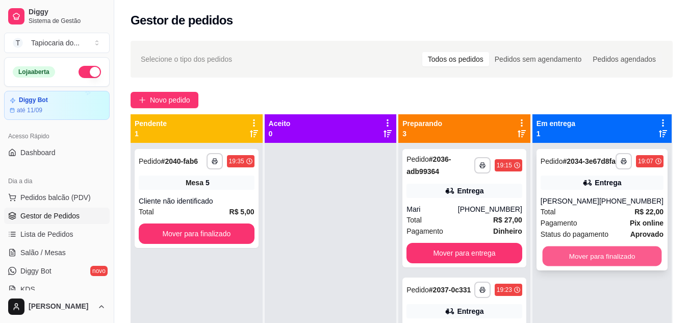
click at [609, 262] on button "Mover para finalizado" at bounding box center [601, 256] width 119 height 20
click at [611, 265] on button "Mover para finalizado" at bounding box center [602, 256] width 123 height 20
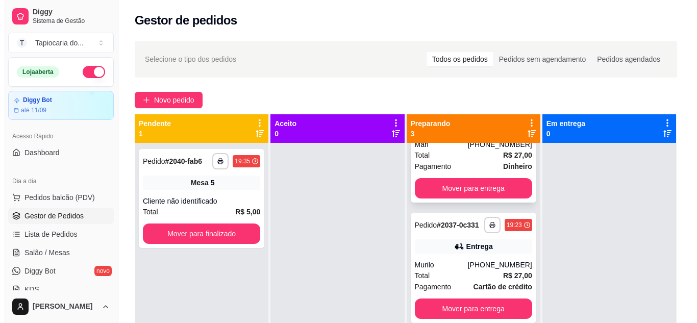
scroll to position [73, 0]
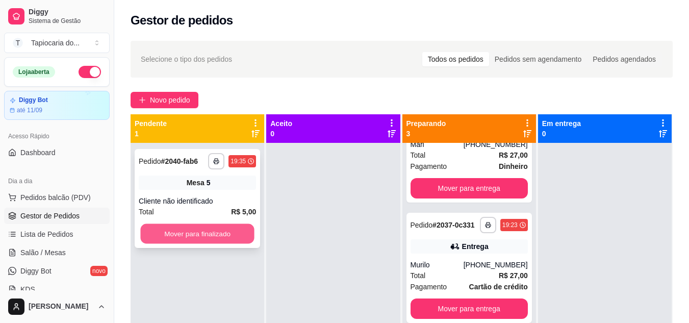
click at [227, 229] on button "Mover para finalizado" at bounding box center [197, 234] width 114 height 20
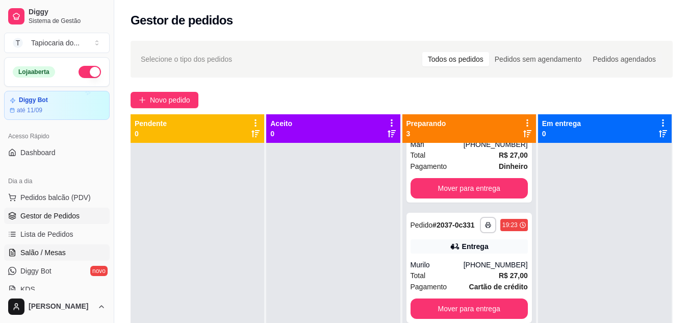
drag, startPoint x: 47, startPoint y: 258, endPoint x: 47, endPoint y: 252, distance: 6.1
click at [47, 257] on link "Salão / Mesas" at bounding box center [57, 252] width 106 height 16
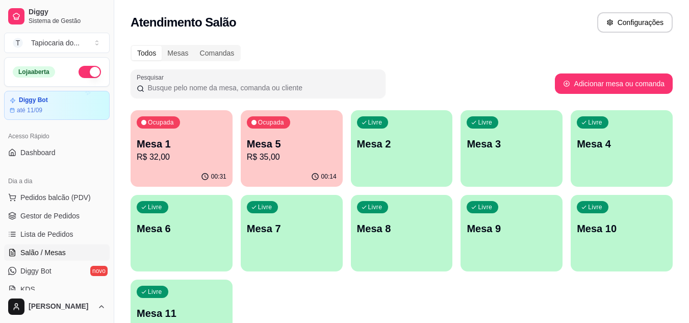
click at [402, 147] on p "Mesa 2" at bounding box center [402, 144] width 90 height 14
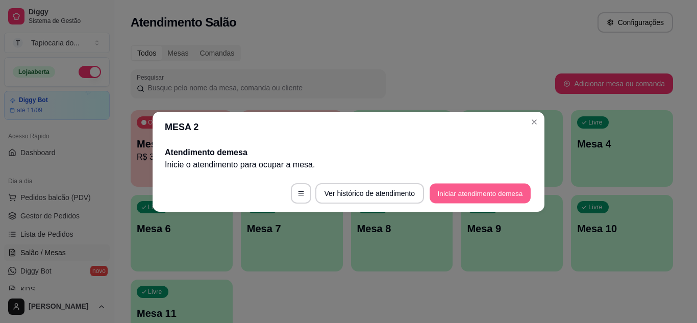
click at [458, 187] on button "Iniciar atendimento de mesa" at bounding box center [480, 193] width 101 height 20
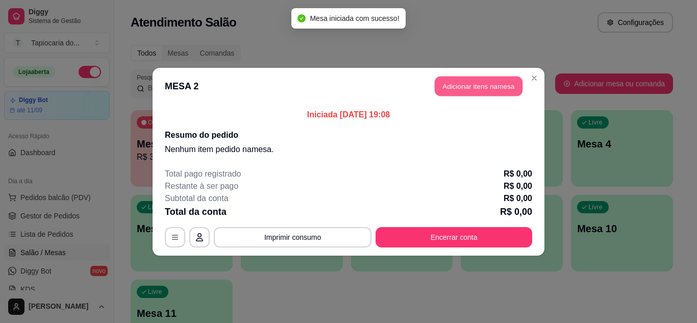
click at [477, 85] on button "Adicionar itens na mesa" at bounding box center [479, 86] width 88 height 20
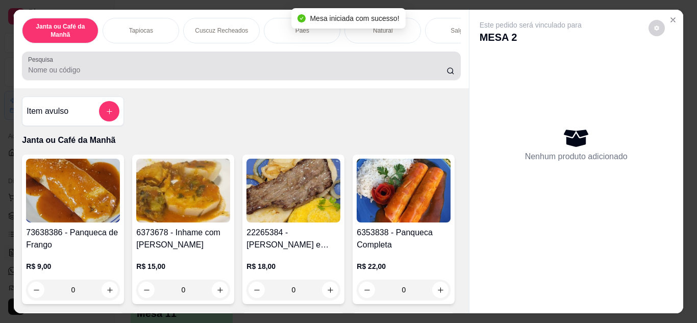
click at [305, 75] on input "Pesquisa" at bounding box center [237, 70] width 418 height 10
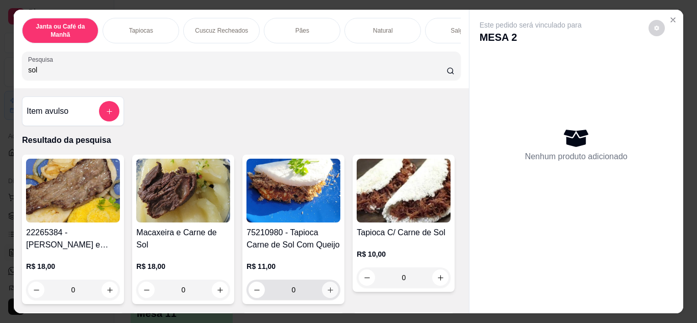
type input "sol"
click at [329, 294] on icon "increase-product-quantity" at bounding box center [331, 290] width 8 height 8
type input "1"
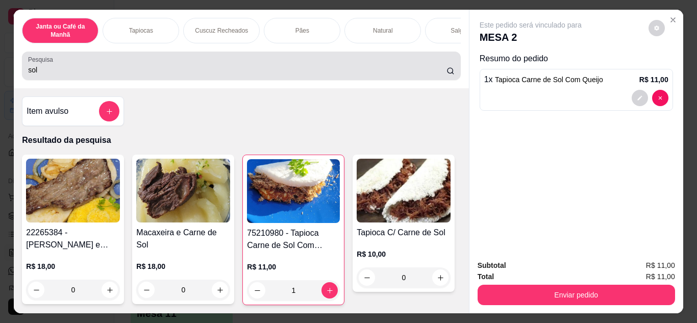
click at [255, 73] on input "sol" at bounding box center [237, 70] width 418 height 10
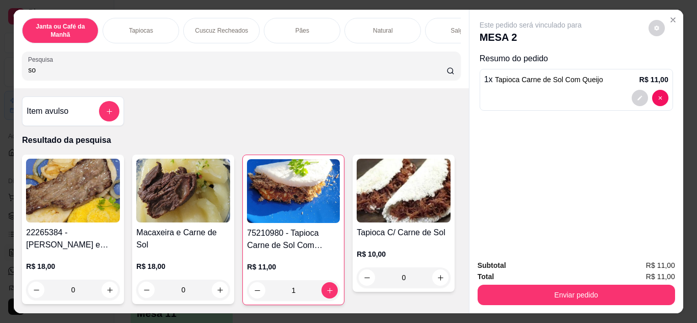
type input "s"
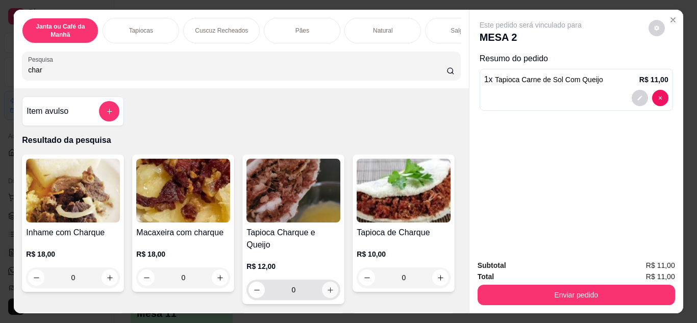
type input "char"
click at [327, 286] on icon "increase-product-quantity" at bounding box center [331, 290] width 8 height 8
type input "1"
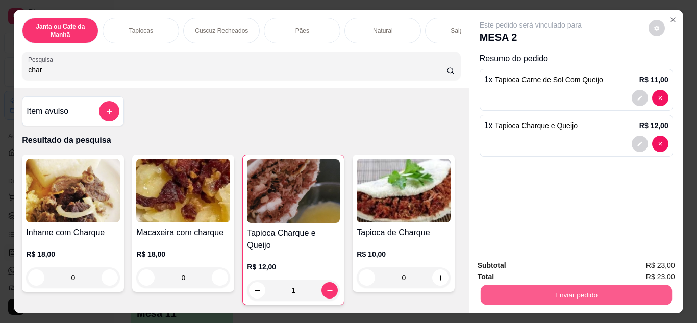
click at [576, 288] on button "Enviar pedido" at bounding box center [575, 295] width 191 height 20
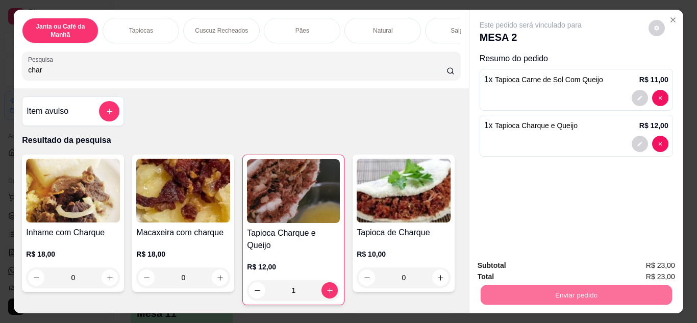
click at [566, 266] on button "Não registrar e enviar pedido" at bounding box center [542, 266] width 103 height 19
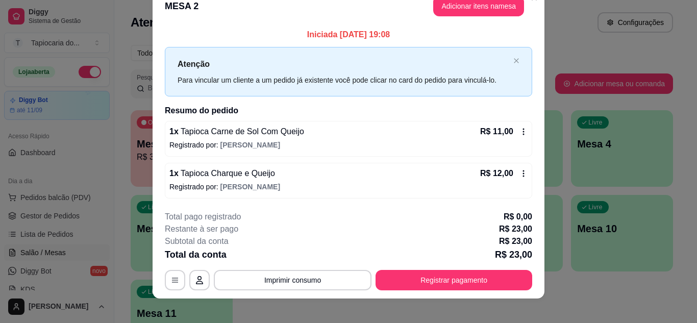
scroll to position [27, 0]
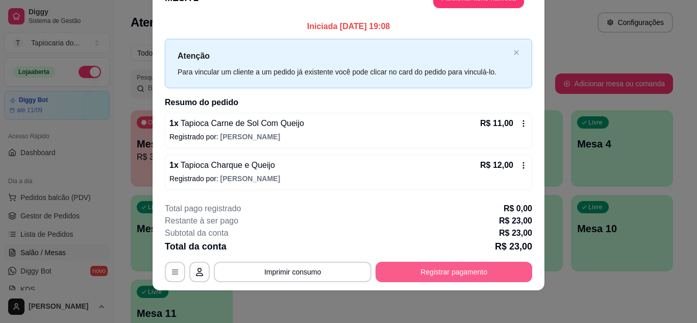
click at [494, 268] on button "Registrar pagamento" at bounding box center [454, 272] width 157 height 20
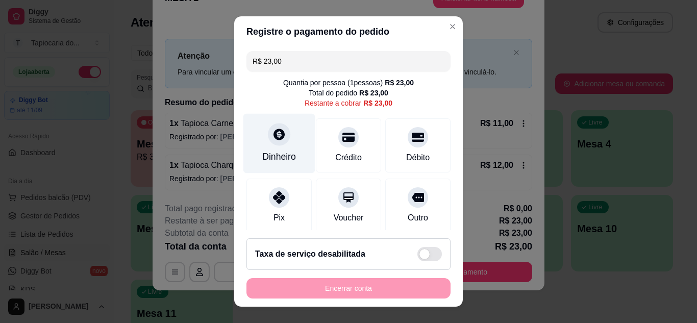
click at [283, 147] on div "Dinheiro" at bounding box center [279, 143] width 72 height 60
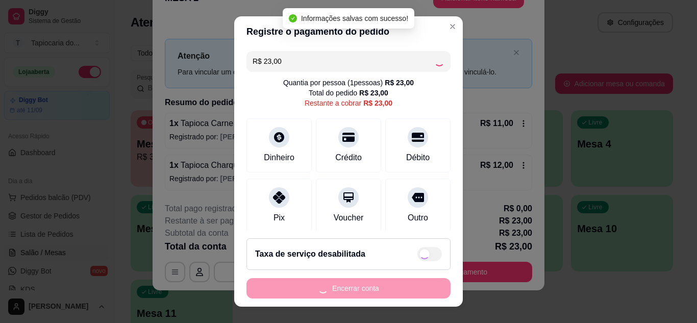
type input "R$ 0,00"
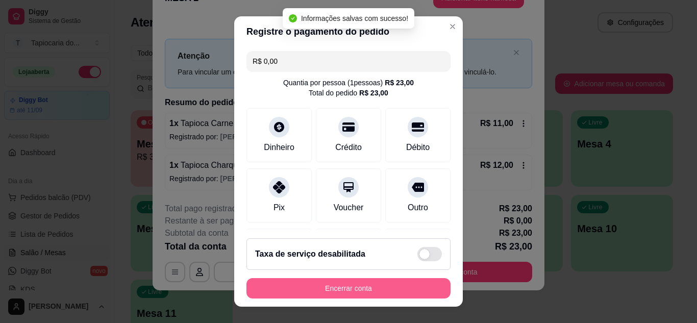
click at [388, 288] on button "Encerrar conta" at bounding box center [348, 288] width 204 height 20
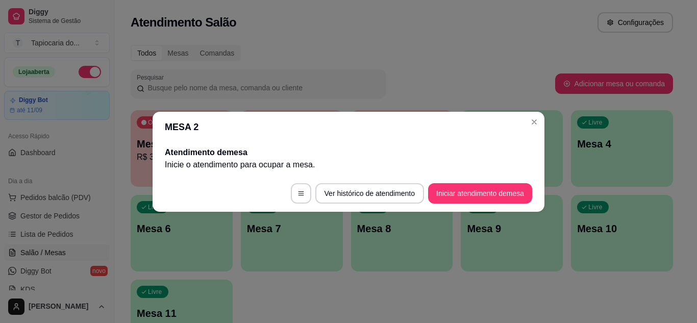
scroll to position [0, 0]
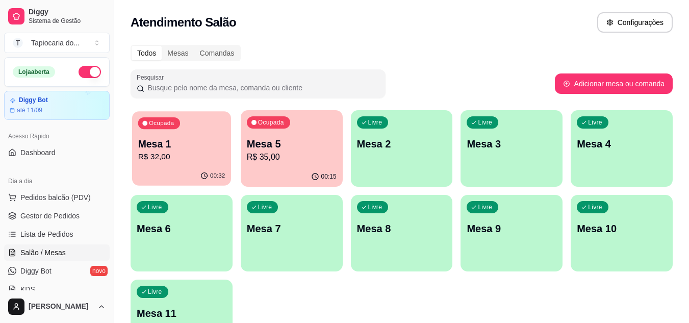
click at [196, 151] on div "Mesa 1 R$ 32,00" at bounding box center [181, 150] width 87 height 26
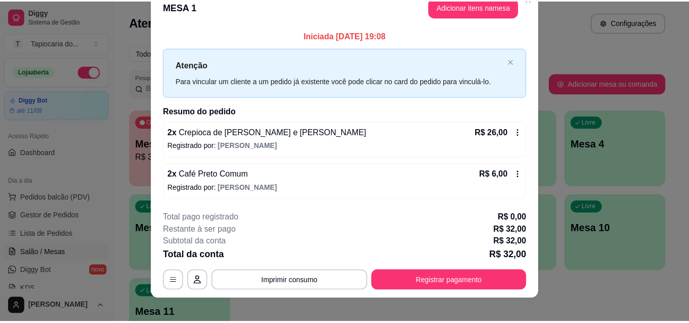
scroll to position [27, 0]
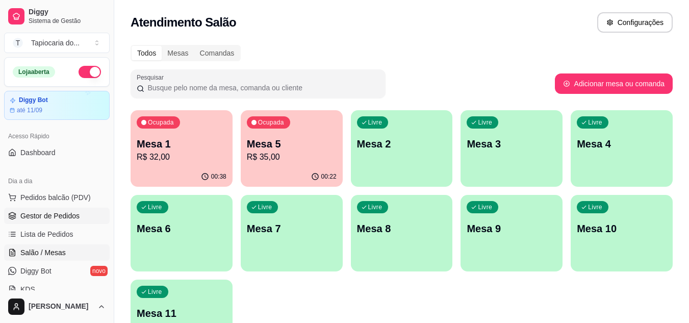
click at [56, 215] on span "Gestor de Pedidos" at bounding box center [49, 216] width 59 height 10
click at [63, 210] on link "Gestor de Pedidos" at bounding box center [57, 216] width 106 height 16
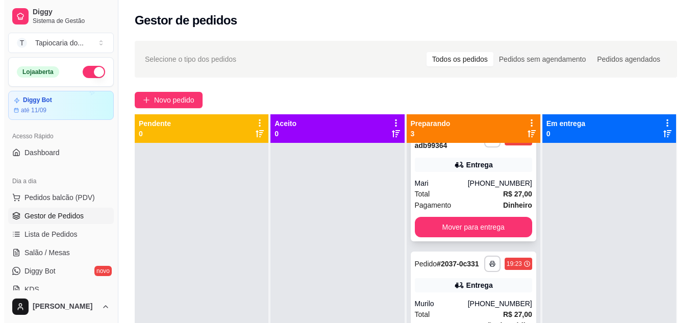
scroll to position [51, 0]
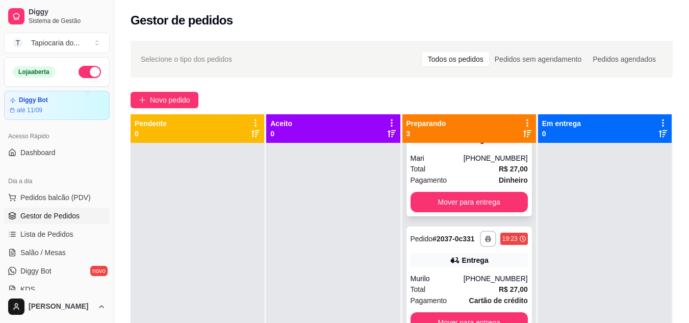
click at [462, 182] on div "Pagamento Dinheiro" at bounding box center [469, 180] width 117 height 11
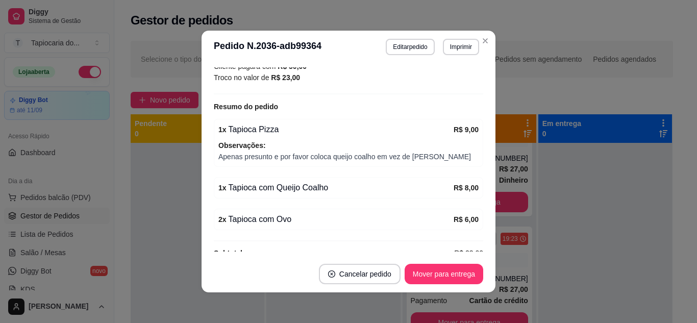
scroll to position [325, 0]
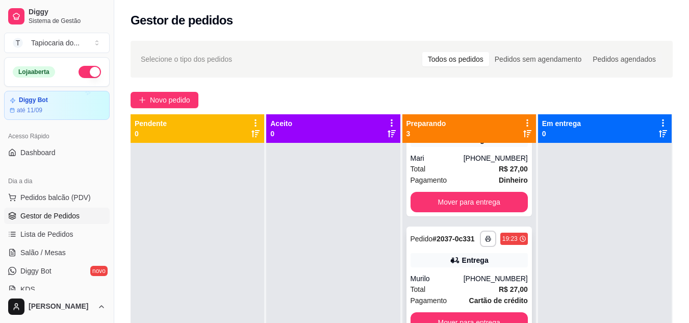
click at [460, 284] on div "Murilo" at bounding box center [437, 278] width 53 height 10
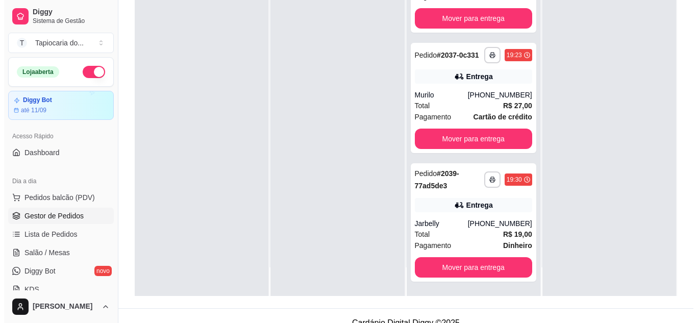
scroll to position [153, 0]
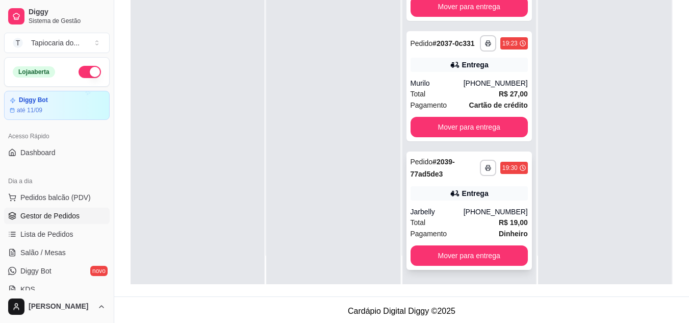
click at [446, 223] on div "Total R$ 19,00" at bounding box center [469, 222] width 117 height 11
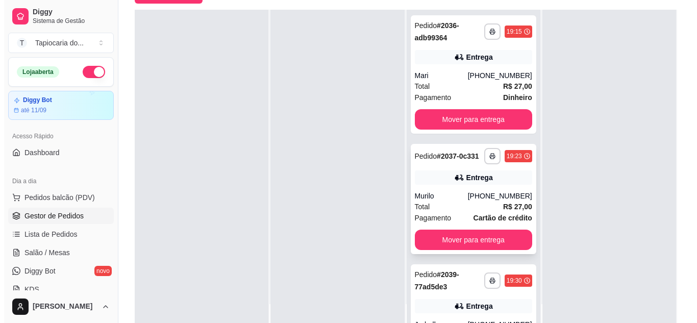
scroll to position [0, 0]
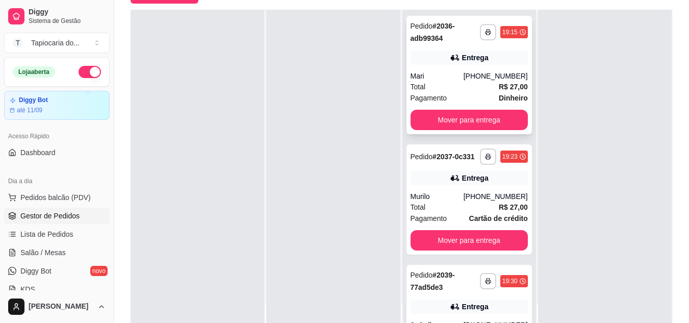
click at [450, 84] on div "Total R$ 27,00" at bounding box center [469, 86] width 117 height 11
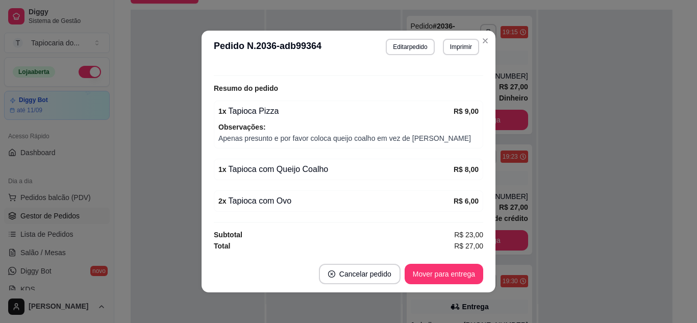
scroll to position [2, 0]
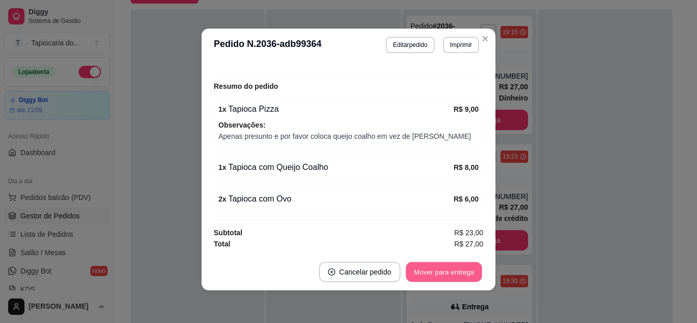
click at [443, 268] on button "Mover para entrega" at bounding box center [444, 272] width 77 height 20
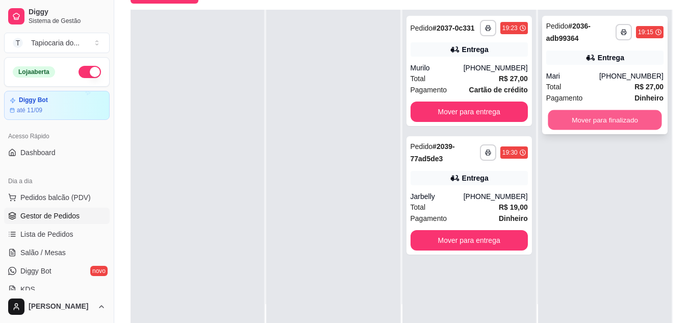
click at [597, 123] on button "Mover para finalizado" at bounding box center [605, 120] width 114 height 20
click at [592, 114] on button "Mover para finalizado" at bounding box center [605, 120] width 114 height 20
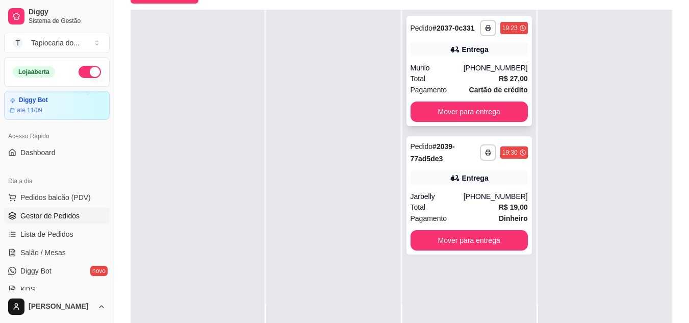
click at [454, 81] on div "Total R$ 27,00" at bounding box center [469, 78] width 117 height 11
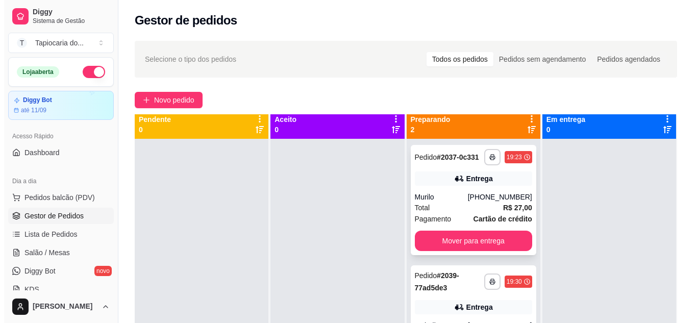
scroll to position [0, 0]
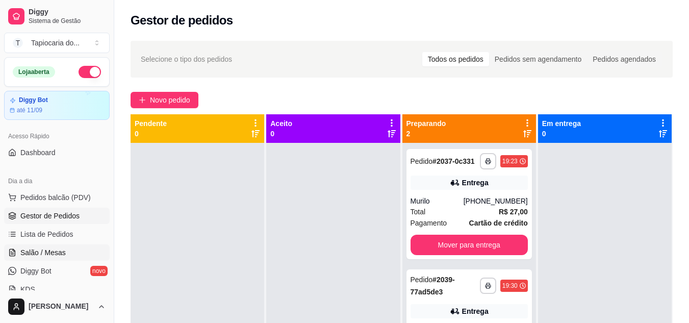
click at [37, 252] on span "Salão / Mesas" at bounding box center [42, 252] width 45 height 10
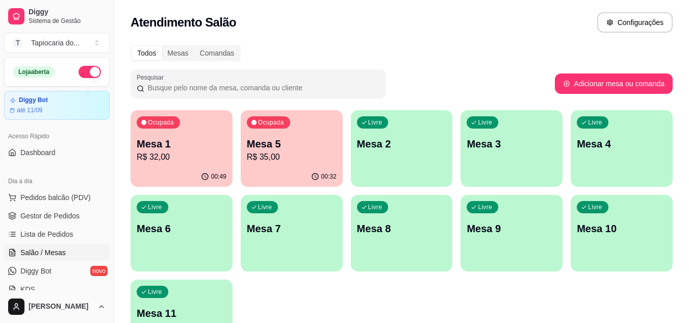
click at [185, 169] on div "00:49" at bounding box center [182, 177] width 102 height 20
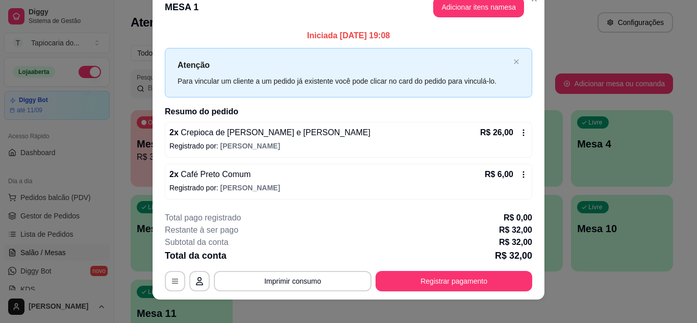
scroll to position [27, 0]
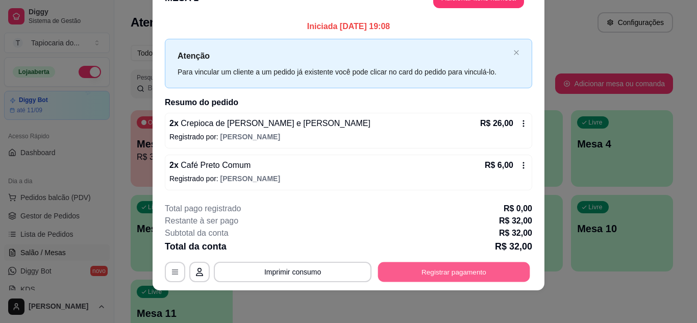
click at [481, 268] on button "Registrar pagamento" at bounding box center [454, 272] width 152 height 20
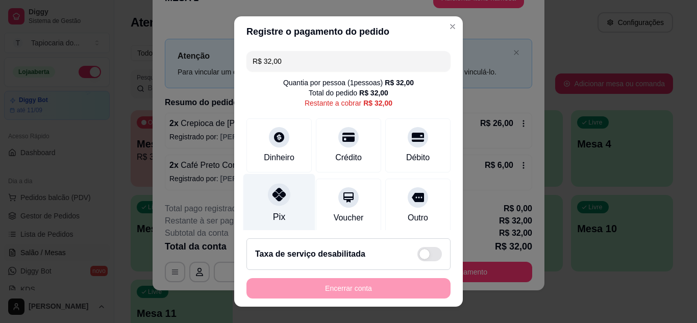
drag, startPoint x: 272, startPoint y: 213, endPoint x: 296, endPoint y: 214, distance: 24.5
click at [273, 212] on div "Pix" at bounding box center [279, 216] width 12 height 13
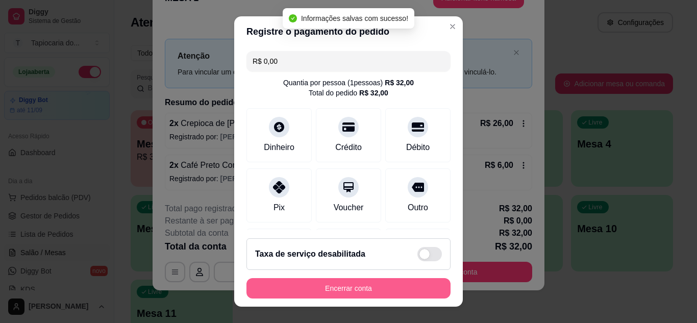
type input "R$ 0,00"
click at [365, 290] on button "Encerrar conta" at bounding box center [349, 289] width 198 height 20
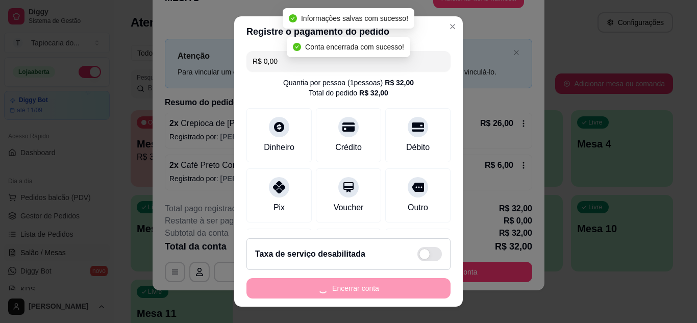
scroll to position [0, 0]
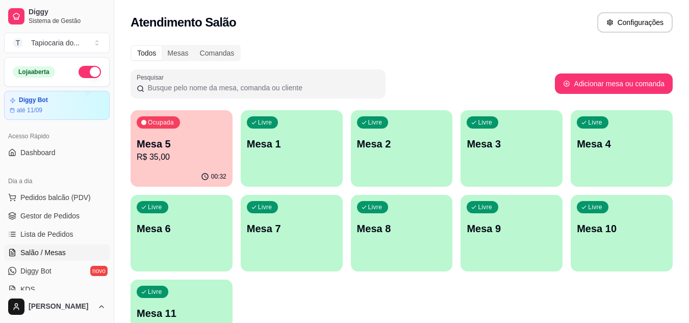
click at [606, 151] on p "Mesa 4" at bounding box center [622, 144] width 90 height 14
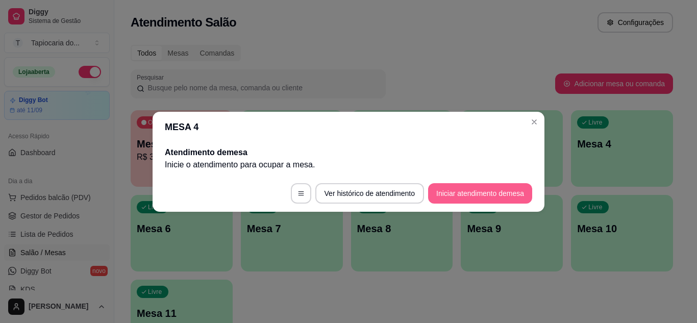
click at [489, 193] on button "Iniciar atendimento de mesa" at bounding box center [480, 193] width 104 height 20
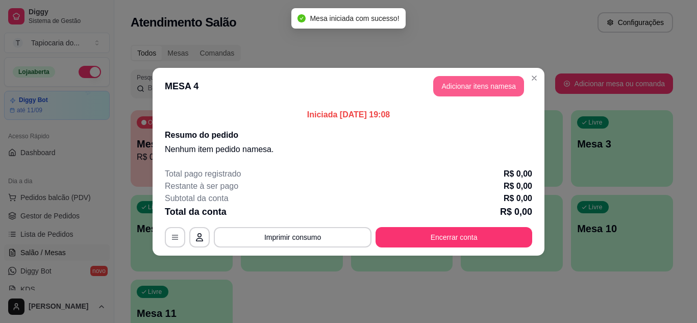
click at [484, 89] on button "Adicionar itens na mesa" at bounding box center [478, 86] width 91 height 20
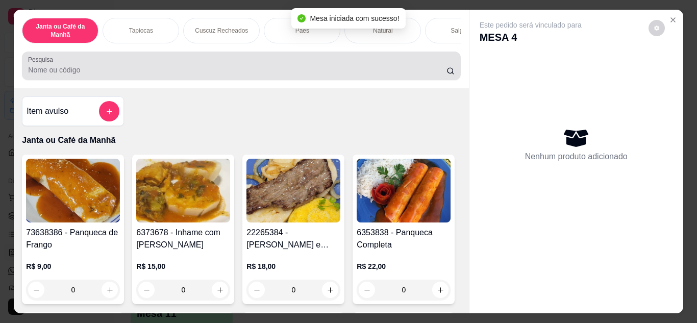
click at [366, 69] on input "Pesquisa" at bounding box center [237, 70] width 418 height 10
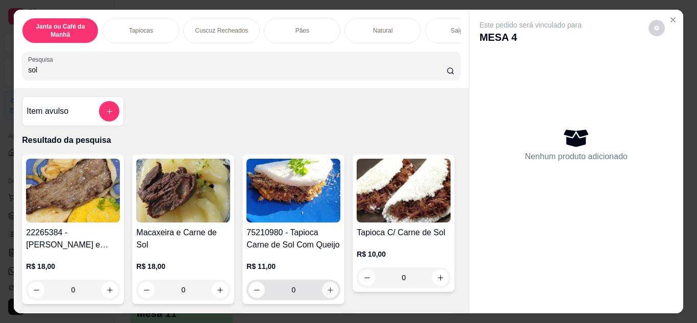
type input "sol"
click at [327, 290] on icon "increase-product-quantity" at bounding box center [331, 290] width 8 height 8
type input "1"
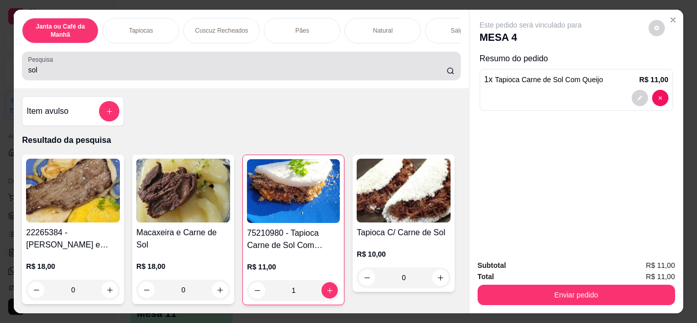
click at [241, 76] on div "sol" at bounding box center [241, 66] width 426 height 20
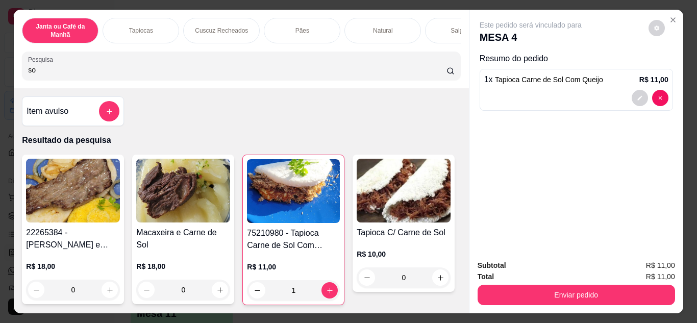
type input "s"
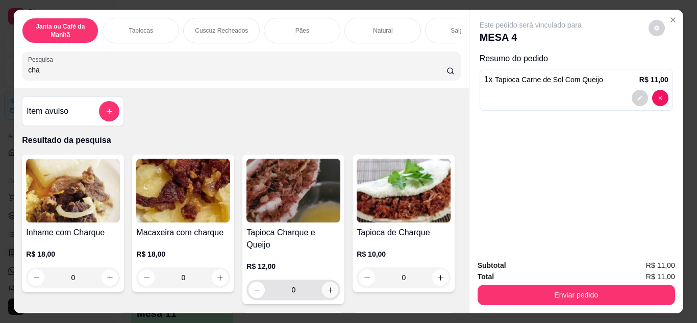
type input "cha"
click at [327, 286] on icon "increase-product-quantity" at bounding box center [331, 290] width 8 height 8
type input "1"
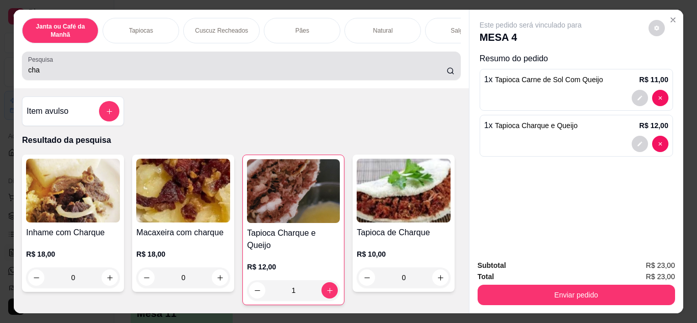
click at [154, 74] on input "cha" at bounding box center [237, 70] width 418 height 10
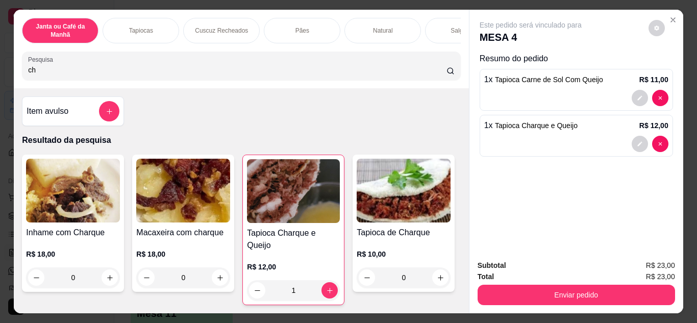
type input "c"
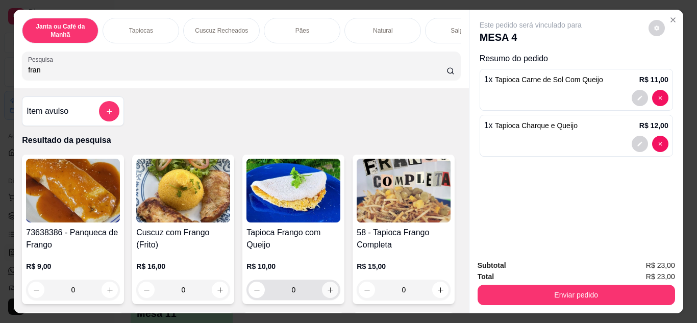
type input "fran"
click at [329, 293] on icon "increase-product-quantity" at bounding box center [331, 290] width 8 height 8
type input "1"
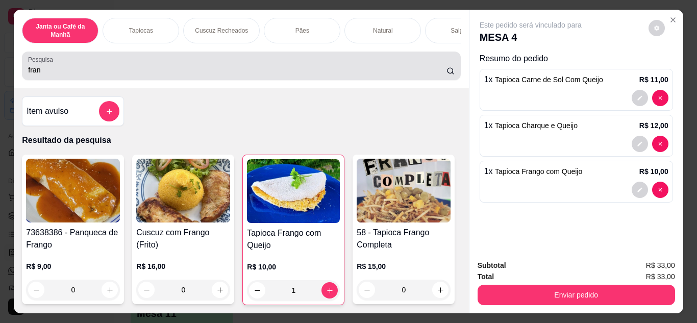
click at [222, 80] on div "Pesquisa fran" at bounding box center [241, 66] width 438 height 29
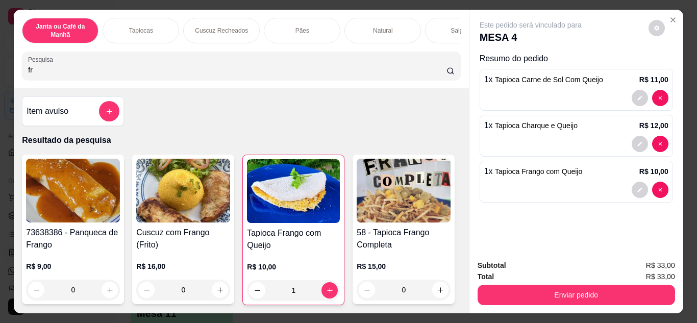
type input "f"
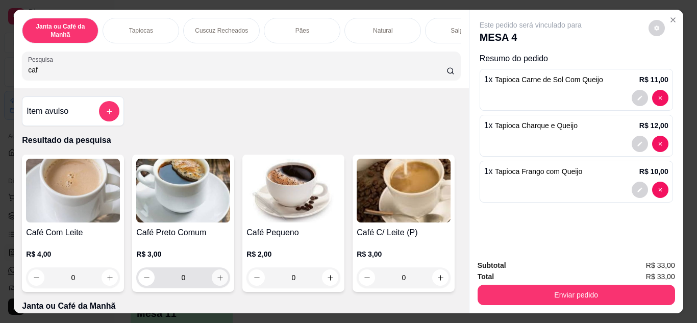
type input "caf"
click at [217, 278] on icon "increase-product-quantity" at bounding box center [220, 278] width 8 height 8
type input "1"
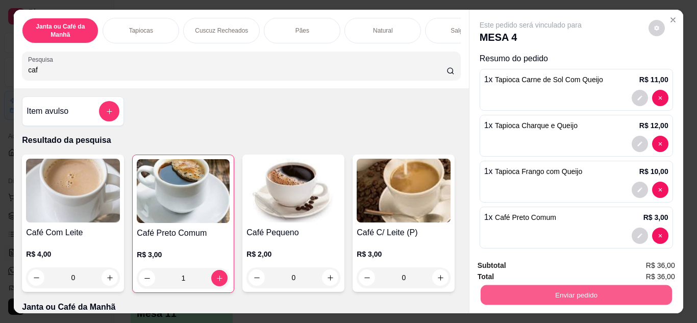
click at [505, 297] on button "Enviar pedido" at bounding box center [575, 295] width 191 height 20
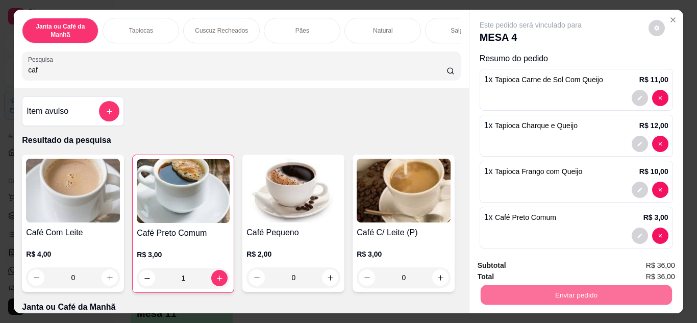
click at [530, 265] on button "Não registrar e enviar pedido" at bounding box center [542, 266] width 106 height 19
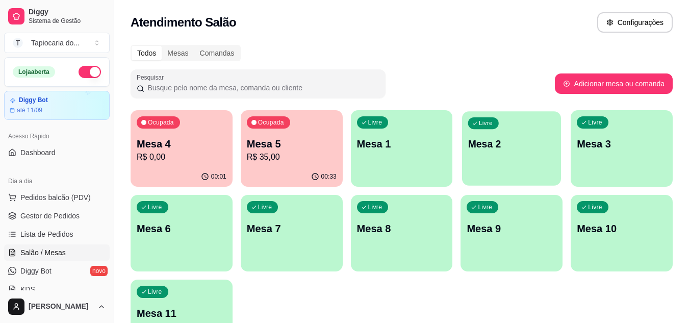
click at [515, 157] on div "Livre Mesa 2" at bounding box center [511, 142] width 99 height 62
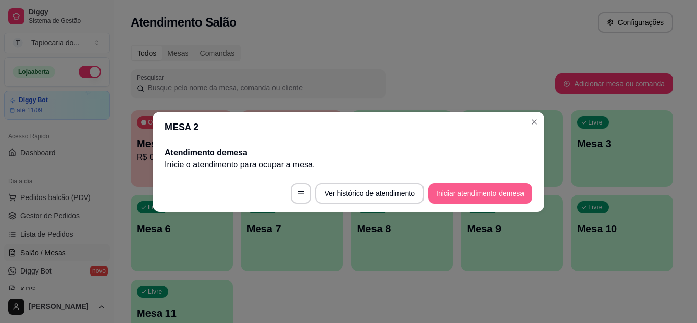
click at [518, 192] on button "Iniciar atendimento de mesa" at bounding box center [480, 193] width 104 height 20
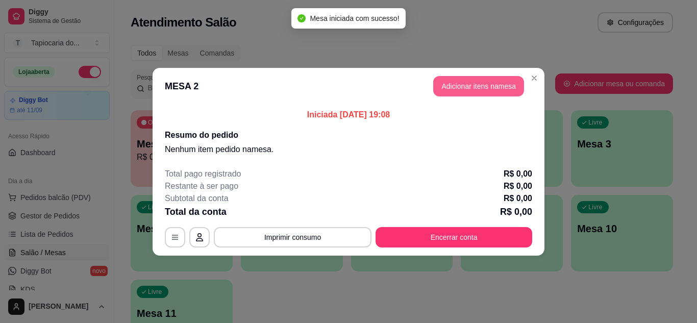
click at [459, 83] on button "Adicionar itens na mesa" at bounding box center [478, 86] width 91 height 20
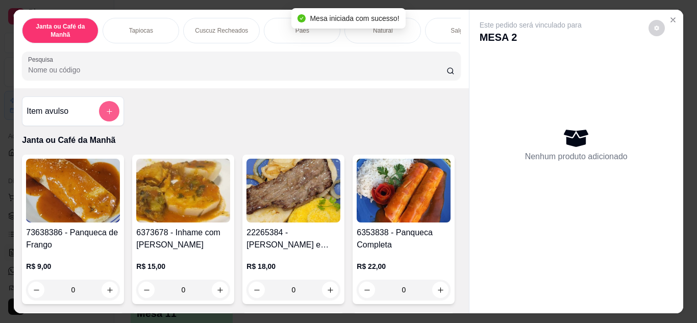
click at [106, 112] on icon "add-separate-item" at bounding box center [110, 112] width 8 height 8
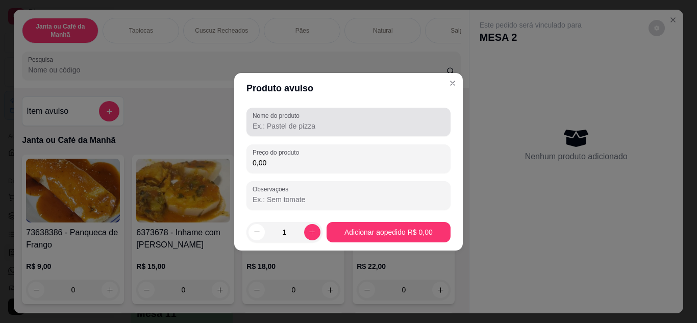
click at [294, 128] on input "Nome do produto" at bounding box center [349, 126] width 192 height 10
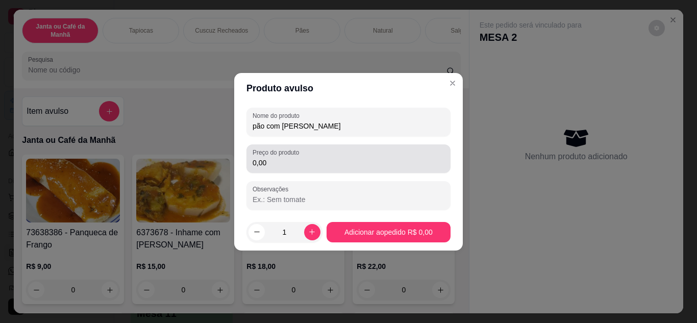
type input "pão com galinha guisada"
click at [291, 158] on input "0,00" at bounding box center [349, 163] width 192 height 10
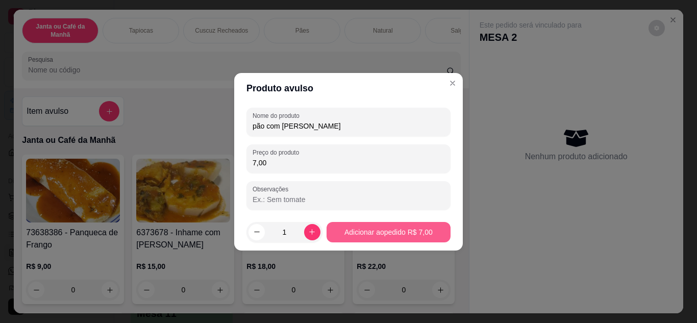
type input "7,00"
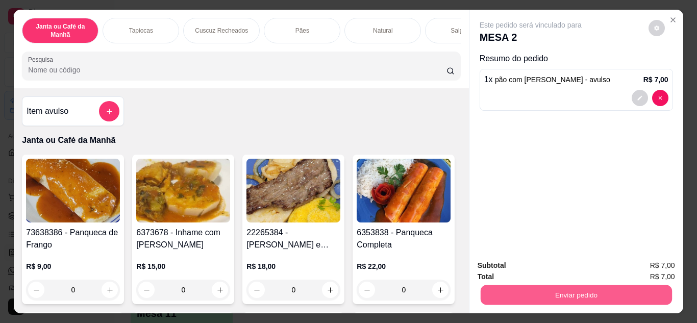
click at [596, 288] on button "Enviar pedido" at bounding box center [575, 295] width 191 height 20
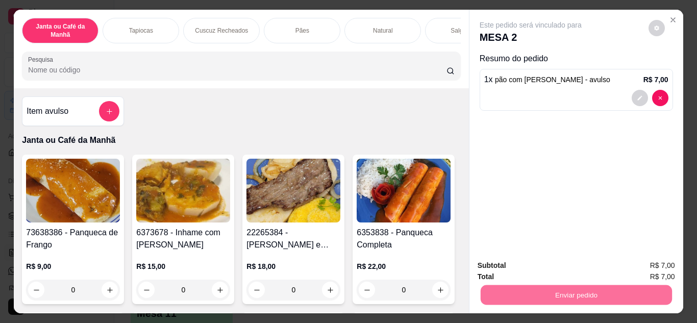
click at [568, 262] on button "Não registrar e enviar pedido" at bounding box center [542, 266] width 103 height 19
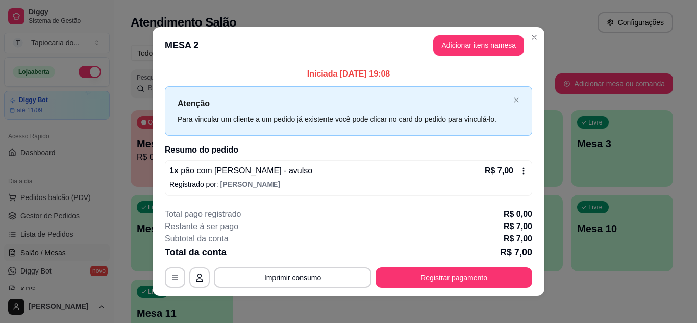
drag, startPoint x: 266, startPoint y: 68, endPoint x: 271, endPoint y: 74, distance: 7.6
click at [269, 72] on p "Iniciada 27/08/2025 às 19:08" at bounding box center [348, 74] width 367 height 12
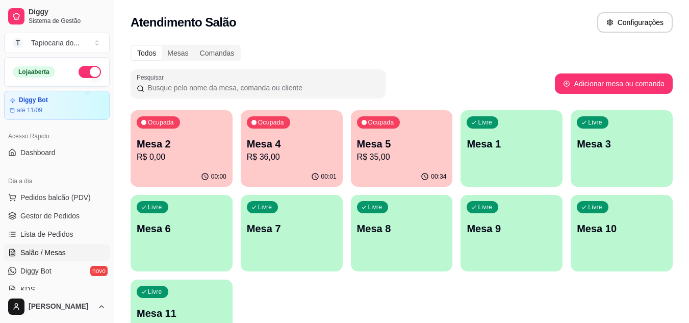
click at [409, 162] on p "R$ 35,00" at bounding box center [402, 157] width 90 height 12
click at [310, 155] on p "R$ 36,00" at bounding box center [292, 157] width 90 height 12
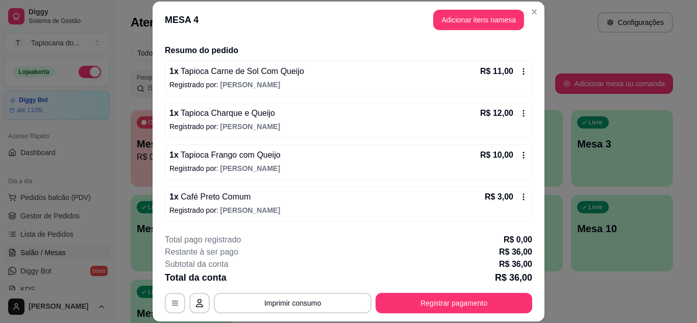
scroll to position [74, 0]
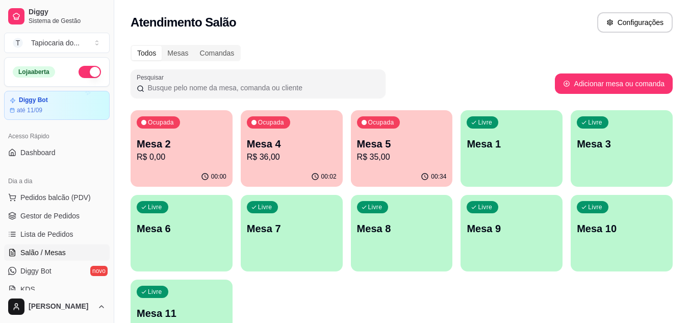
click at [184, 148] on p "Mesa 2" at bounding box center [182, 144] width 90 height 14
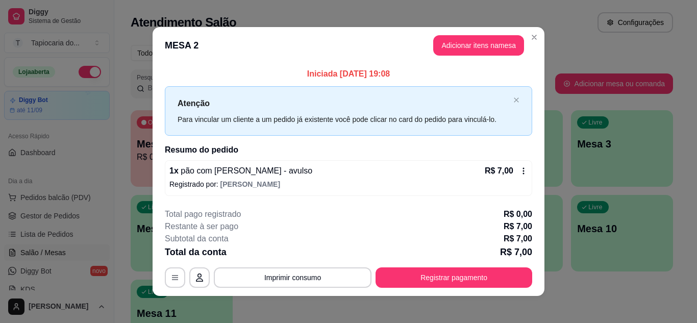
scroll to position [6, 0]
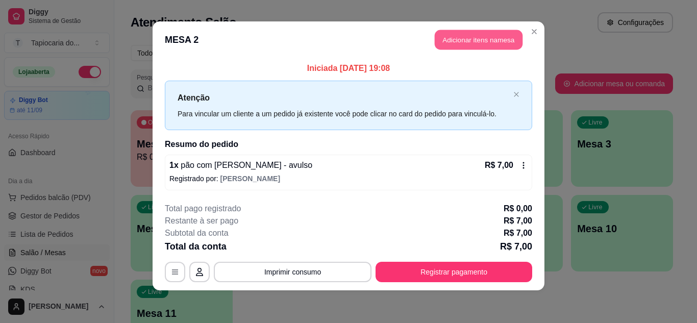
click at [485, 44] on button "Adicionar itens na mesa" at bounding box center [479, 40] width 88 height 20
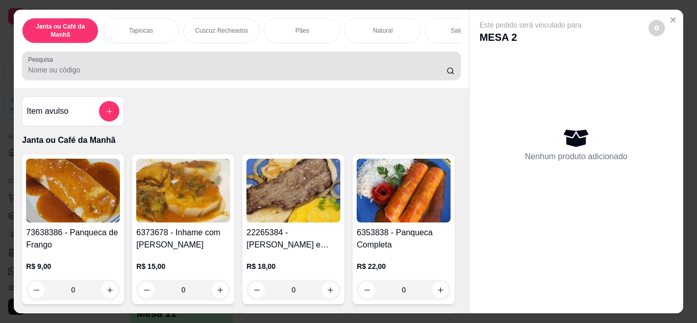
click at [361, 75] on input "Pesquisa" at bounding box center [237, 70] width 418 height 10
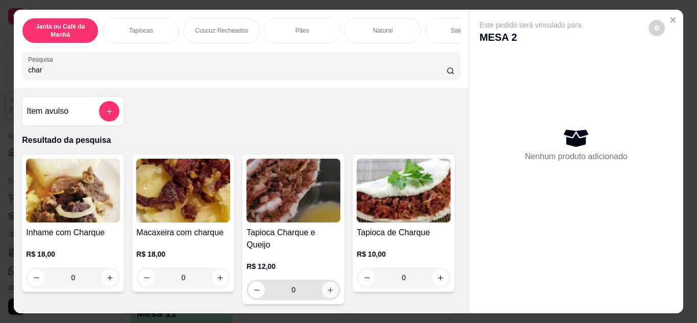
type input "char"
click at [328, 282] on button "increase-product-quantity" at bounding box center [330, 290] width 16 height 16
type input "1"
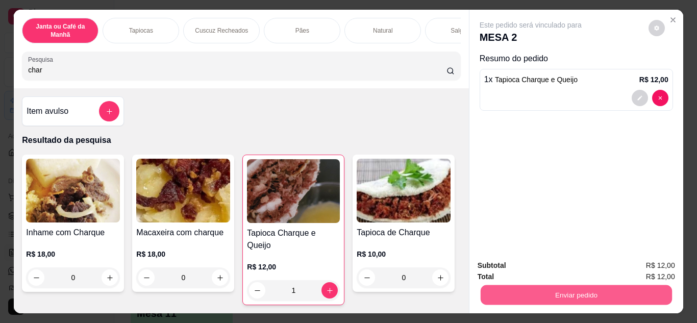
click at [512, 293] on button "Enviar pedido" at bounding box center [575, 295] width 191 height 20
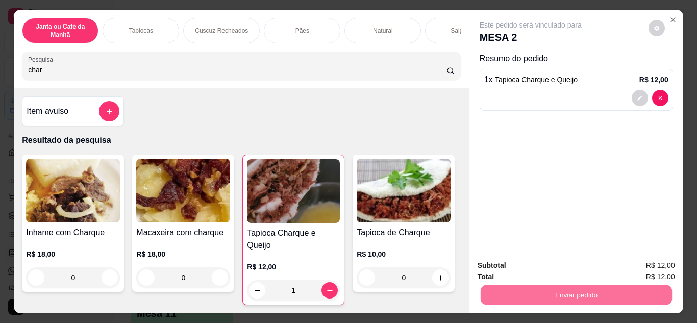
click at [518, 265] on button "Não registrar e enviar pedido" at bounding box center [542, 265] width 106 height 19
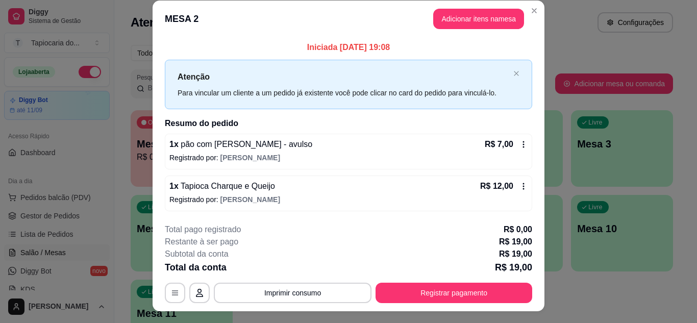
scroll to position [0, 0]
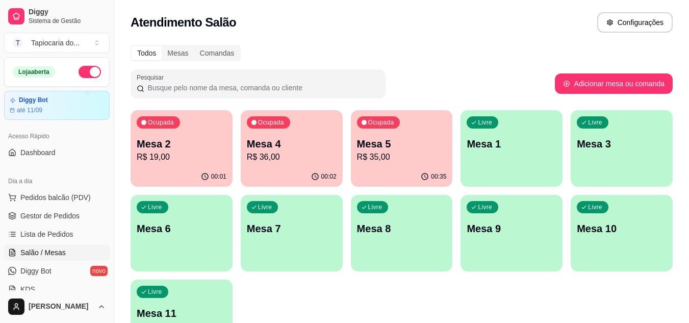
click at [193, 149] on p "Mesa 2" at bounding box center [182, 144] width 90 height 14
click at [268, 155] on p "R$ 36,00" at bounding box center [292, 157] width 90 height 12
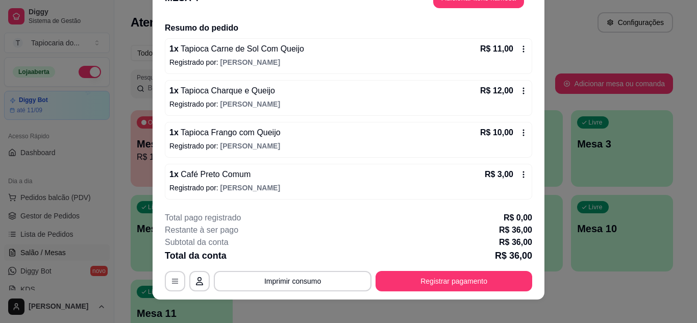
scroll to position [31, 0]
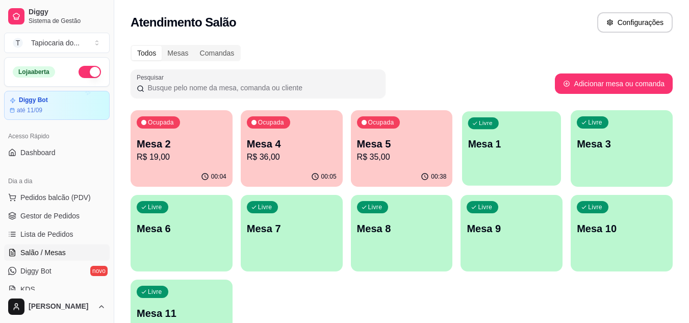
click at [520, 175] on div "button" at bounding box center [511, 179] width 99 height 12
click at [374, 168] on div "00:38" at bounding box center [402, 177] width 102 height 20
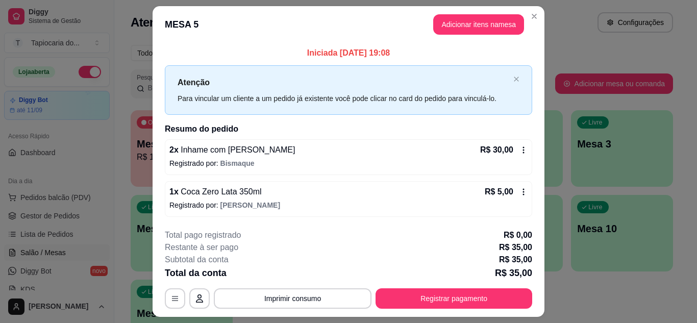
scroll to position [27, 0]
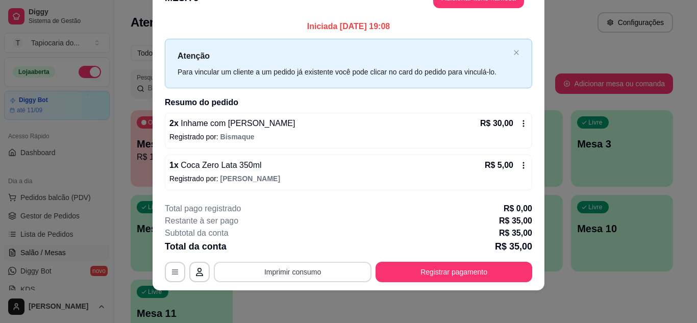
click at [315, 270] on button "Imprimir consumo" at bounding box center [293, 272] width 158 height 20
click at [280, 247] on button "Impressora" at bounding box center [292, 248] width 74 height 16
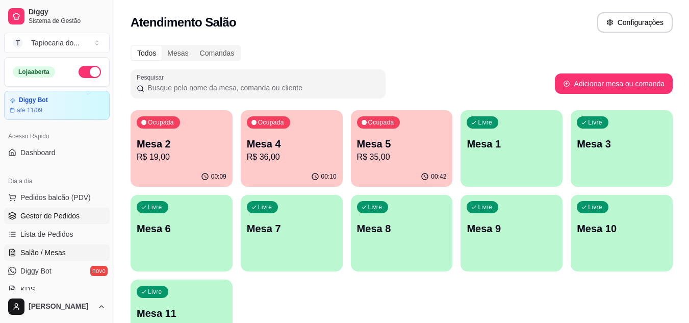
click at [48, 213] on span "Gestor de Pedidos" at bounding box center [49, 216] width 59 height 10
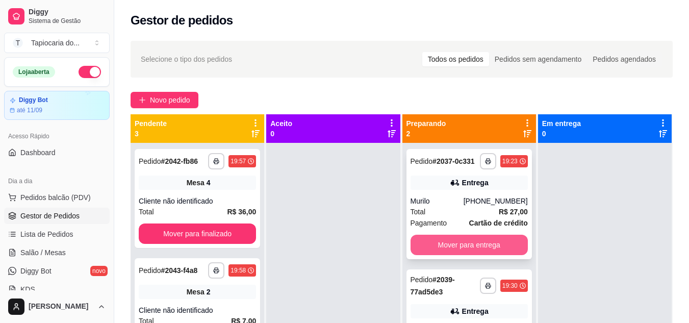
click at [461, 240] on button "Mover para entrega" at bounding box center [469, 245] width 117 height 20
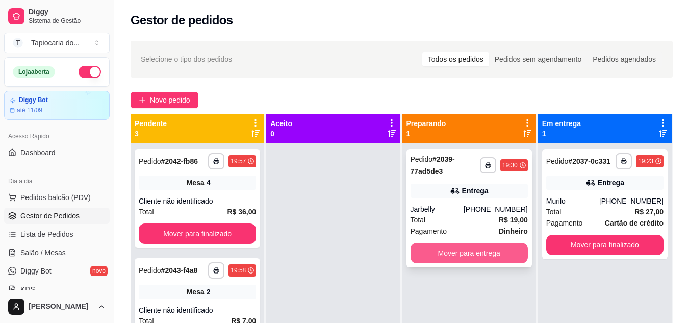
click at [459, 254] on button "Mover para entrega" at bounding box center [469, 253] width 117 height 20
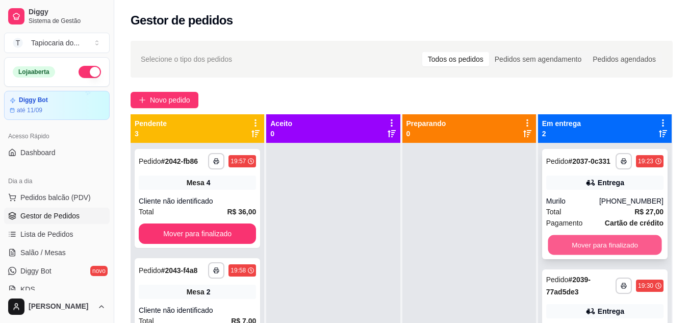
click at [600, 253] on button "Mover para finalizado" at bounding box center [605, 245] width 114 height 20
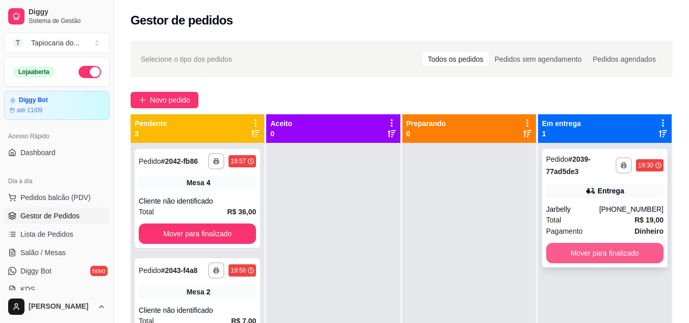
click at [604, 252] on button "Mover para finalizado" at bounding box center [604, 253] width 117 height 20
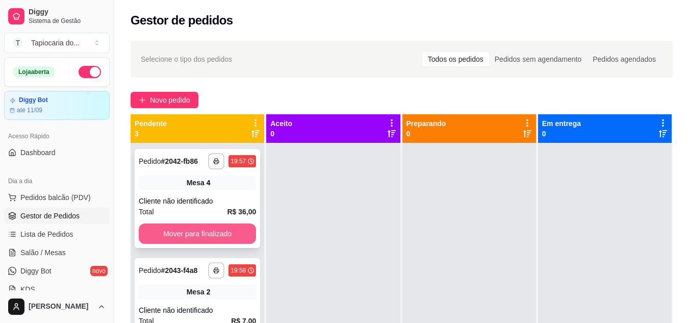
click at [214, 232] on button "Mover para finalizado" at bounding box center [197, 233] width 117 height 20
drag, startPoint x: 222, startPoint y: 221, endPoint x: 222, endPoint y: 229, distance: 7.7
click at [222, 229] on div "**********" at bounding box center [198, 198] width 126 height 99
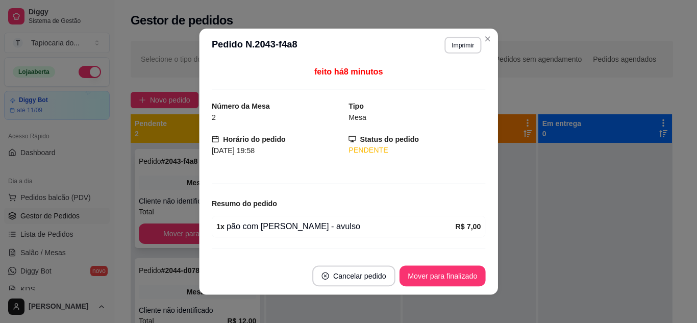
click at [221, 234] on div "1 x pão com galinha guisada - avulso R$ 7,00" at bounding box center [349, 227] width 274 height 22
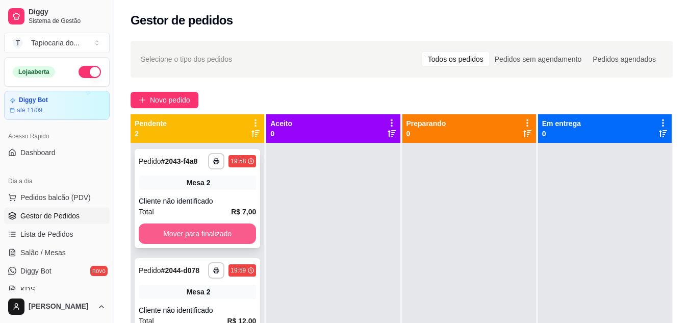
click at [224, 227] on button "Mover para finalizado" at bounding box center [197, 233] width 117 height 20
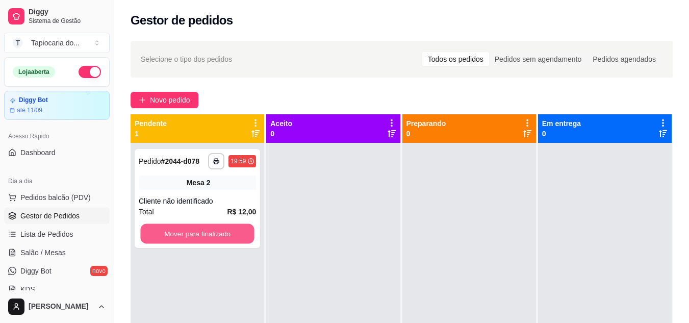
click at [221, 231] on button "Mover para finalizado" at bounding box center [197, 234] width 114 height 20
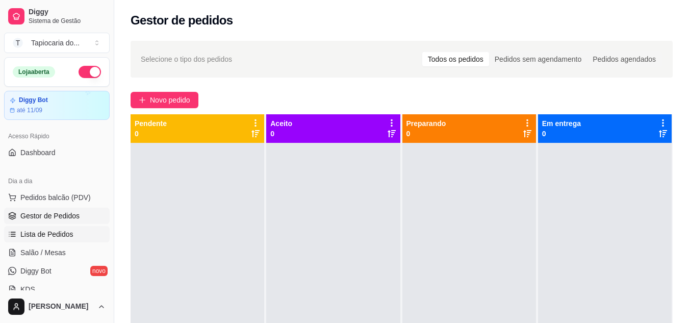
click at [41, 235] on span "Lista de Pedidos" at bounding box center [46, 234] width 53 height 10
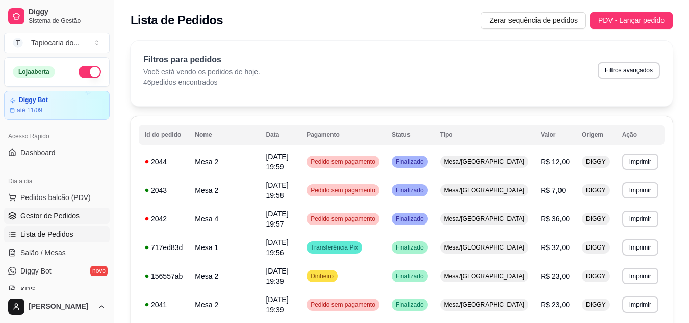
click at [56, 213] on span "Gestor de Pedidos" at bounding box center [49, 216] width 59 height 10
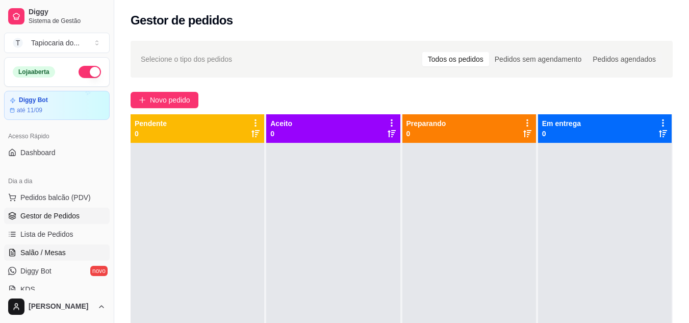
click at [50, 252] on span "Salão / Mesas" at bounding box center [42, 252] width 45 height 10
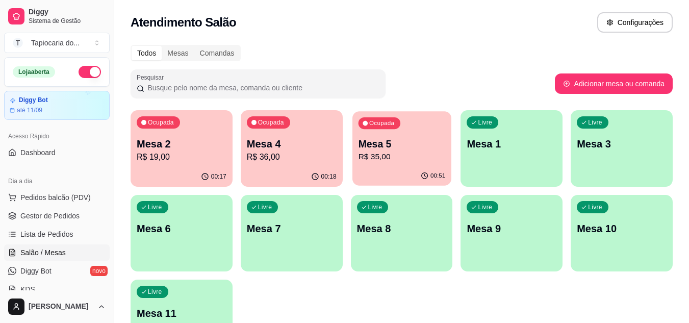
click at [371, 171] on div "00:51" at bounding box center [402, 175] width 99 height 19
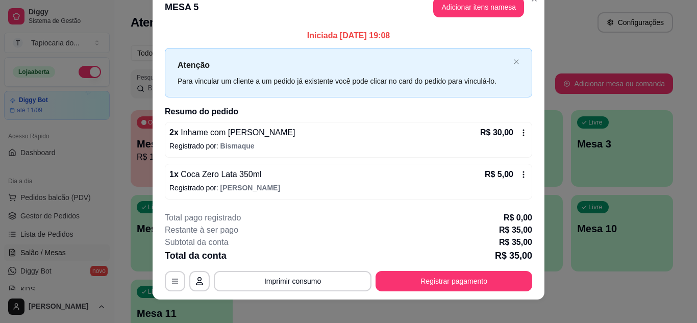
scroll to position [27, 0]
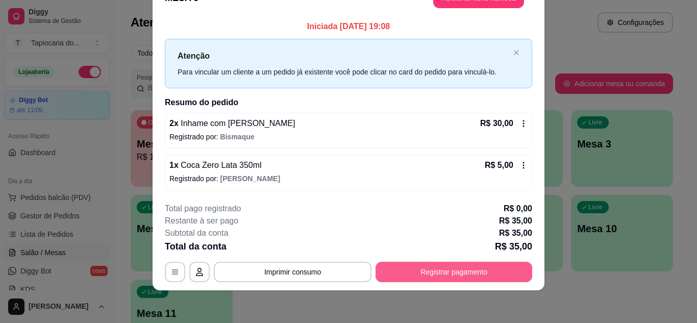
click at [460, 272] on button "Registrar pagamento" at bounding box center [454, 272] width 157 height 20
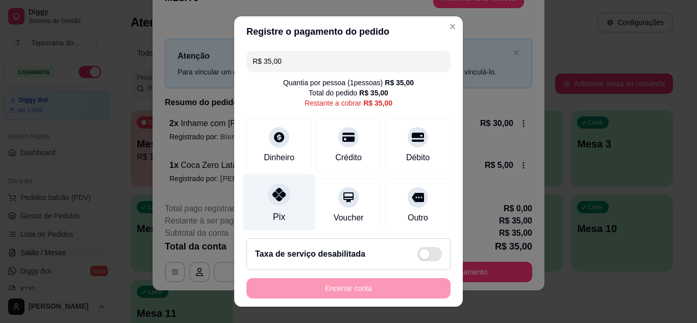
click at [280, 201] on div at bounding box center [279, 194] width 22 height 22
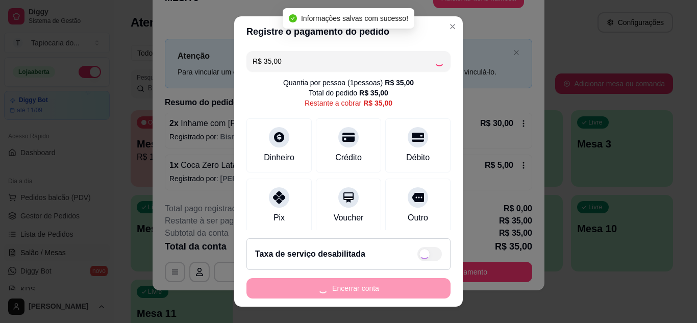
type input "R$ 0,00"
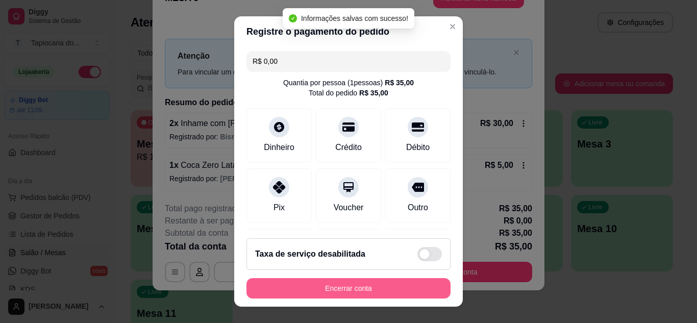
click at [414, 287] on button "Encerrar conta" at bounding box center [348, 288] width 204 height 20
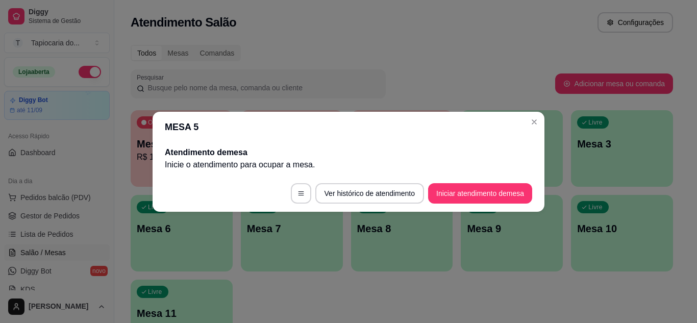
scroll to position [0, 0]
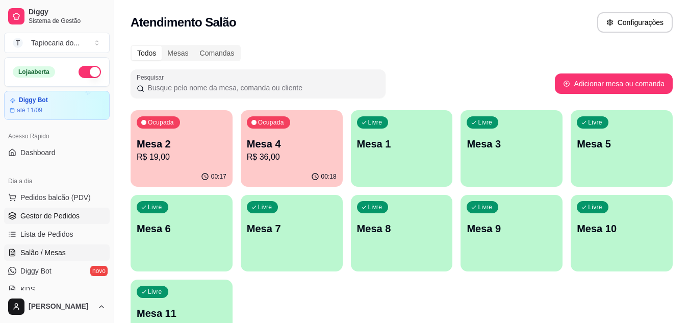
click at [51, 217] on span "Gestor de Pedidos" at bounding box center [49, 216] width 59 height 10
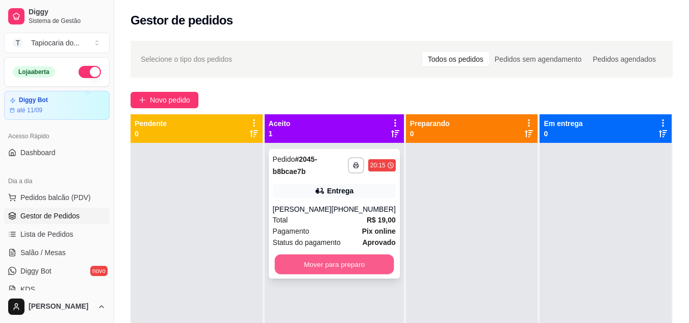
click at [337, 272] on button "Mover para preparo" at bounding box center [334, 265] width 119 height 20
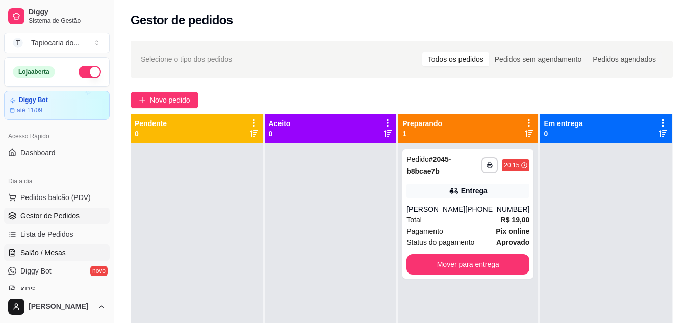
click at [56, 251] on span "Salão / Mesas" at bounding box center [42, 252] width 45 height 10
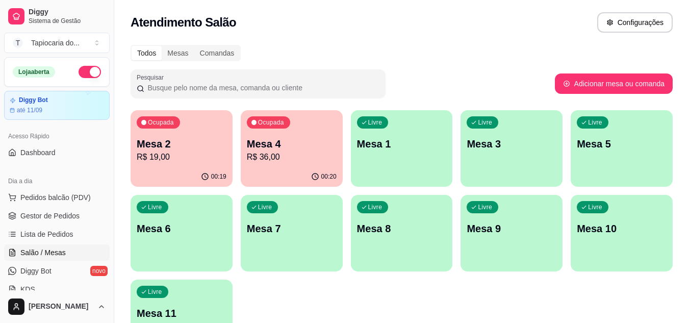
click at [197, 151] on p "R$ 19,00" at bounding box center [182, 157] width 90 height 12
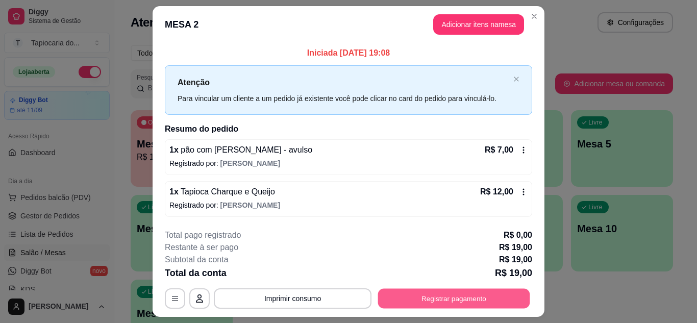
click at [454, 307] on button "Registrar pagamento" at bounding box center [454, 299] width 152 height 20
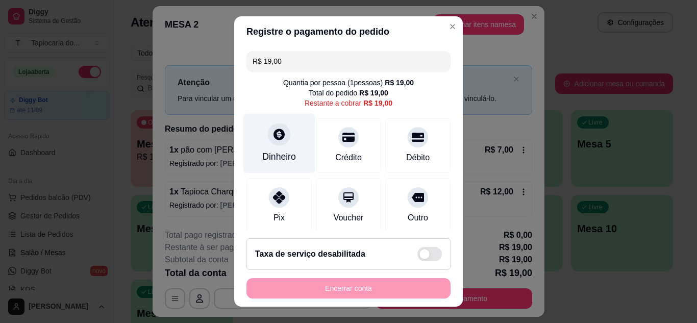
click at [282, 154] on div "Dinheiro" at bounding box center [279, 156] width 34 height 13
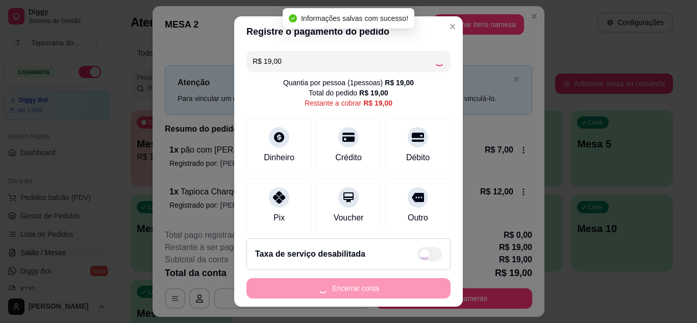
type input "R$ 0,00"
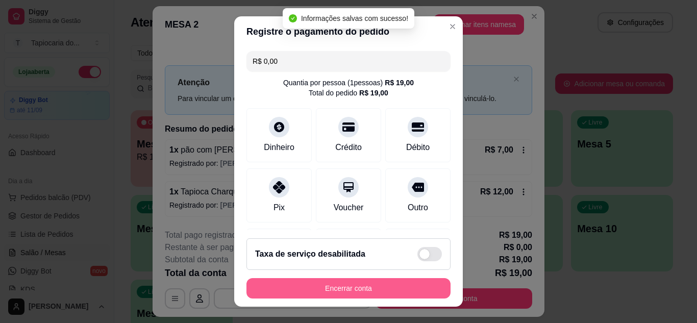
click at [395, 291] on button "Encerrar conta" at bounding box center [348, 288] width 204 height 20
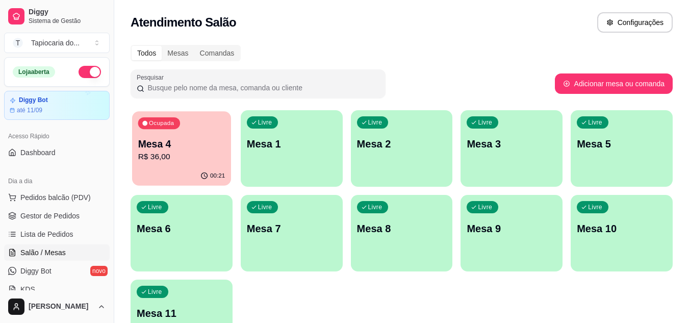
click at [202, 164] on div "Ocupada Mesa 4 R$ 36,00" at bounding box center [181, 138] width 99 height 55
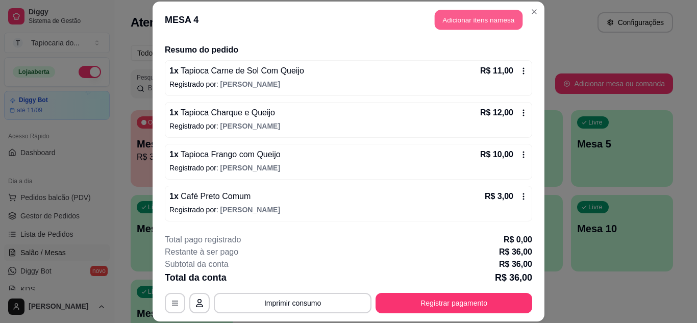
click at [487, 22] on button "Adicionar itens na mesa" at bounding box center [479, 20] width 88 height 20
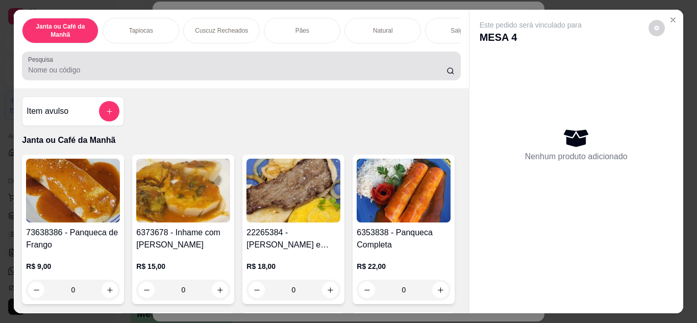
click at [379, 71] on input "Pesquisa" at bounding box center [237, 70] width 418 height 10
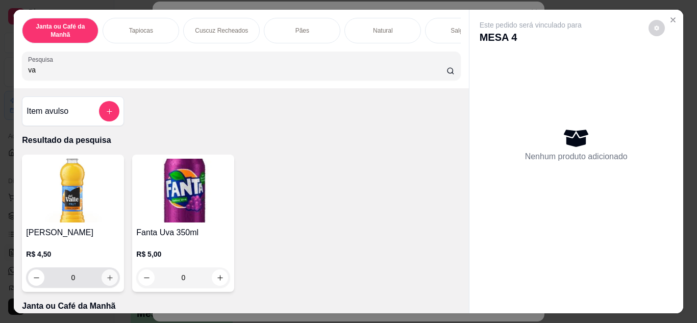
type input "va"
click at [106, 280] on icon "increase-product-quantity" at bounding box center [110, 278] width 8 height 8
type input "1"
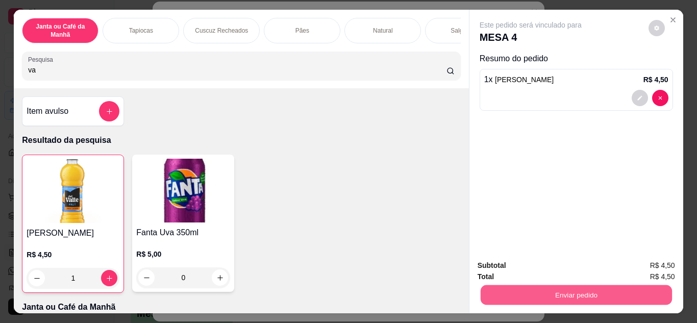
click at [597, 290] on button "Enviar pedido" at bounding box center [575, 295] width 191 height 20
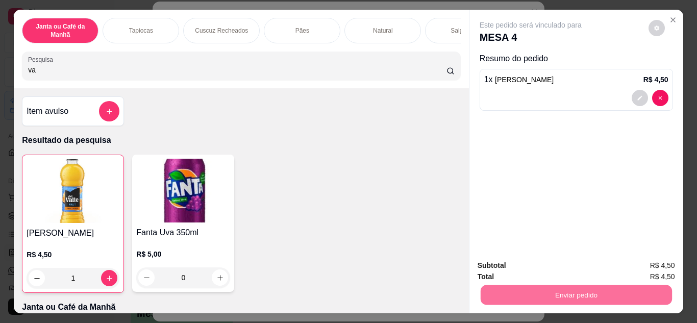
click at [540, 267] on button "Não registrar e enviar pedido" at bounding box center [542, 265] width 106 height 19
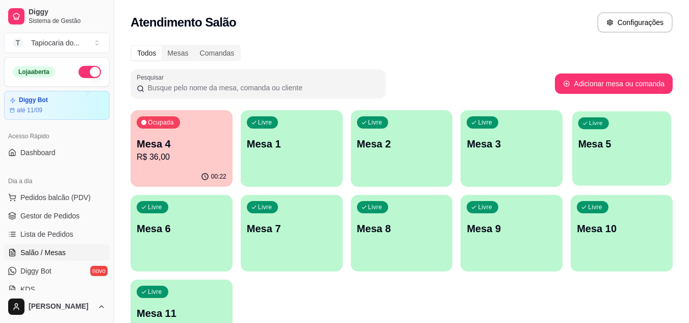
click at [591, 162] on div "Livre Mesa 5" at bounding box center [622, 142] width 99 height 62
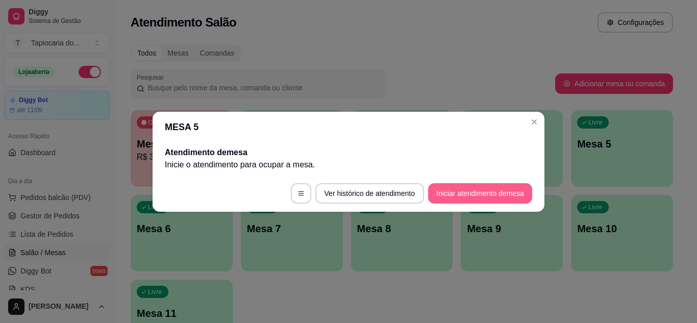
click at [459, 195] on button "Iniciar atendimento de mesa" at bounding box center [480, 193] width 104 height 20
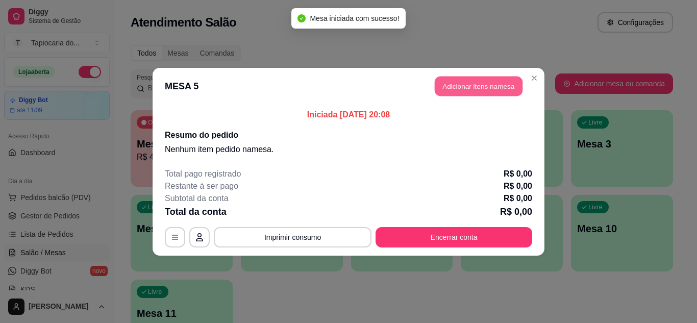
click at [463, 89] on button "Adicionar itens na mesa" at bounding box center [479, 86] width 88 height 20
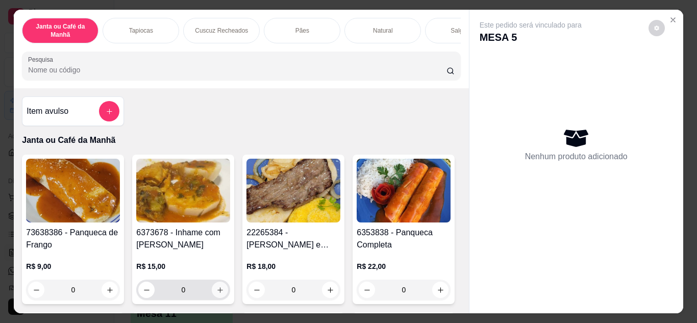
click at [216, 294] on icon "increase-product-quantity" at bounding box center [220, 290] width 8 height 8
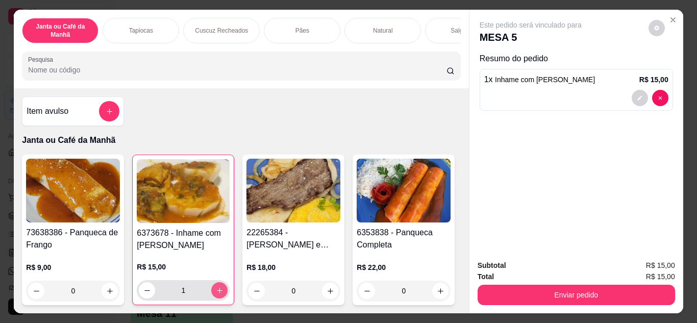
click at [216, 294] on icon "increase-product-quantity" at bounding box center [220, 291] width 8 height 8
type input "2"
click at [208, 75] on input "Pesquisa" at bounding box center [237, 70] width 418 height 10
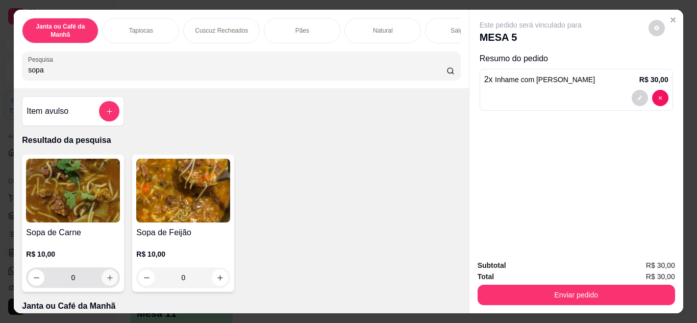
type input "sopa"
click at [110, 284] on button "increase-product-quantity" at bounding box center [110, 277] width 16 height 16
type input "1"
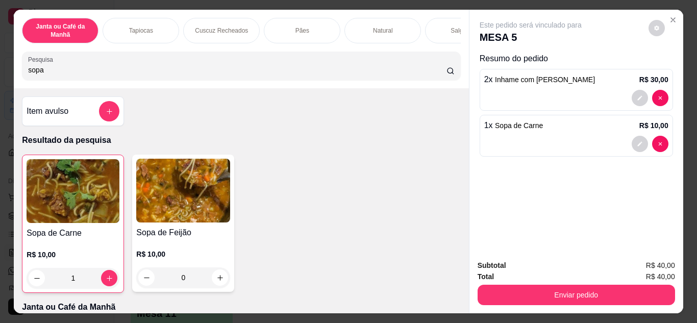
click at [568, 302] on div "Subtotal R$ 40,00 Total R$ 40,00 Enviar pedido" at bounding box center [576, 283] width 214 height 62
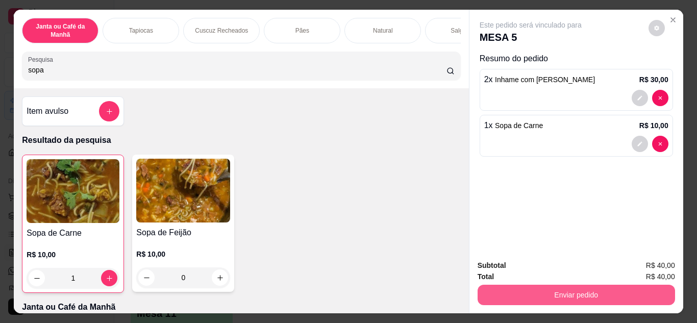
click at [568, 294] on button "Enviar pedido" at bounding box center [576, 295] width 197 height 20
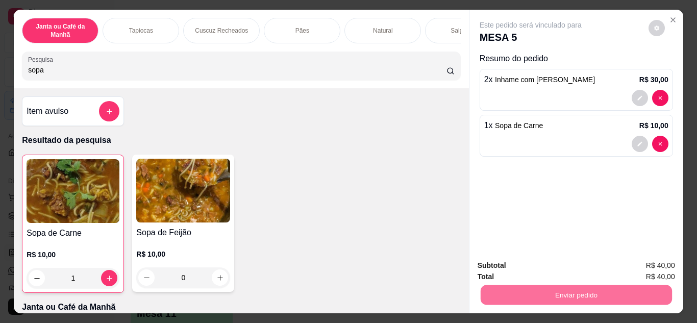
click at [543, 258] on button "Não registrar e enviar pedido" at bounding box center [542, 265] width 106 height 19
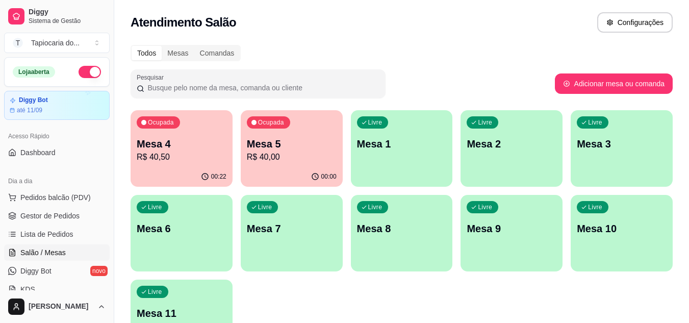
click at [161, 135] on div "Ocupada Mesa 4 R$ 40,50" at bounding box center [182, 138] width 102 height 57
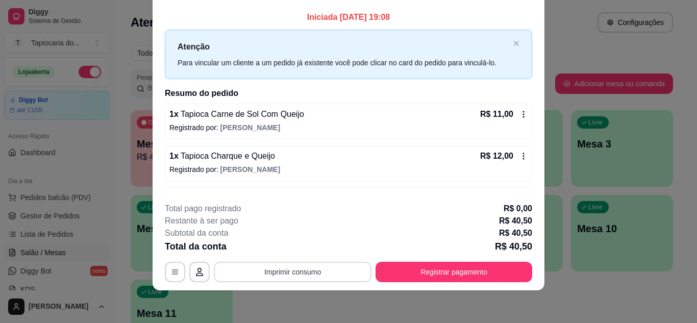
click at [298, 269] on button "Imprimir consumo" at bounding box center [293, 272] width 158 height 20
click at [298, 247] on button "Impressora" at bounding box center [292, 248] width 74 height 16
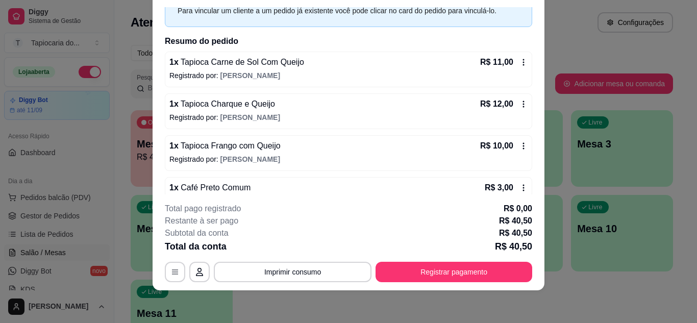
scroll to position [116, 0]
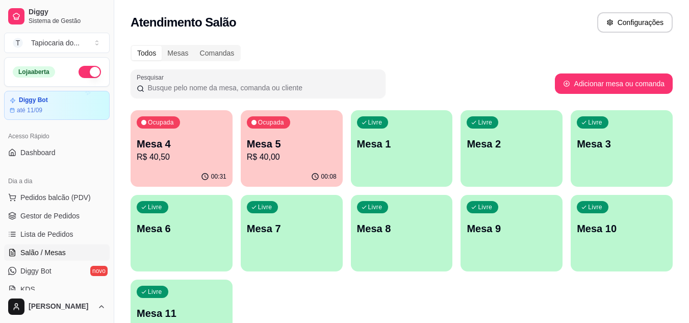
click at [278, 161] on p "R$ 40,00" at bounding box center [292, 157] width 90 height 12
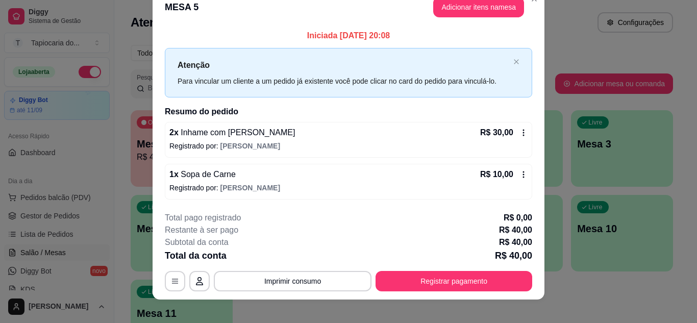
scroll to position [27, 0]
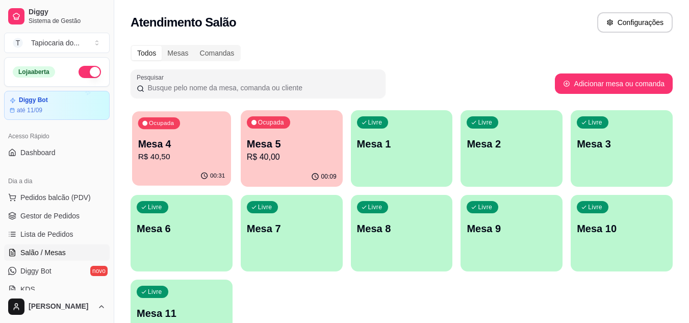
click at [170, 159] on p "R$ 40,50" at bounding box center [181, 157] width 87 height 12
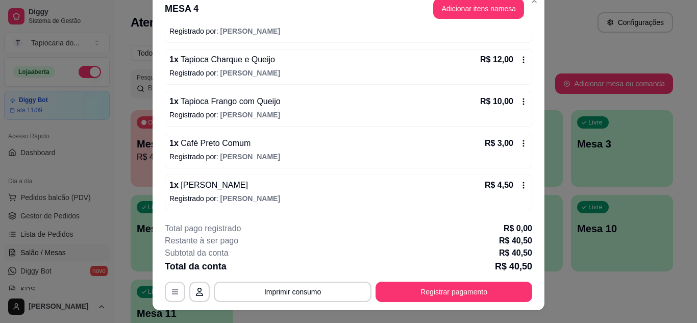
scroll to position [31, 0]
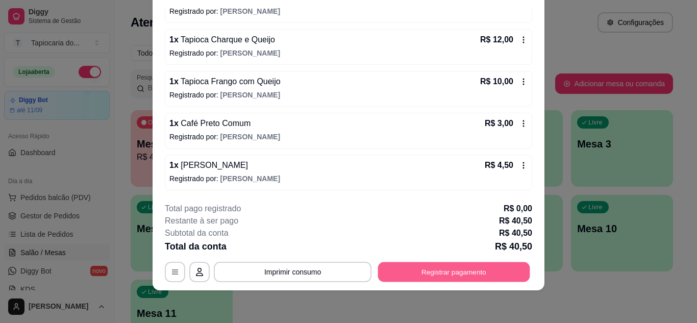
click at [486, 270] on button "Registrar pagamento" at bounding box center [454, 272] width 152 height 20
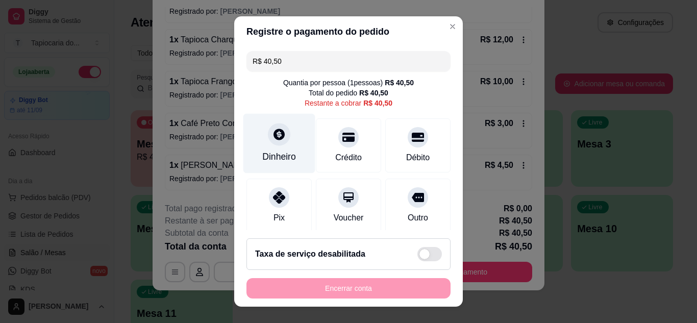
click at [285, 159] on div "Dinheiro" at bounding box center [279, 156] width 34 height 13
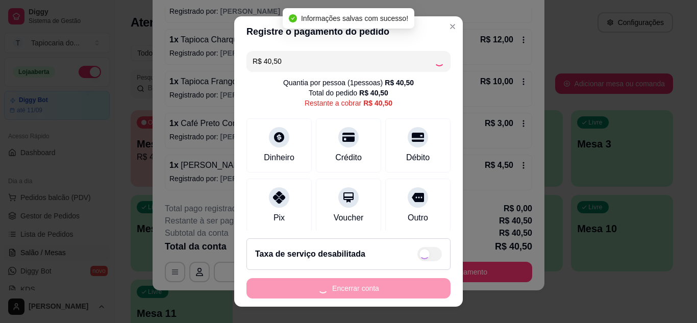
type input "R$ 0,00"
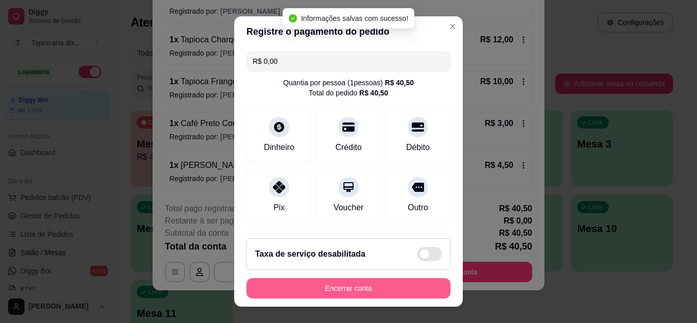
click at [408, 286] on button "Encerrar conta" at bounding box center [348, 288] width 204 height 20
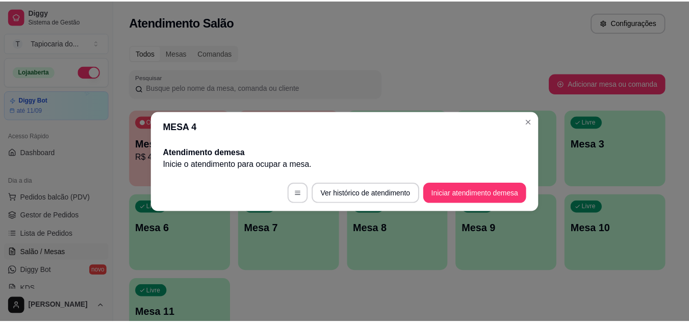
scroll to position [0, 0]
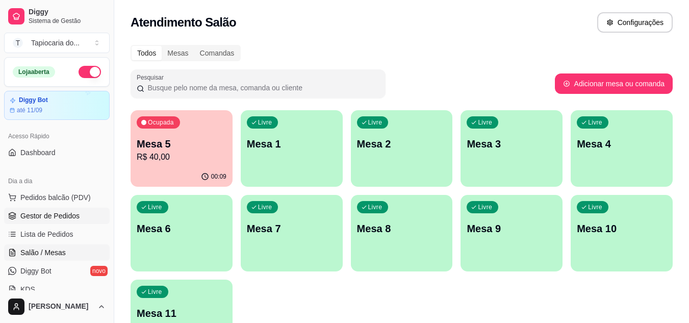
click at [63, 217] on span "Gestor de Pedidos" at bounding box center [49, 216] width 59 height 10
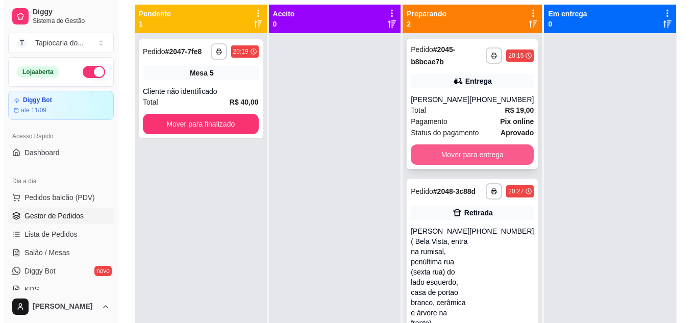
scroll to position [105, 0]
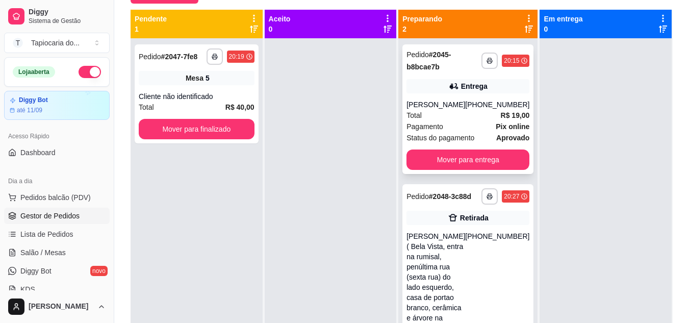
click at [453, 132] on div "Pagamento Pix online" at bounding box center [468, 126] width 123 height 11
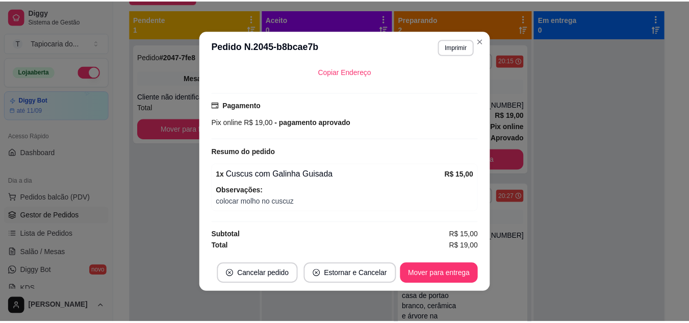
scroll to position [2, 0]
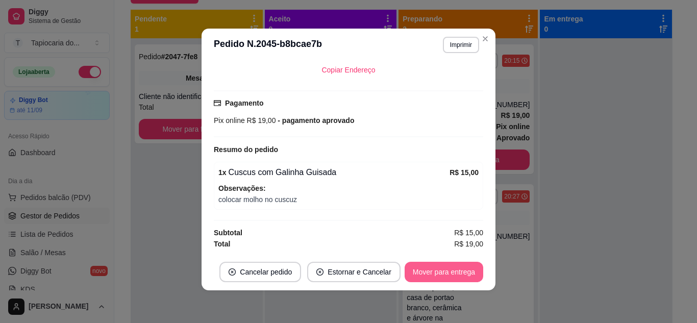
click at [449, 272] on button "Mover para entrega" at bounding box center [444, 272] width 79 height 20
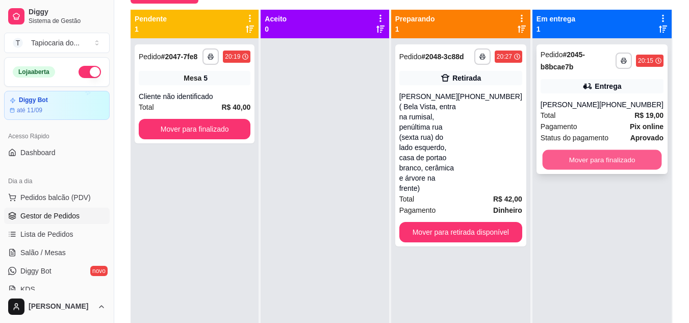
click at [571, 160] on button "Mover para finalizado" at bounding box center [601, 160] width 119 height 20
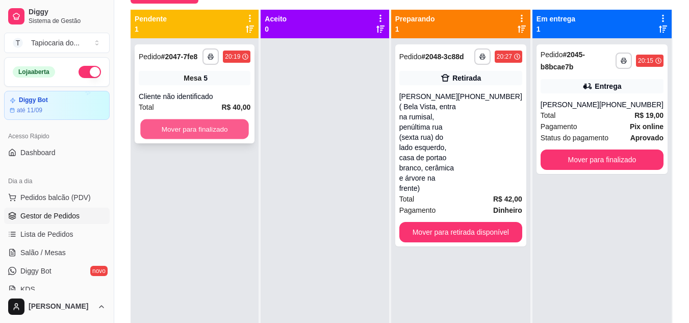
click at [193, 131] on button "Mover para finalizado" at bounding box center [194, 129] width 109 height 20
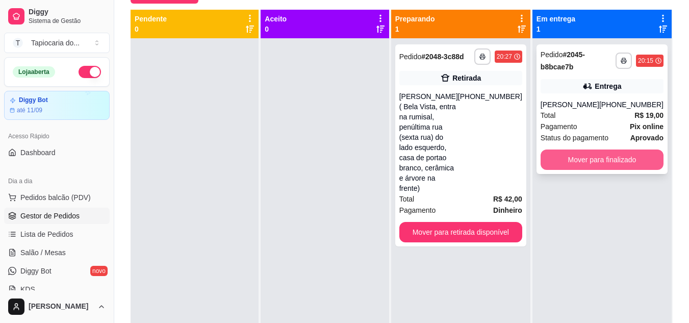
click at [589, 167] on button "Mover para finalizado" at bounding box center [602, 160] width 123 height 20
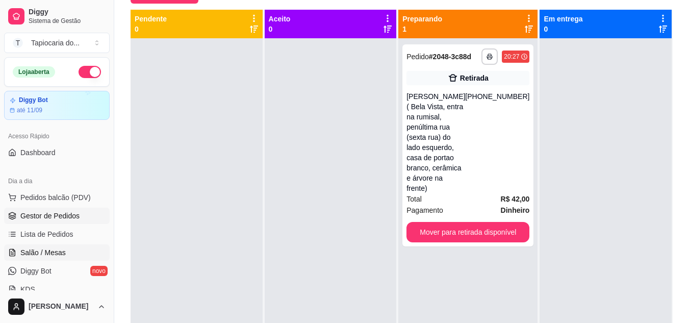
click at [50, 258] on link "Salão / Mesas" at bounding box center [57, 252] width 106 height 16
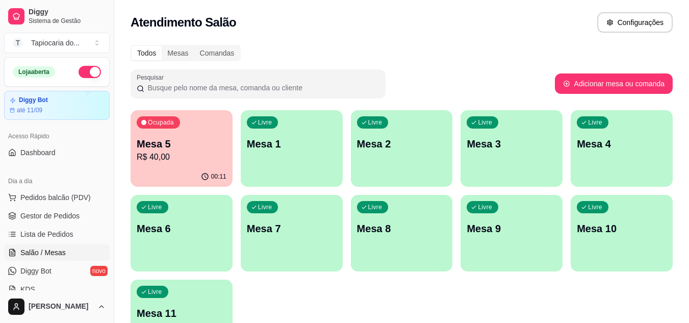
click at [175, 144] on p "Mesa 5" at bounding box center [182, 144] width 90 height 14
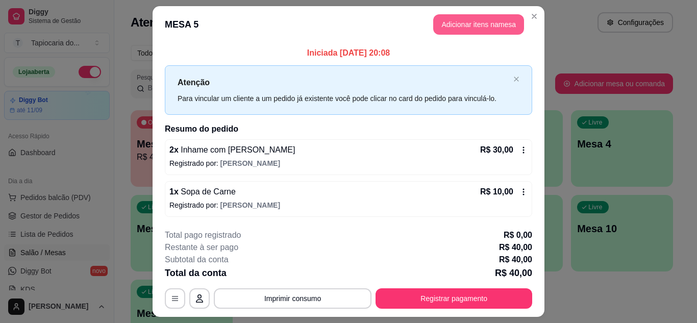
click at [447, 18] on button "Adicionar itens na mesa" at bounding box center [478, 24] width 91 height 20
click at [452, 20] on div "Salgados" at bounding box center [463, 31] width 77 height 26
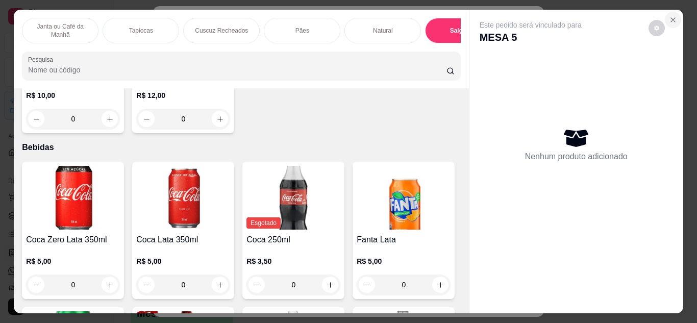
click at [671, 18] on icon "Close" at bounding box center [673, 20] width 4 height 4
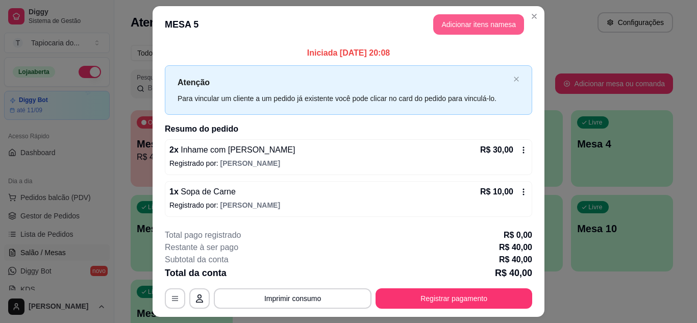
click at [465, 23] on button "Adicionar itens na mesa" at bounding box center [478, 24] width 91 height 20
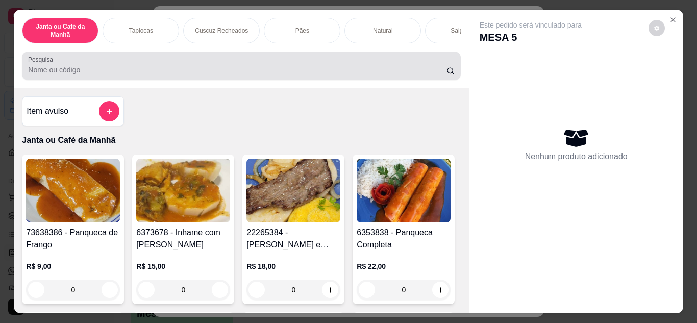
click at [328, 65] on div at bounding box center [241, 66] width 426 height 20
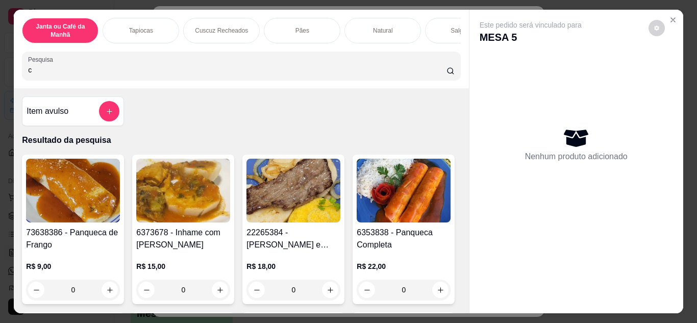
click at [326, 75] on input "c" at bounding box center [237, 70] width 418 height 10
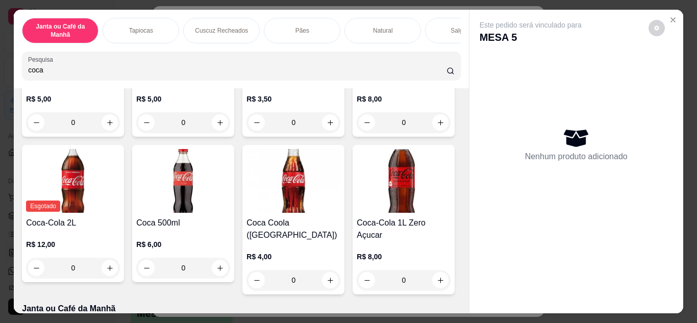
scroll to position [204, 0]
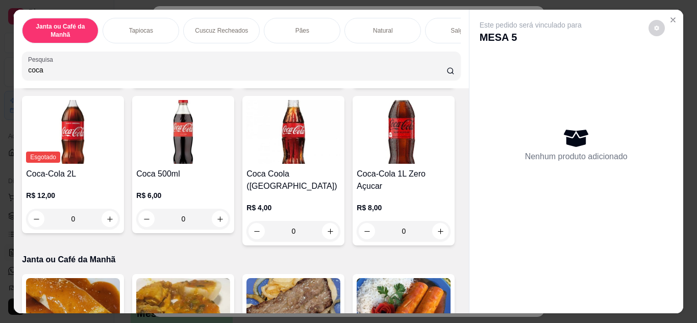
type input "coca"
click at [437, 78] on icon "increase-product-quantity" at bounding box center [441, 74] width 8 height 8
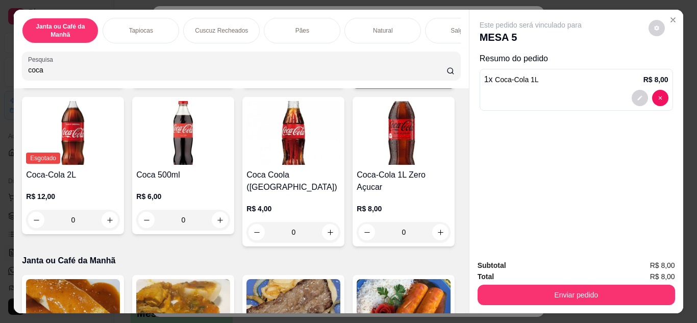
type input "1"
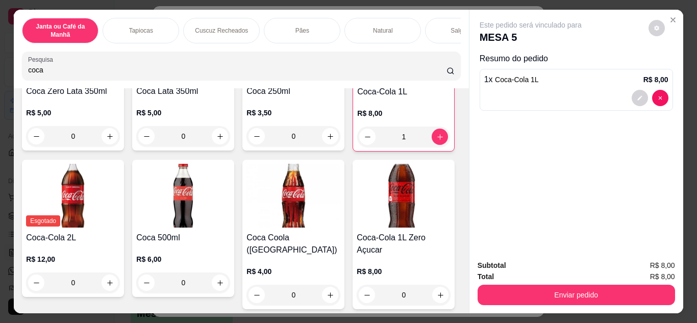
scroll to position [0, 0]
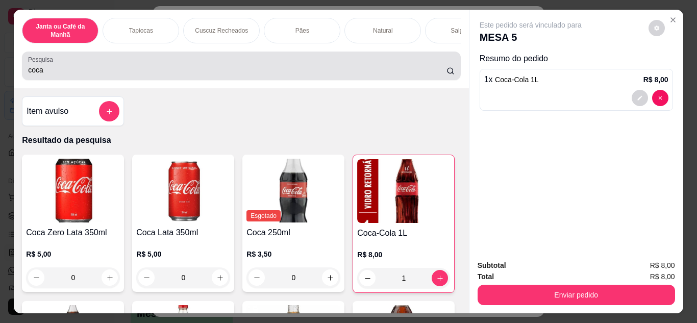
click at [153, 75] on input "coca" at bounding box center [237, 70] width 418 height 10
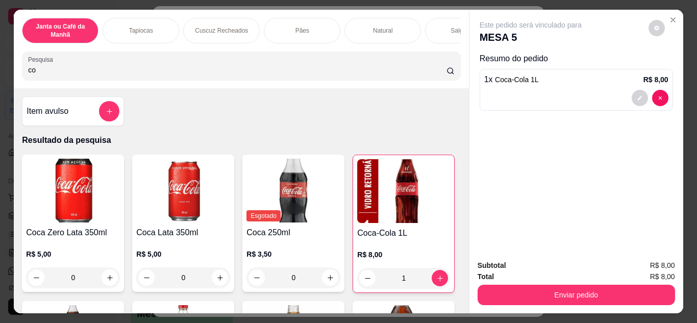
type input "c"
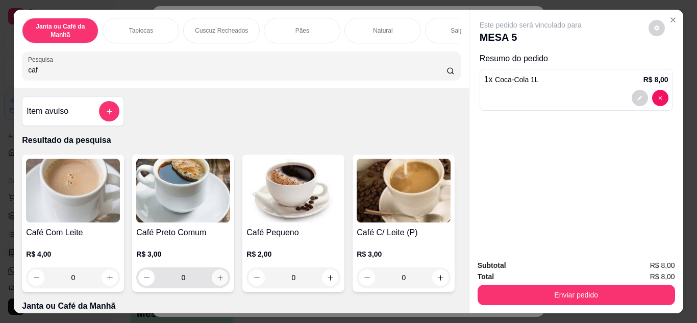
type input "caf"
click at [214, 277] on button "increase-product-quantity" at bounding box center [220, 277] width 16 height 16
type input "1"
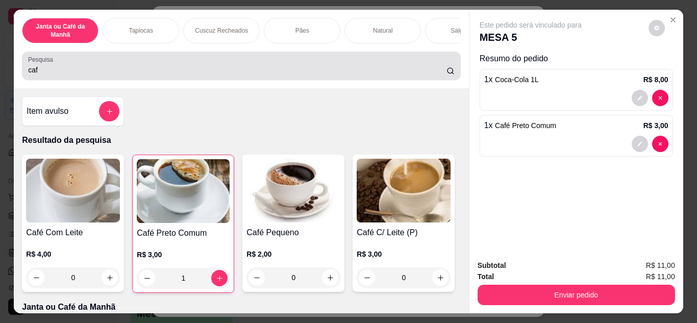
drag, startPoint x: 94, startPoint y: 80, endPoint x: 104, endPoint y: 77, distance: 10.5
click at [103, 76] on div "caf" at bounding box center [241, 66] width 426 height 20
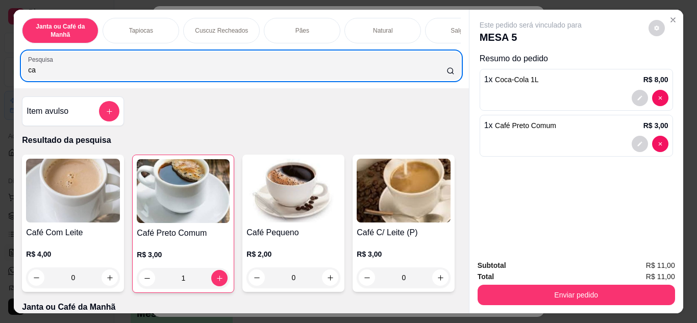
type input "c"
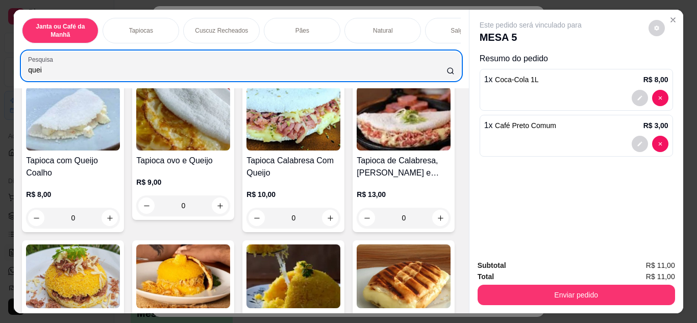
scroll to position [255, 0]
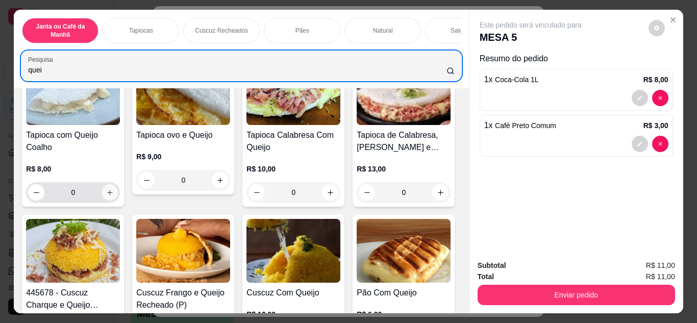
type input "quei"
click at [113, 195] on icon "increase-product-quantity" at bounding box center [110, 193] width 6 height 6
type input "1"
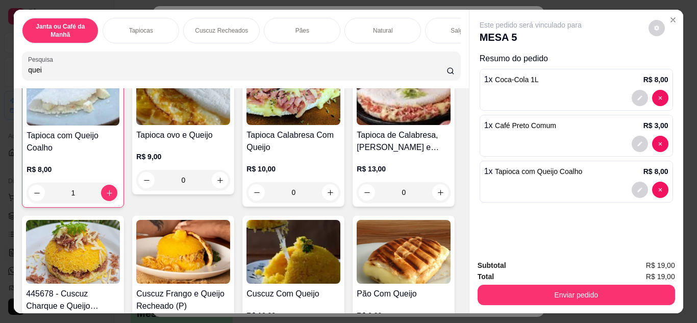
click at [558, 282] on div "Enviar pedido" at bounding box center [576, 293] width 197 height 23
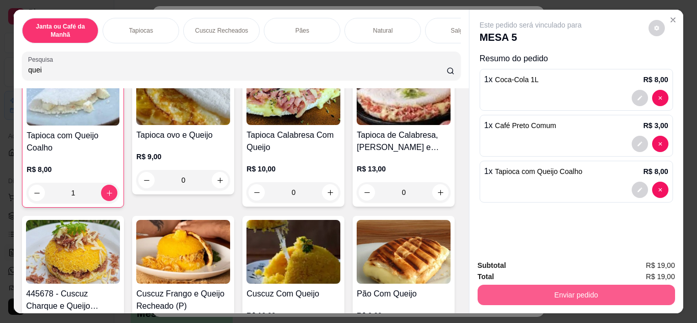
click at [558, 287] on button "Enviar pedido" at bounding box center [576, 295] width 197 height 20
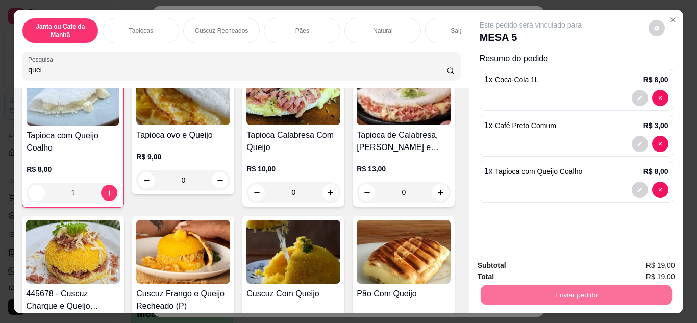
click at [542, 259] on button "Não registrar e enviar pedido" at bounding box center [542, 266] width 106 height 19
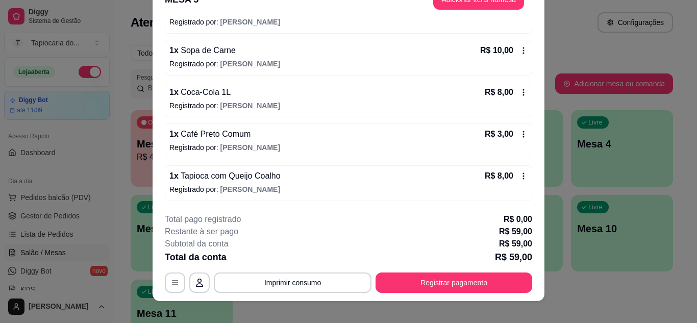
scroll to position [31, 0]
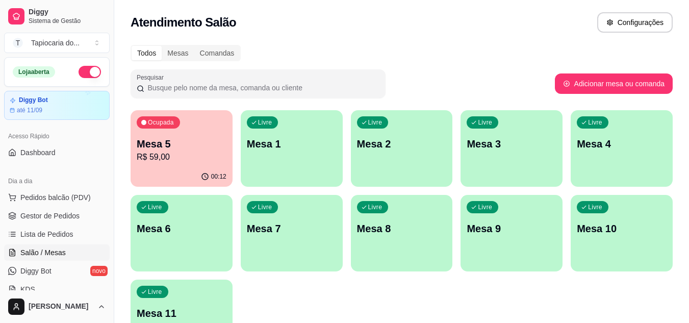
click at [180, 146] on p "Mesa 5" at bounding box center [182, 144] width 90 height 14
click at [52, 199] on span "Pedidos balcão (PDV)" at bounding box center [55, 197] width 70 height 10
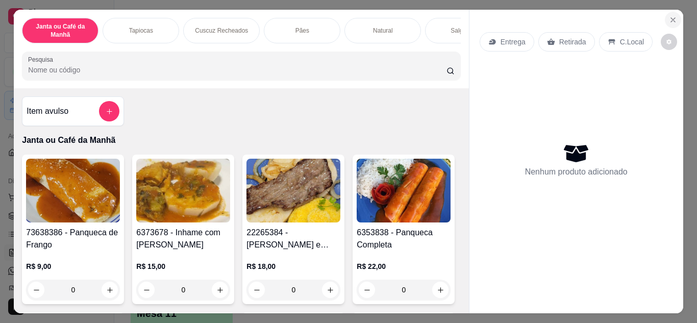
click at [669, 16] on icon "Close" at bounding box center [673, 20] width 8 height 8
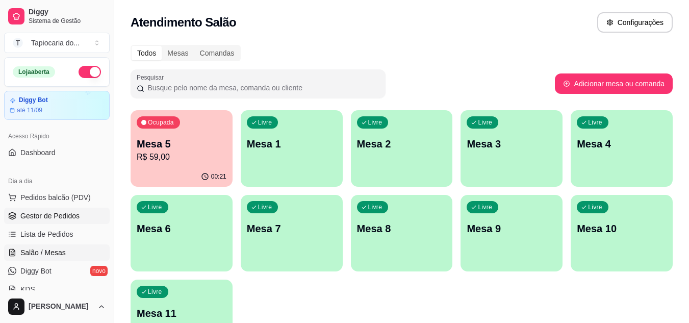
click at [54, 212] on span "Gestor de Pedidos" at bounding box center [49, 216] width 59 height 10
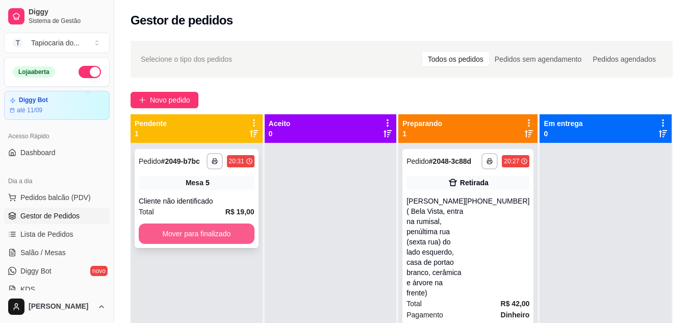
click at [231, 233] on button "Mover para finalizado" at bounding box center [197, 233] width 116 height 20
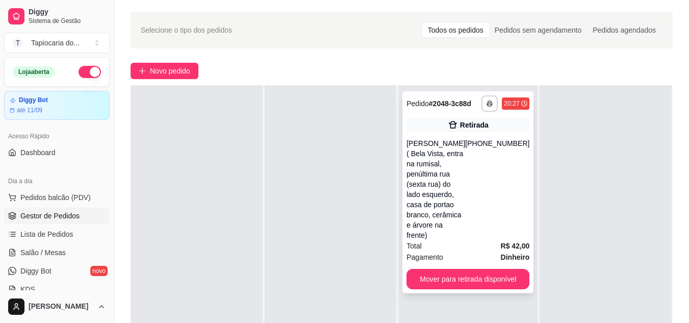
scroll to position [3, 0]
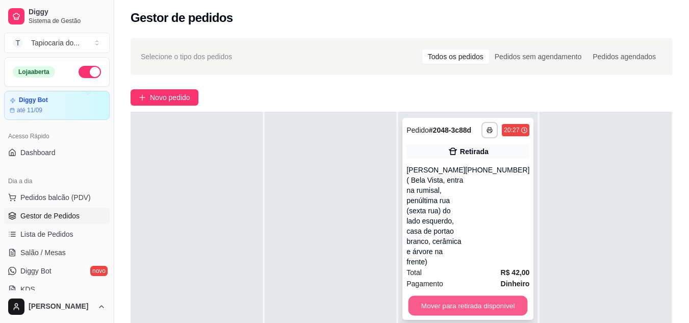
click at [479, 296] on button "Mover para retirada disponível" at bounding box center [468, 306] width 119 height 20
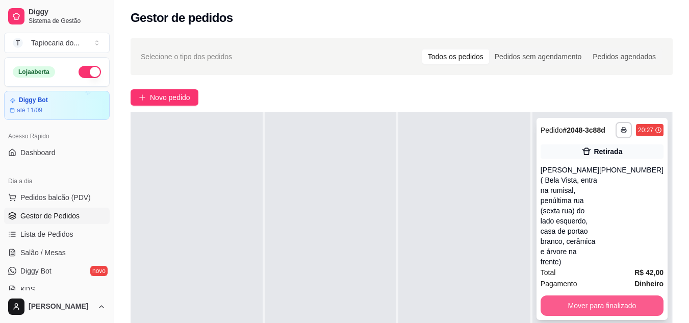
click at [604, 295] on button "Mover para finalizado" at bounding box center [602, 305] width 123 height 20
click at [601, 295] on button "Mover para finalizado" at bounding box center [602, 305] width 123 height 20
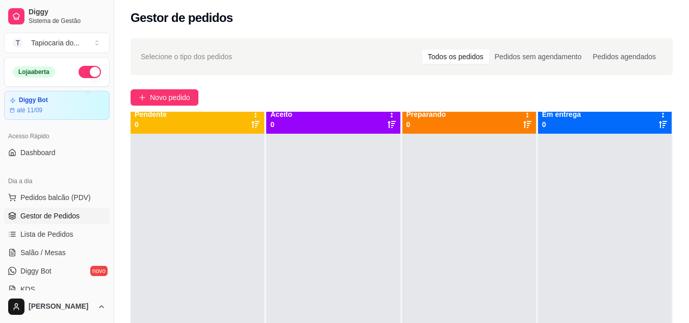
scroll to position [0, 0]
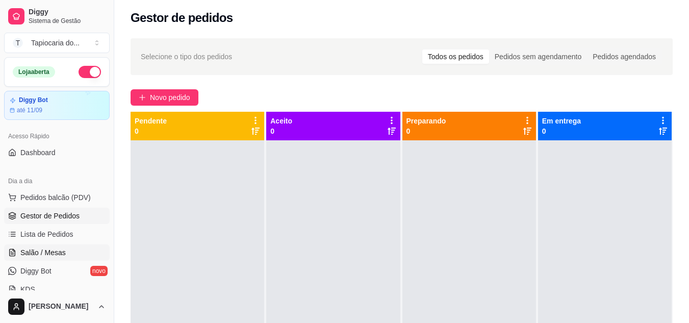
click at [46, 255] on span "Salão / Mesas" at bounding box center [42, 252] width 45 height 10
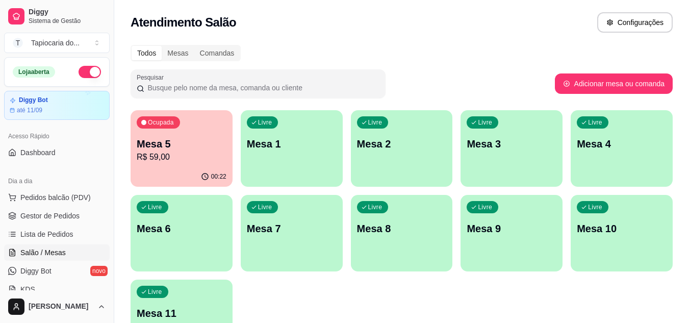
click at [152, 159] on p "R$ 59,00" at bounding box center [182, 157] width 90 height 12
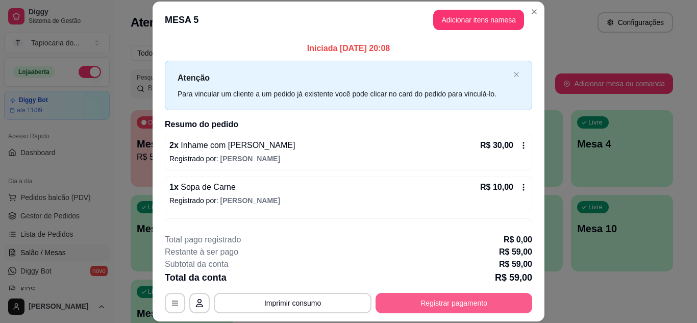
click at [455, 298] on button "Registrar pagamento" at bounding box center [454, 303] width 157 height 20
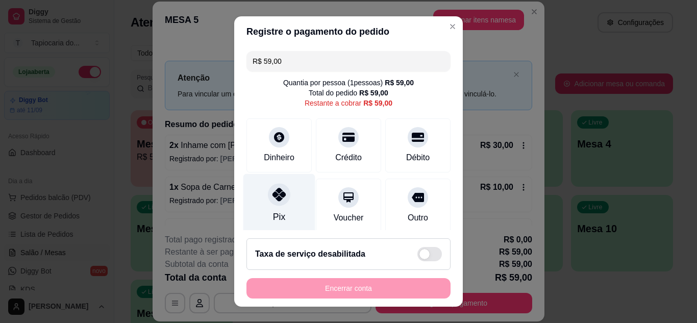
click at [268, 206] on div "Pix" at bounding box center [279, 203] width 72 height 60
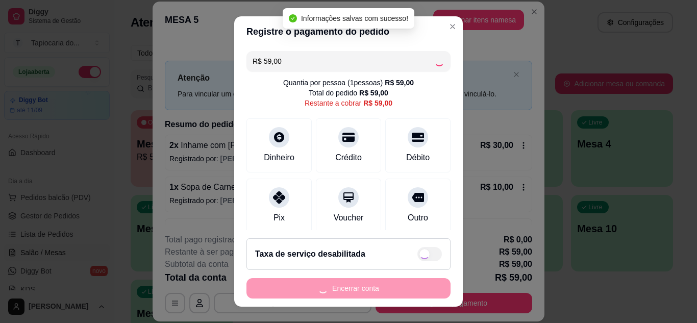
type input "R$ 0,00"
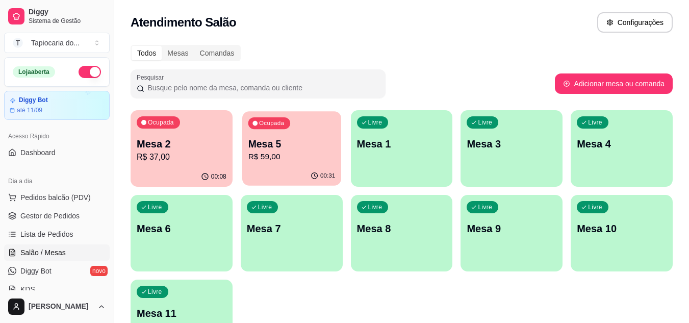
click at [287, 152] on p "R$ 59,00" at bounding box center [291, 157] width 87 height 12
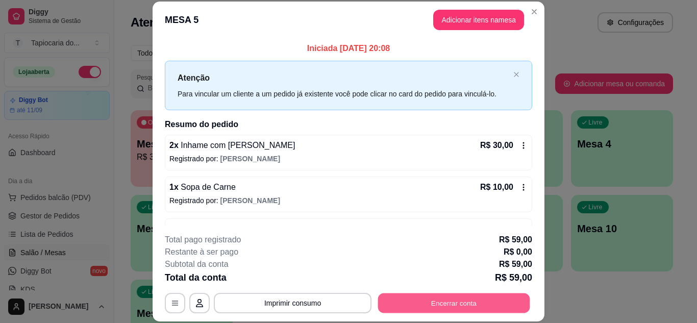
click at [429, 245] on div "**********" at bounding box center [348, 274] width 367 height 80
click at [470, 298] on button "Encerrar conta" at bounding box center [454, 303] width 157 height 20
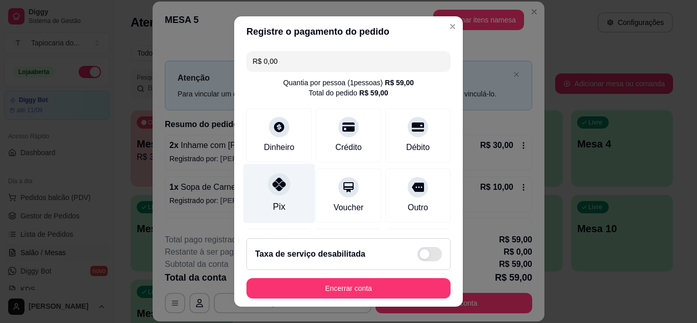
click at [295, 209] on div "Pix" at bounding box center [279, 193] width 72 height 60
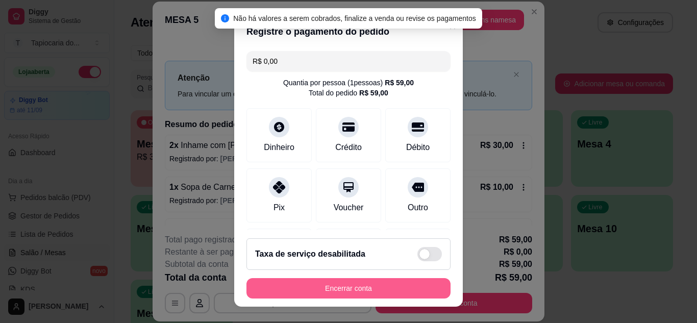
click at [336, 290] on button "Encerrar conta" at bounding box center [348, 288] width 204 height 20
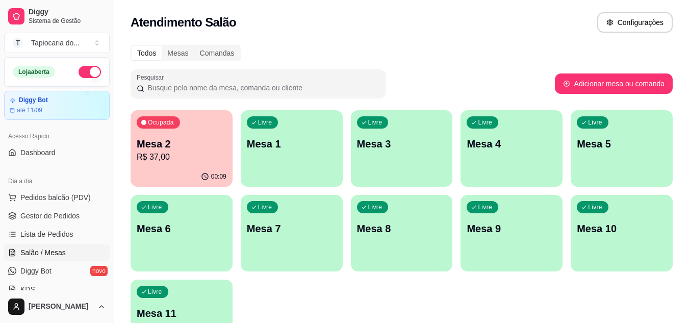
click at [195, 136] on div "Ocupada Mesa 2 R$ 37,00" at bounding box center [182, 138] width 102 height 57
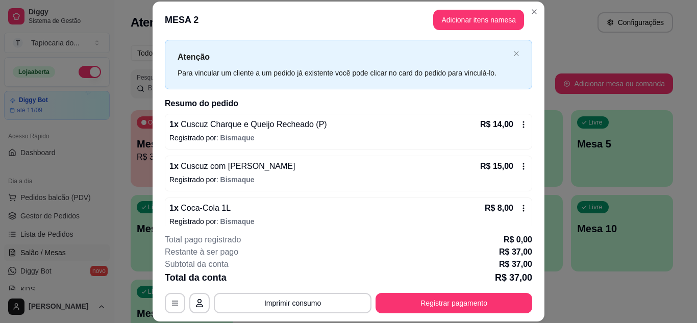
scroll to position [33, 0]
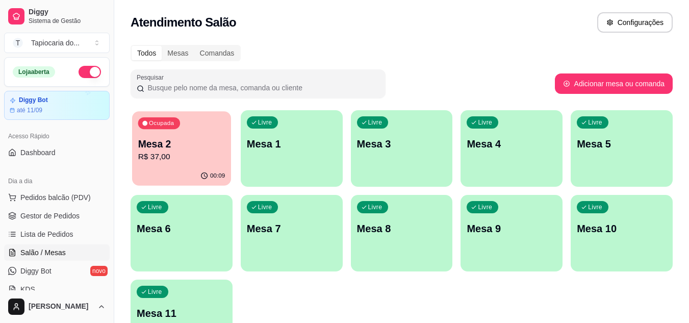
click at [152, 147] on p "Mesa 2" at bounding box center [181, 144] width 87 height 14
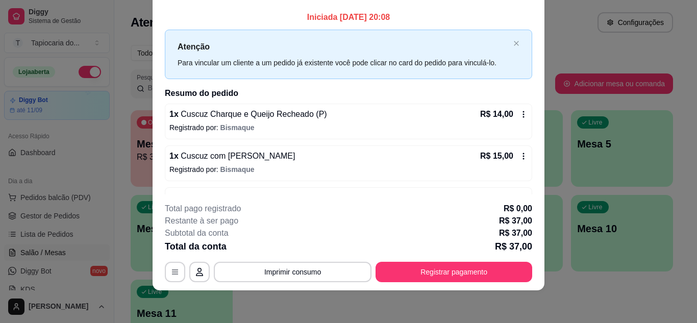
scroll to position [0, 0]
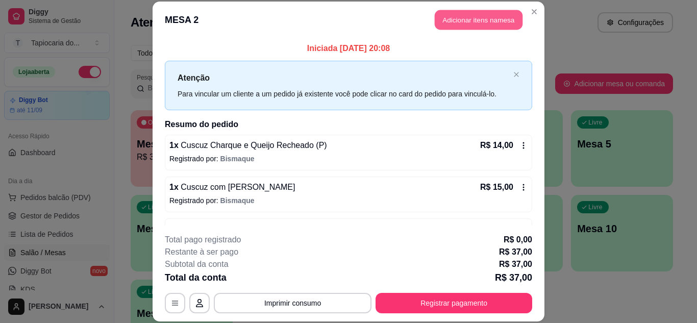
click at [449, 17] on button "Adicionar itens na mesa" at bounding box center [479, 20] width 88 height 20
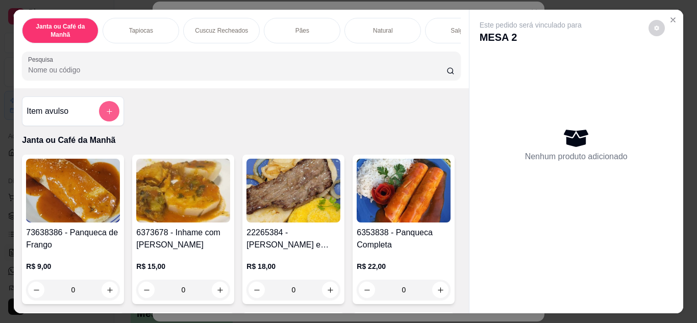
click at [108, 111] on button "add-separate-item" at bounding box center [109, 111] width 20 height 20
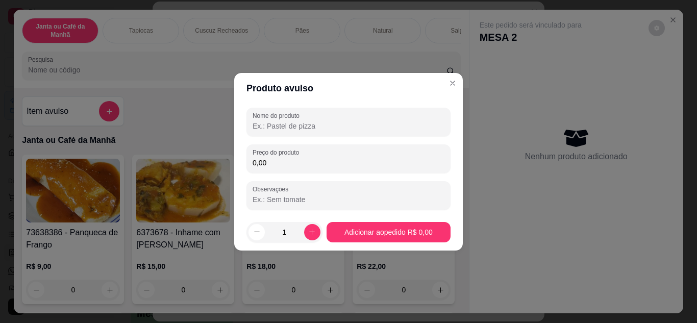
click at [274, 124] on input "Nome do produto" at bounding box center [349, 126] width 192 height 10
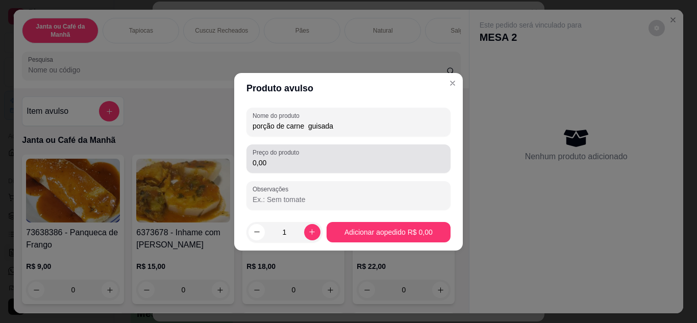
type input "porção de carne guisada"
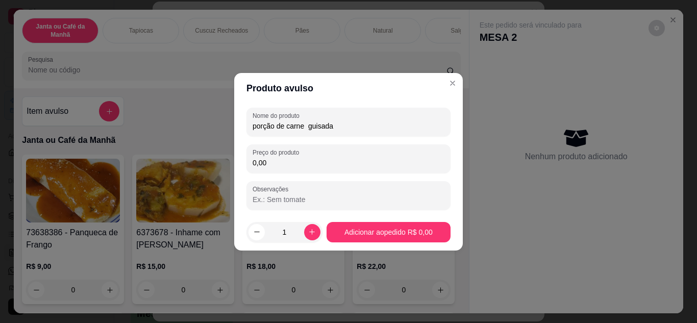
click at [284, 164] on input "0,00" at bounding box center [349, 163] width 192 height 10
type input "7,00"
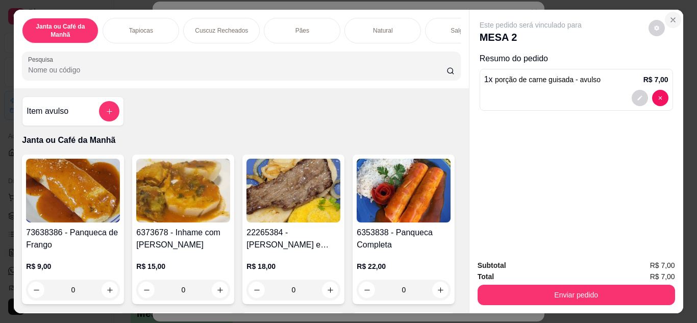
click at [670, 12] on button "Close" at bounding box center [673, 20] width 16 height 16
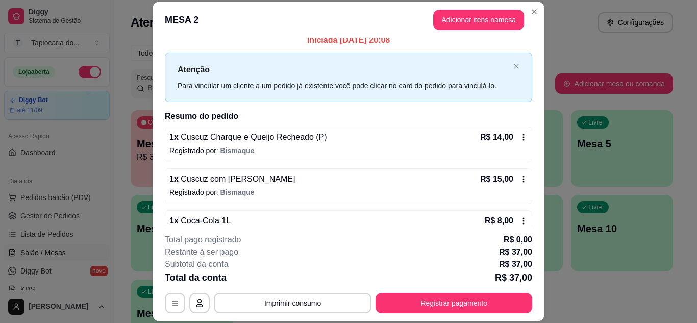
scroll to position [33, 0]
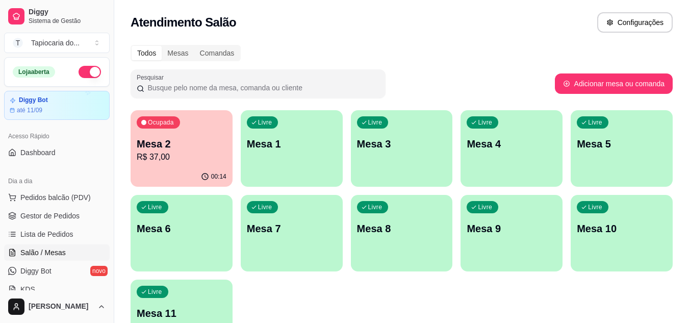
drag, startPoint x: 470, startPoint y: 21, endPoint x: 313, endPoint y: 9, distance: 157.1
click at [457, 18] on div "Atendimento Salão Configurações" at bounding box center [402, 22] width 542 height 20
click at [161, 162] on p "R$ 37,00" at bounding box center [182, 157] width 90 height 12
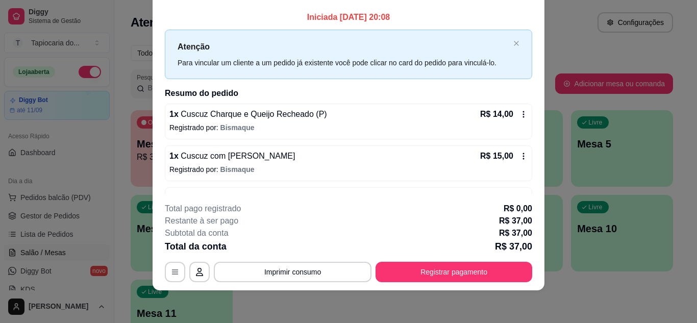
scroll to position [0, 0]
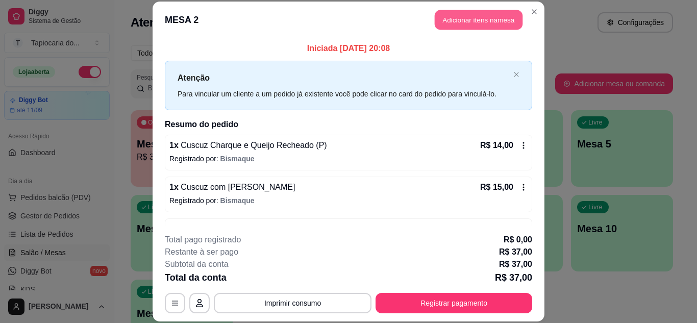
click at [468, 18] on button "Adicionar itens na mesa" at bounding box center [479, 20] width 88 height 20
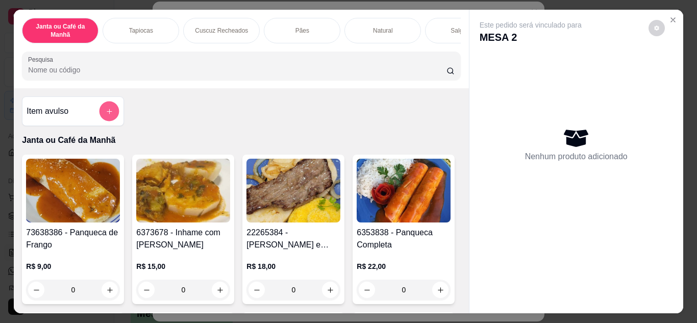
click at [106, 112] on icon "add-separate-item" at bounding box center [110, 112] width 8 height 8
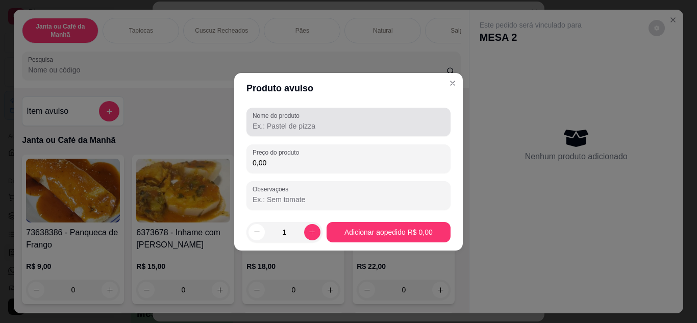
click at [284, 131] on div at bounding box center [349, 122] width 192 height 20
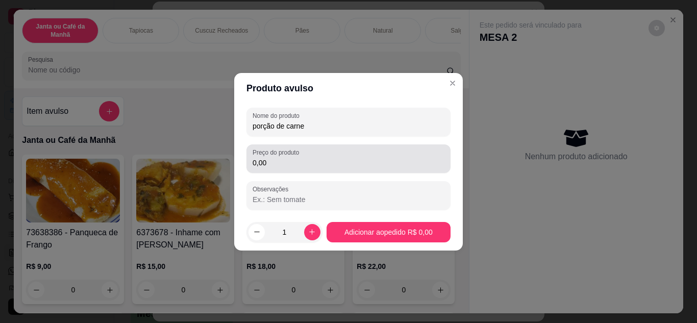
type input "porção de carne"
click at [322, 159] on input "0,00" at bounding box center [349, 163] width 192 height 10
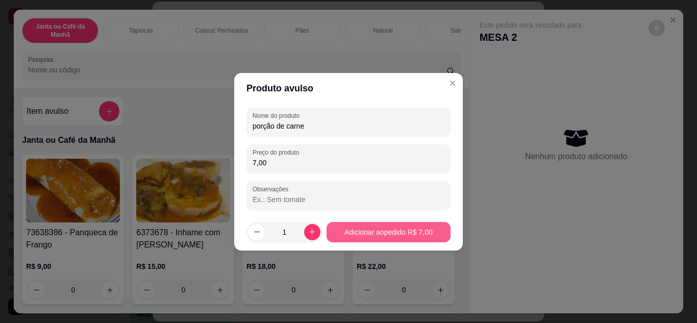
type input "7,00"
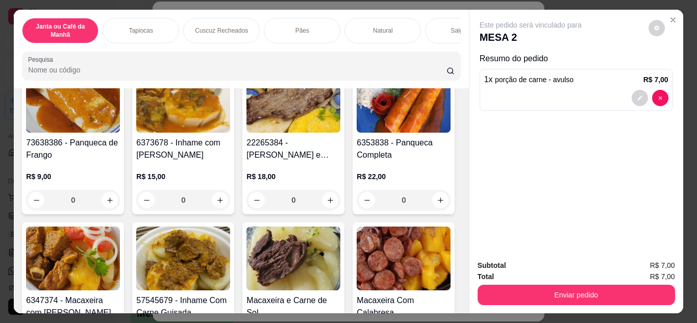
scroll to position [153, 0]
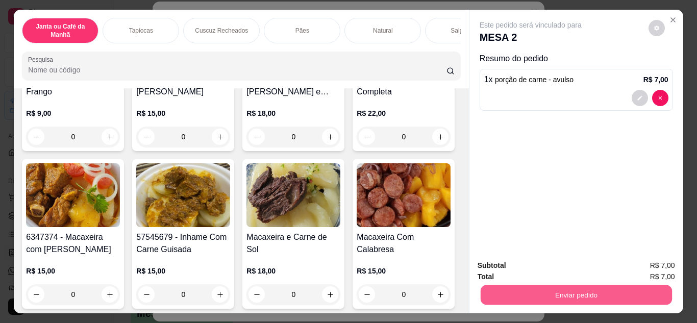
click at [600, 293] on button "Enviar pedido" at bounding box center [575, 295] width 191 height 20
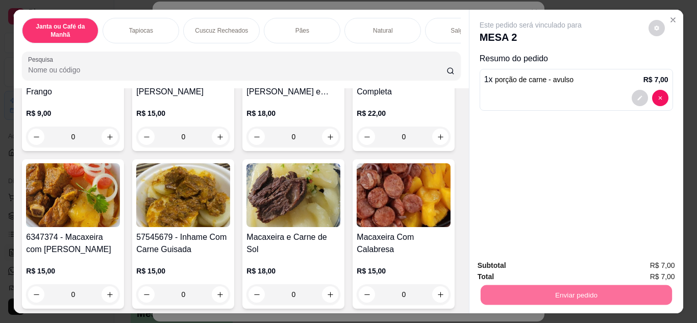
click at [582, 266] on button "Não registrar e enviar pedido" at bounding box center [542, 266] width 106 height 19
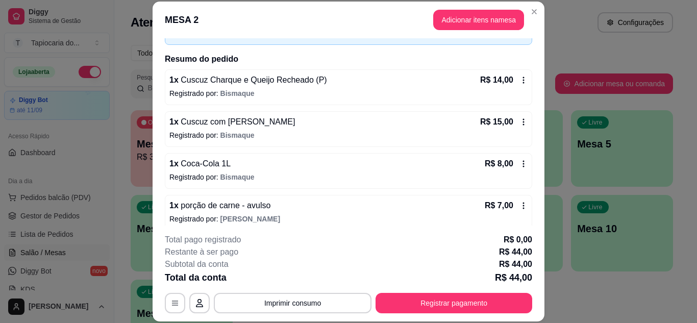
scroll to position [74, 0]
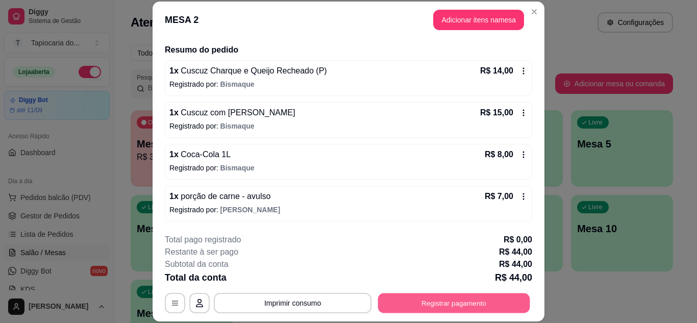
click at [446, 300] on button "Registrar pagamento" at bounding box center [454, 303] width 152 height 20
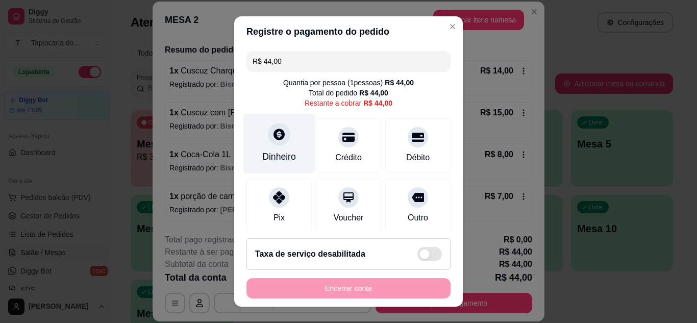
click at [285, 161] on div "Dinheiro" at bounding box center [279, 156] width 34 height 13
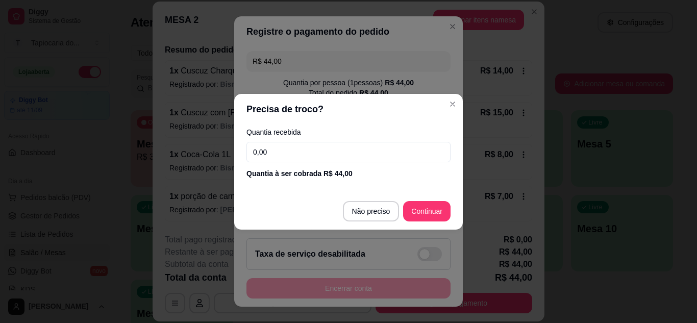
click at [282, 145] on input "0,00" at bounding box center [348, 152] width 204 height 20
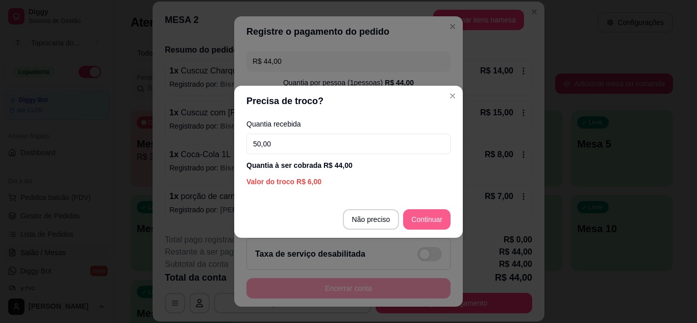
type input "50,00"
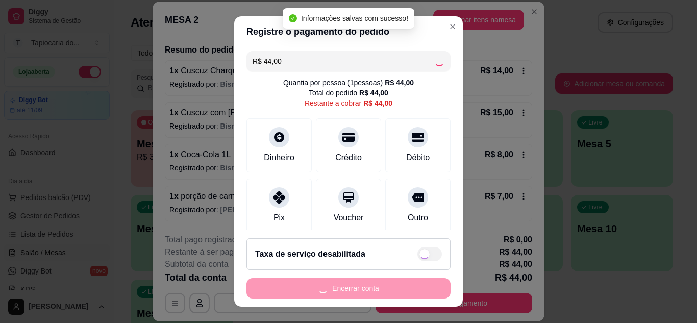
type input "R$ 0,00"
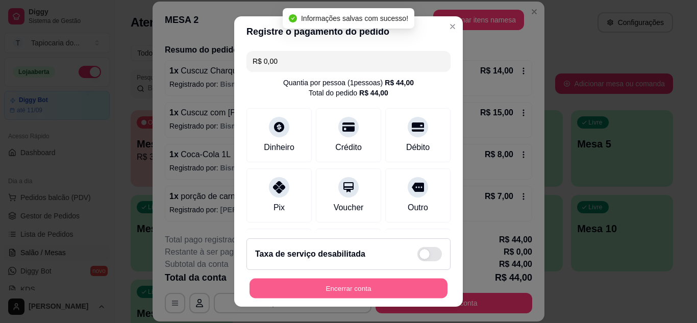
click at [391, 286] on button "Encerrar conta" at bounding box center [349, 289] width 198 height 20
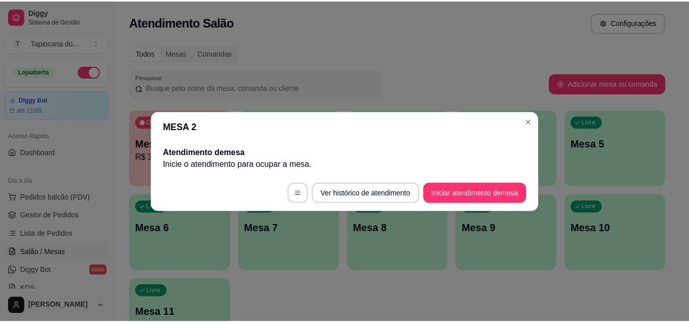
scroll to position [0, 0]
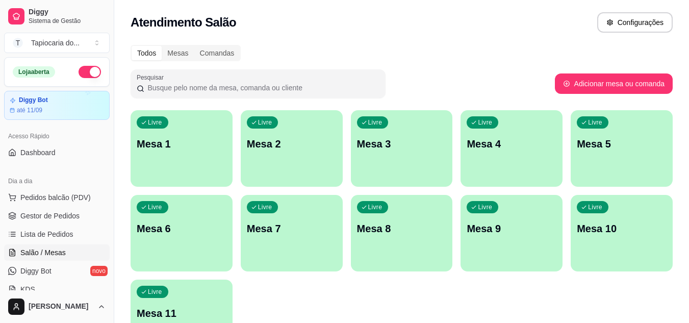
click at [83, 71] on button "button" at bounding box center [90, 72] width 22 height 12
click at [48, 208] on link "Gestor de Pedidos" at bounding box center [57, 216] width 106 height 16
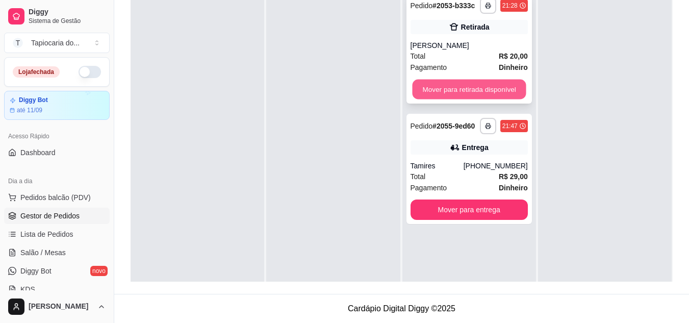
click at [457, 89] on button "Mover para retirada disponível" at bounding box center [469, 90] width 114 height 20
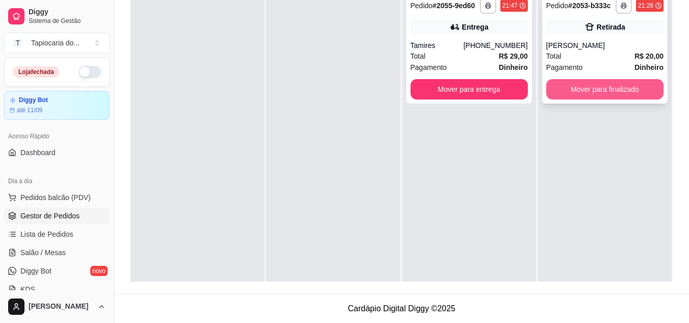
click at [588, 91] on button "Mover para finalizado" at bounding box center [604, 89] width 117 height 20
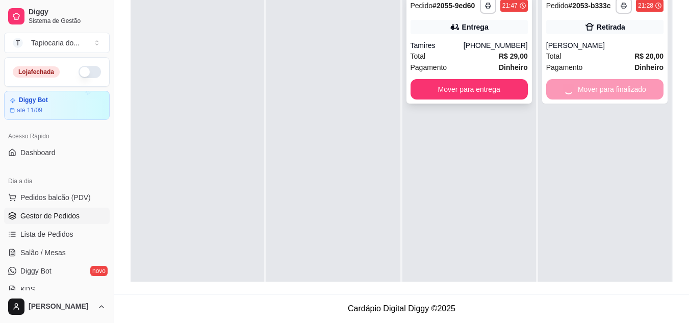
click at [482, 56] on div "Total R$ 29,00" at bounding box center [469, 56] width 117 height 11
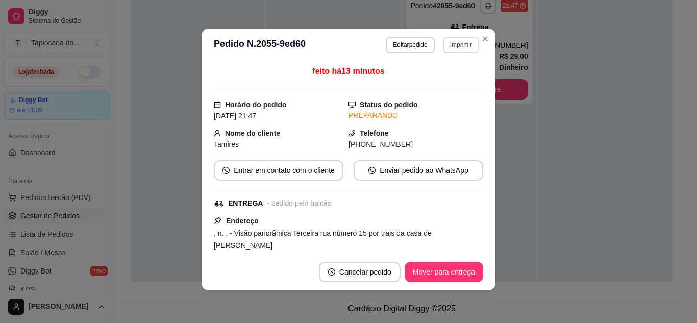
click at [460, 49] on button "Imprimir" at bounding box center [461, 45] width 36 height 16
click at [434, 78] on button "Impressora" at bounding box center [438, 80] width 71 height 16
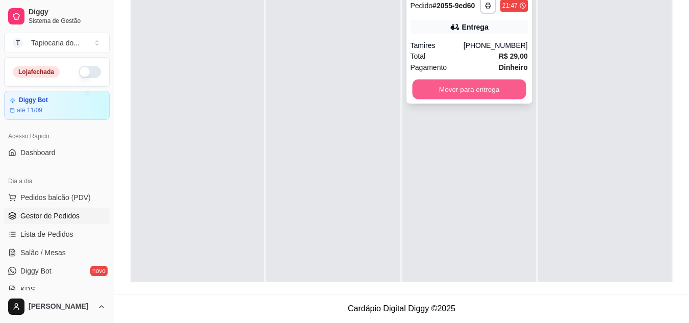
click at [480, 87] on button "Mover para entrega" at bounding box center [469, 90] width 114 height 20
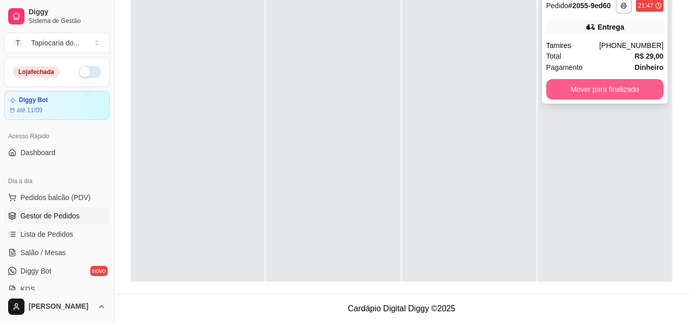
click at [599, 89] on button "Mover para finalizado" at bounding box center [604, 89] width 117 height 20
click at [581, 78] on div "**********" at bounding box center [605, 48] width 126 height 110
click at [558, 93] on button "Mover para finalizado" at bounding box center [605, 90] width 114 height 20
